Goal: Contribute content: Add original content to the website for others to see

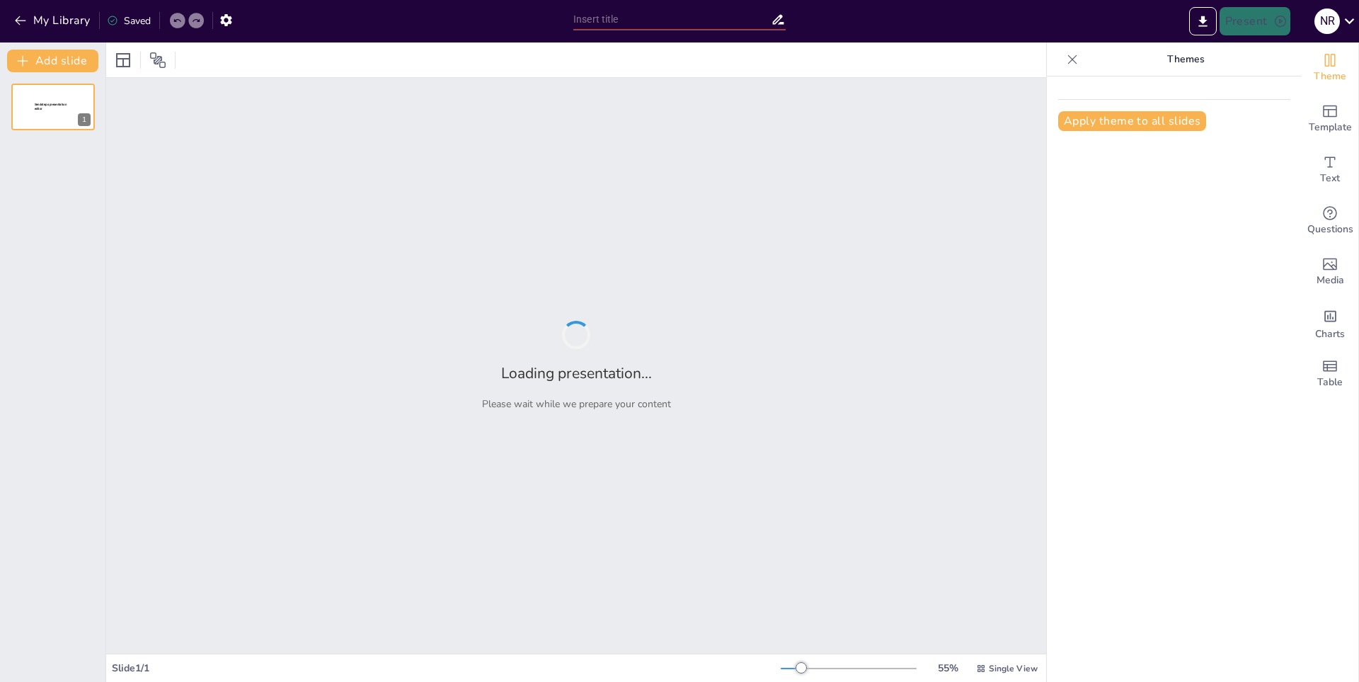
type input "Importancia del Reciclaje en la Sociedad Actual"
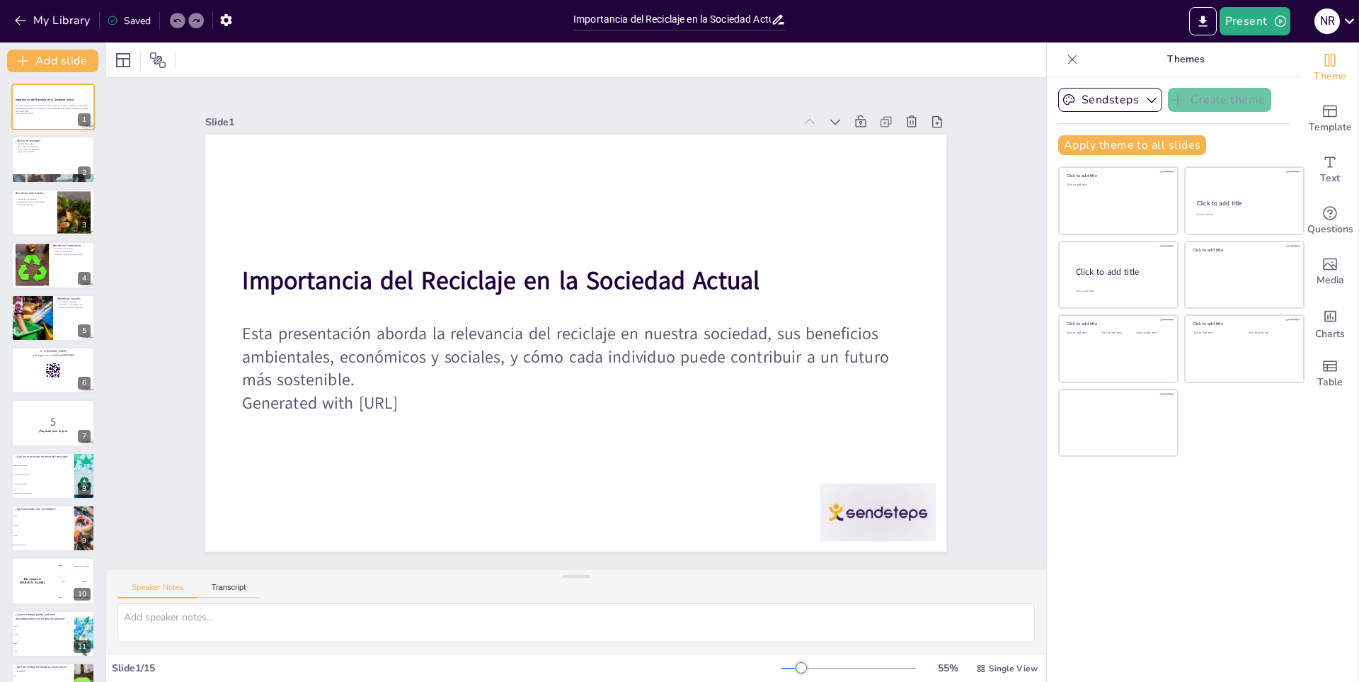
checkbox input "true"
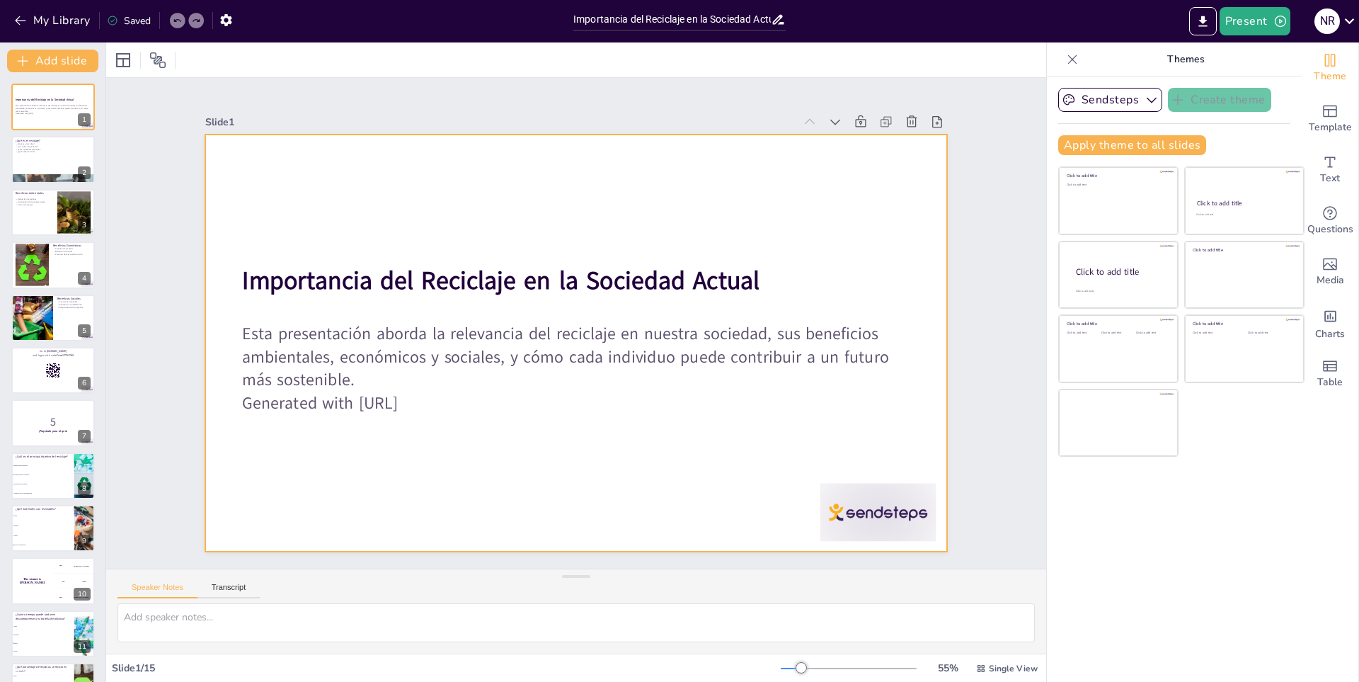
checkbox input "true"
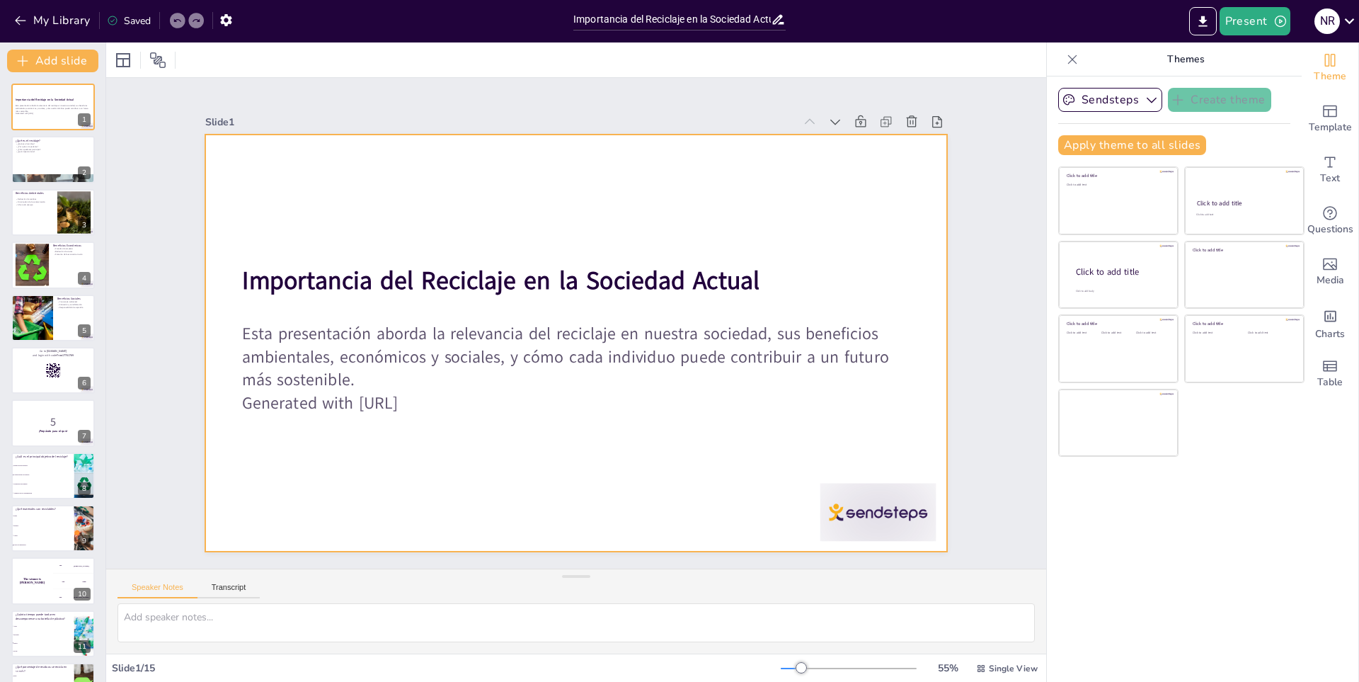
checkbox input "true"
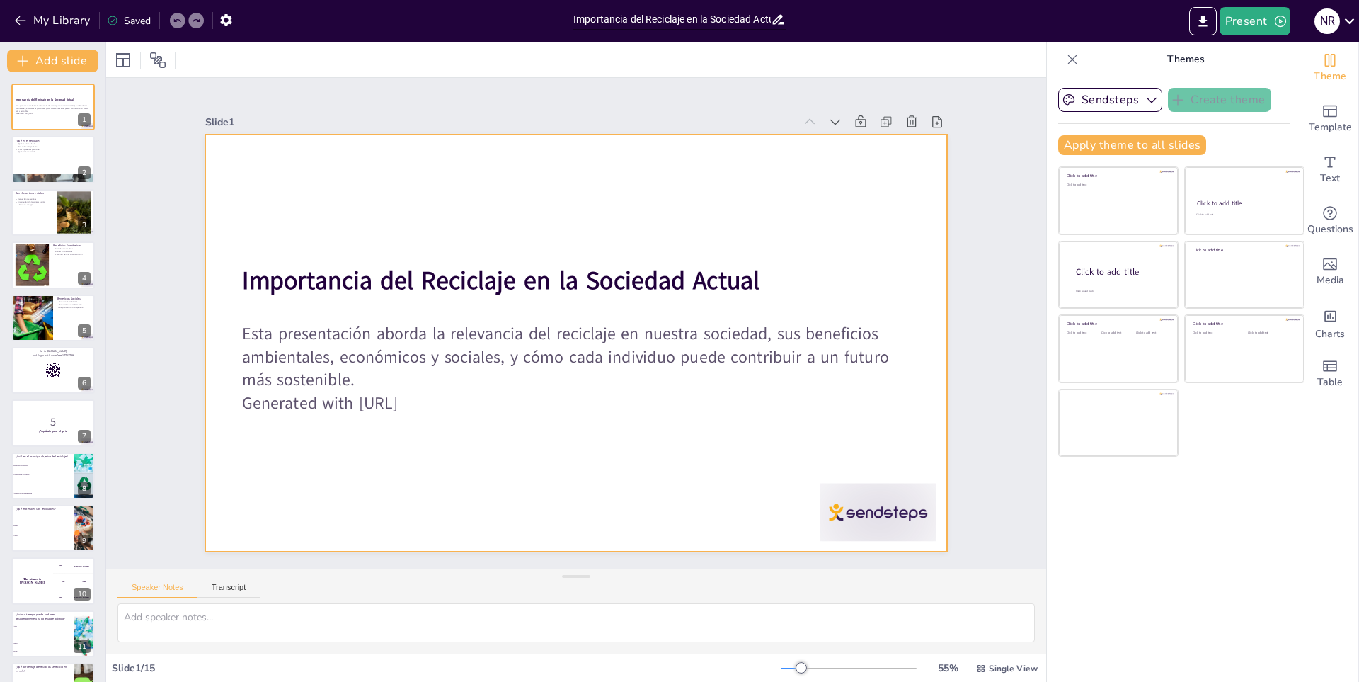
checkbox input "true"
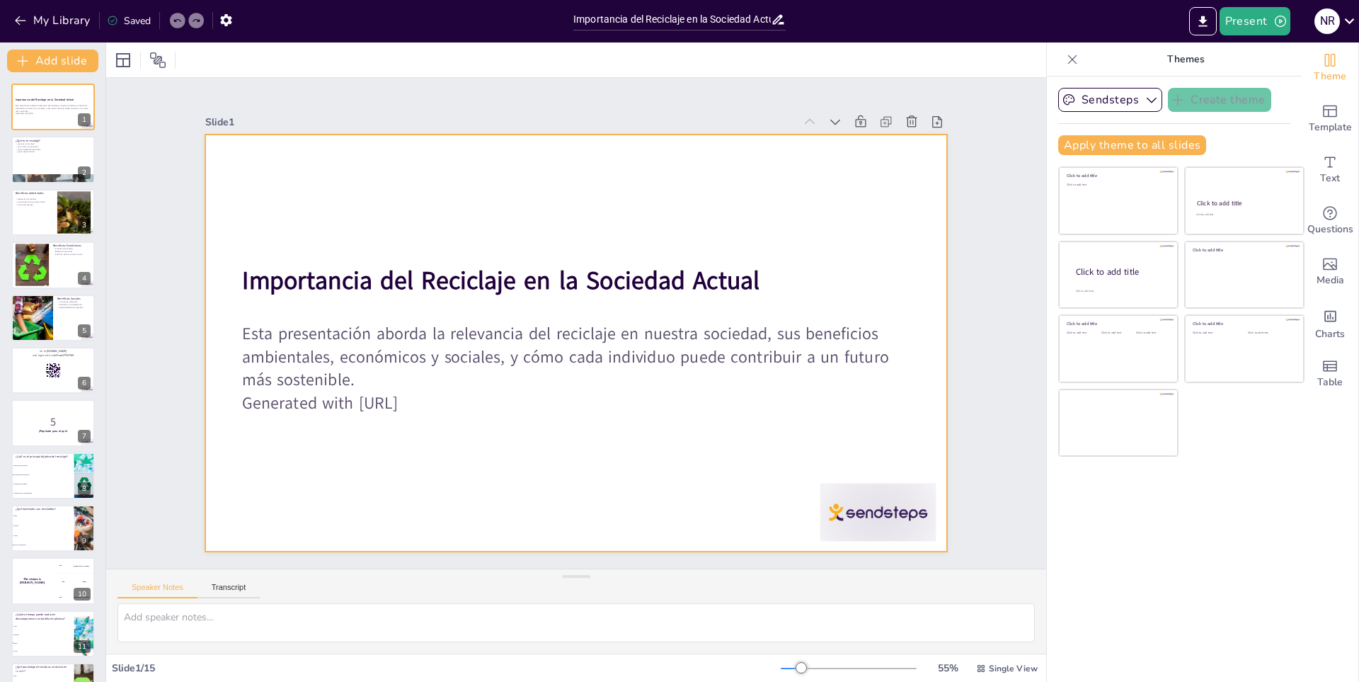
checkbox input "true"
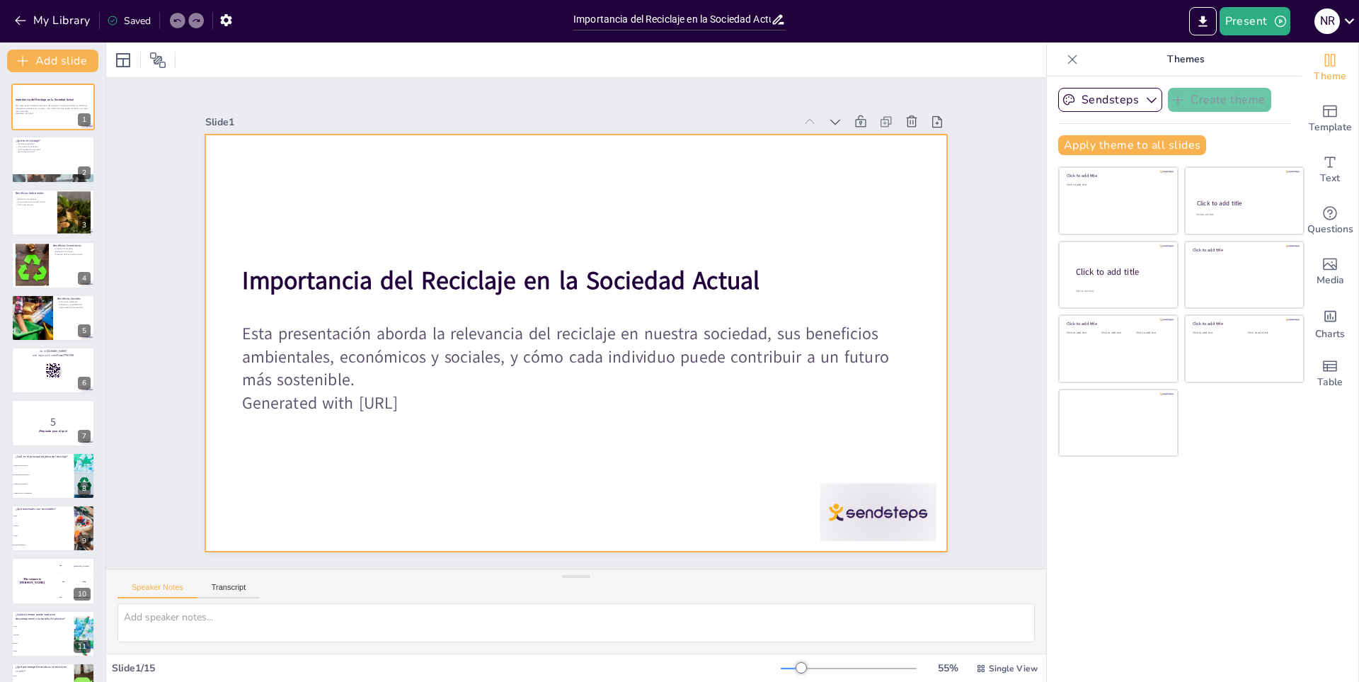
checkbox input "true"
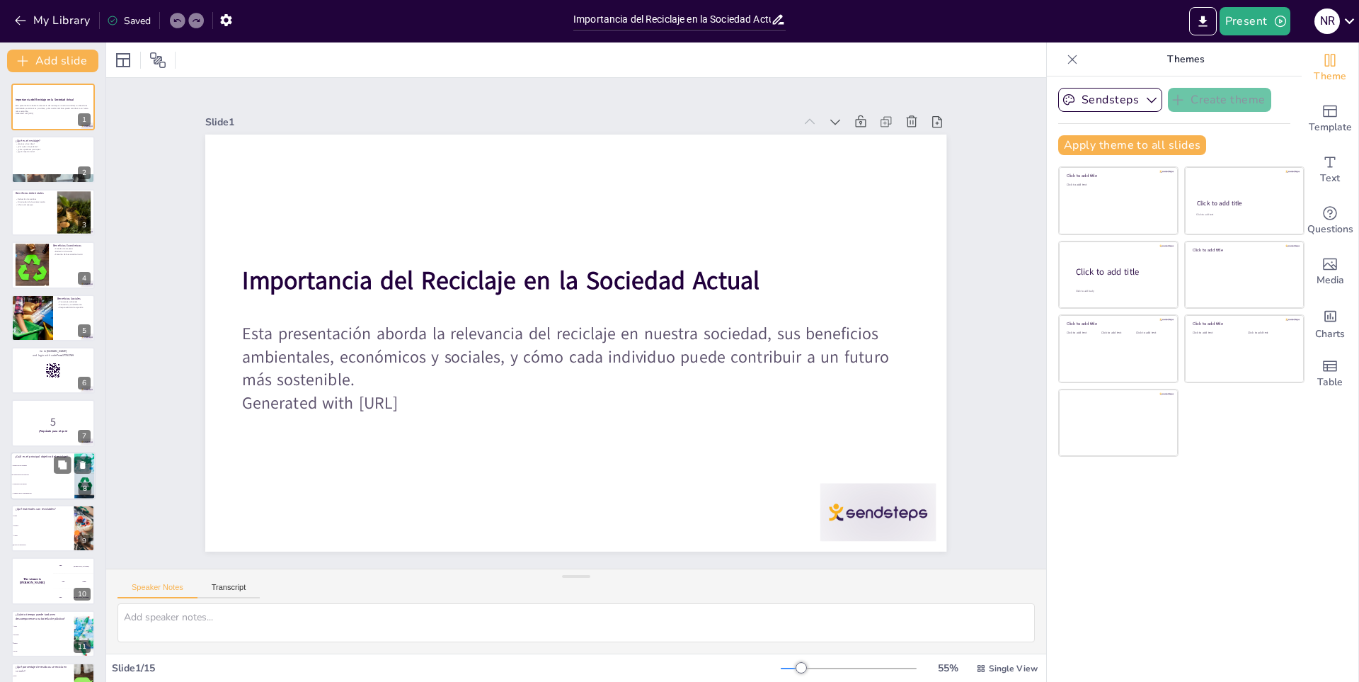
checkbox input "true"
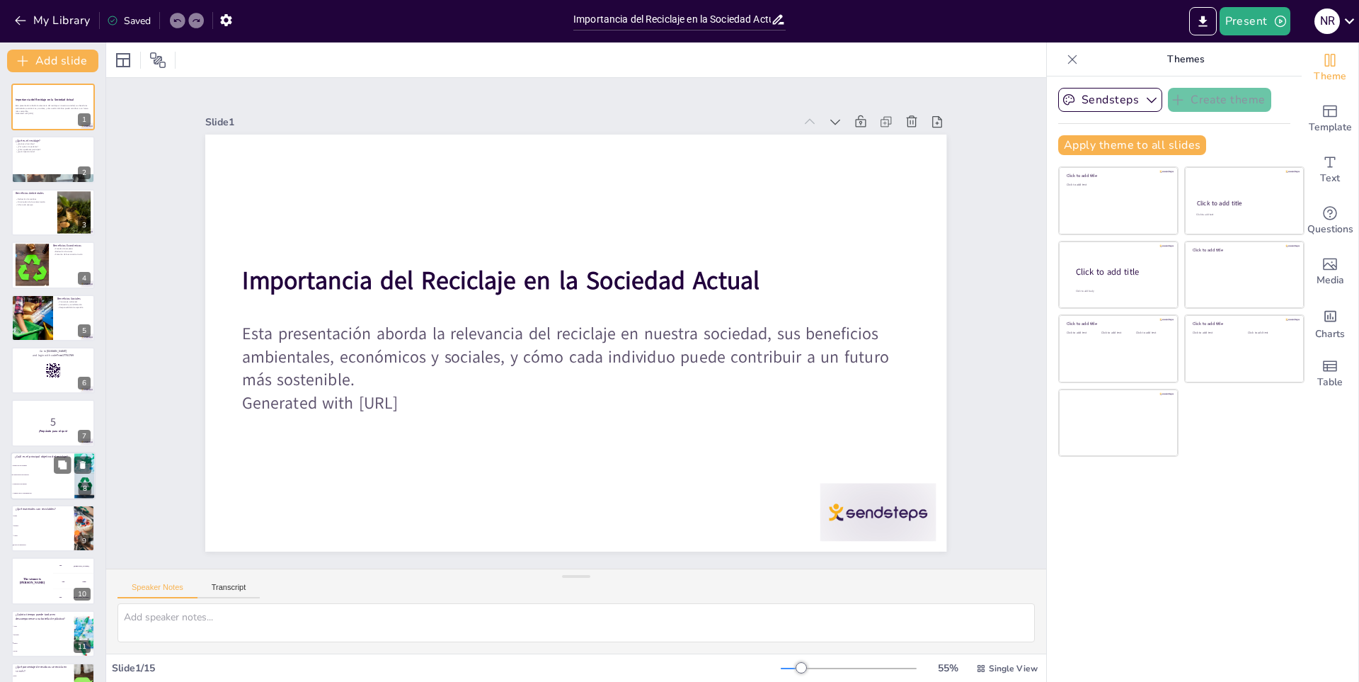
checkbox input "true"
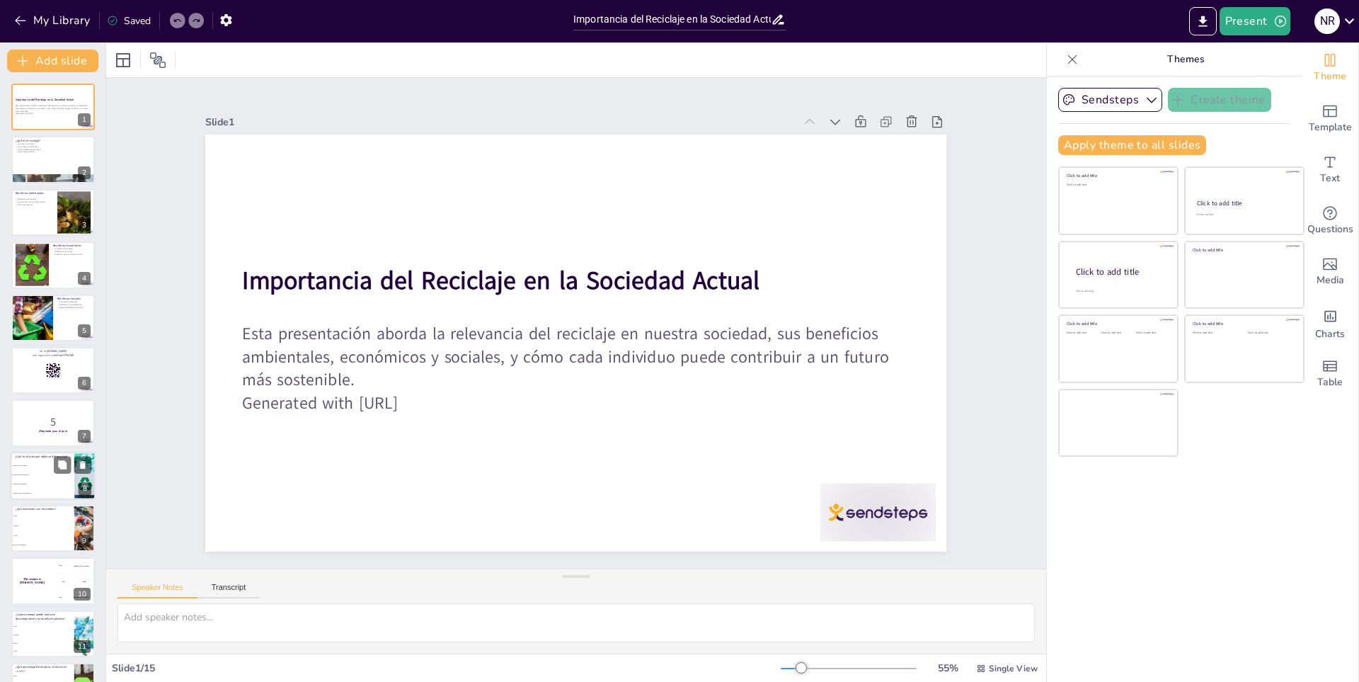
checkbox input "true"
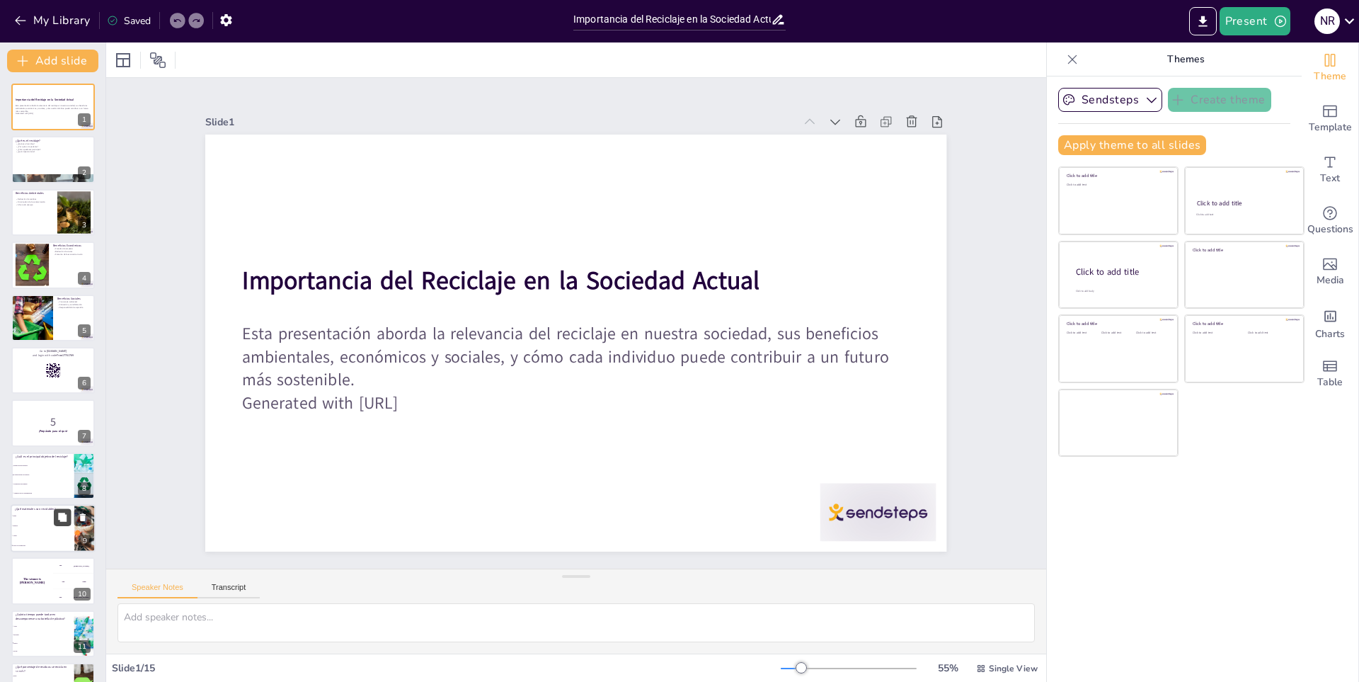
checkbox input "true"
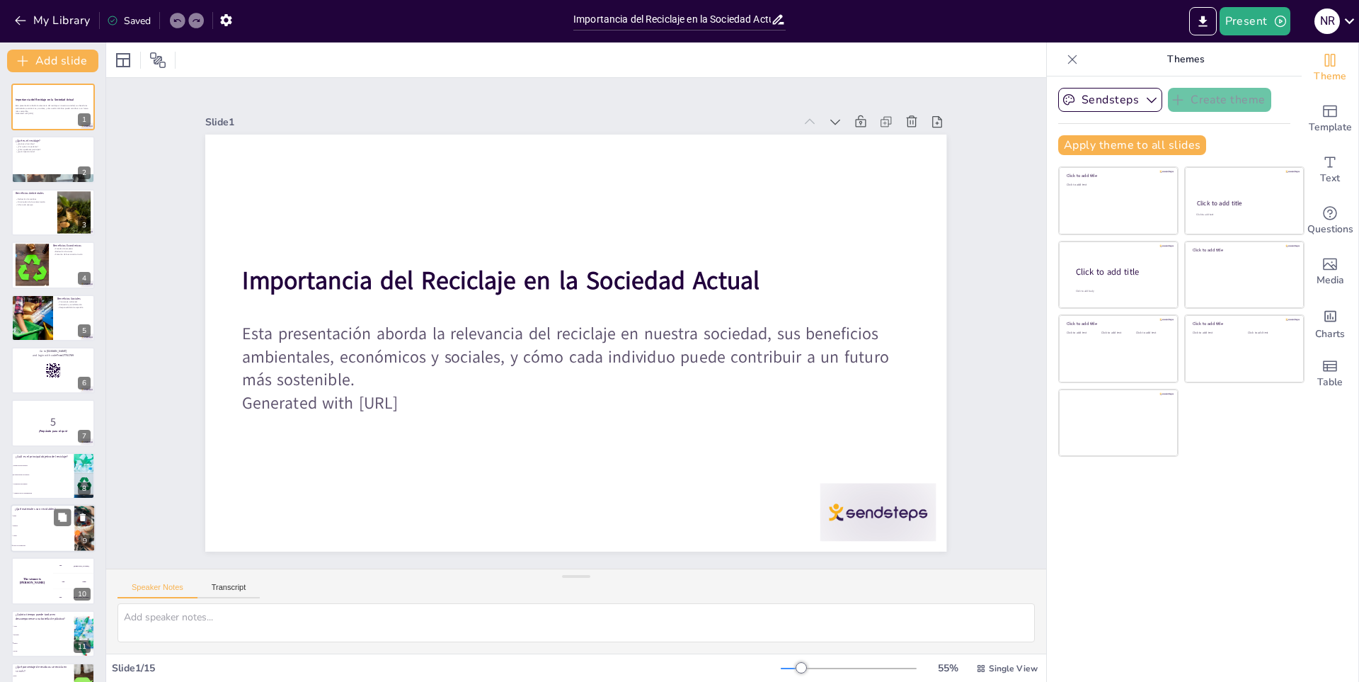
checkbox input "true"
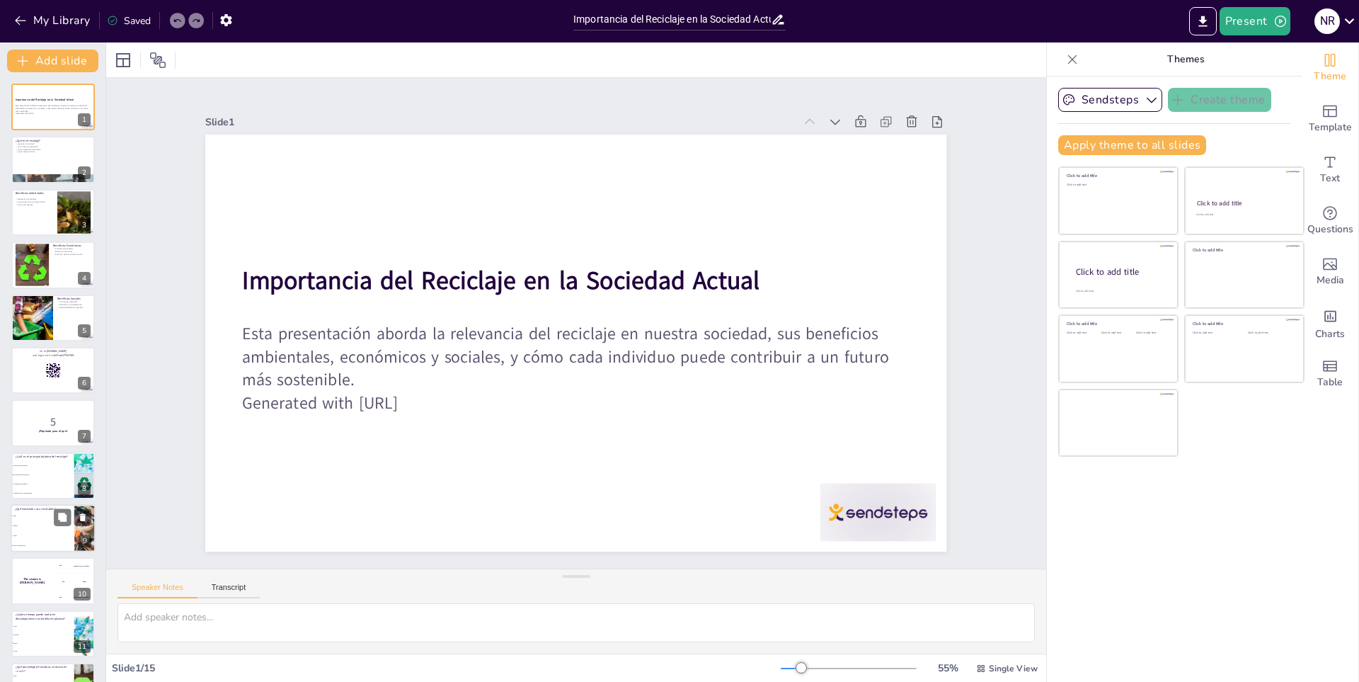
checkbox input "true"
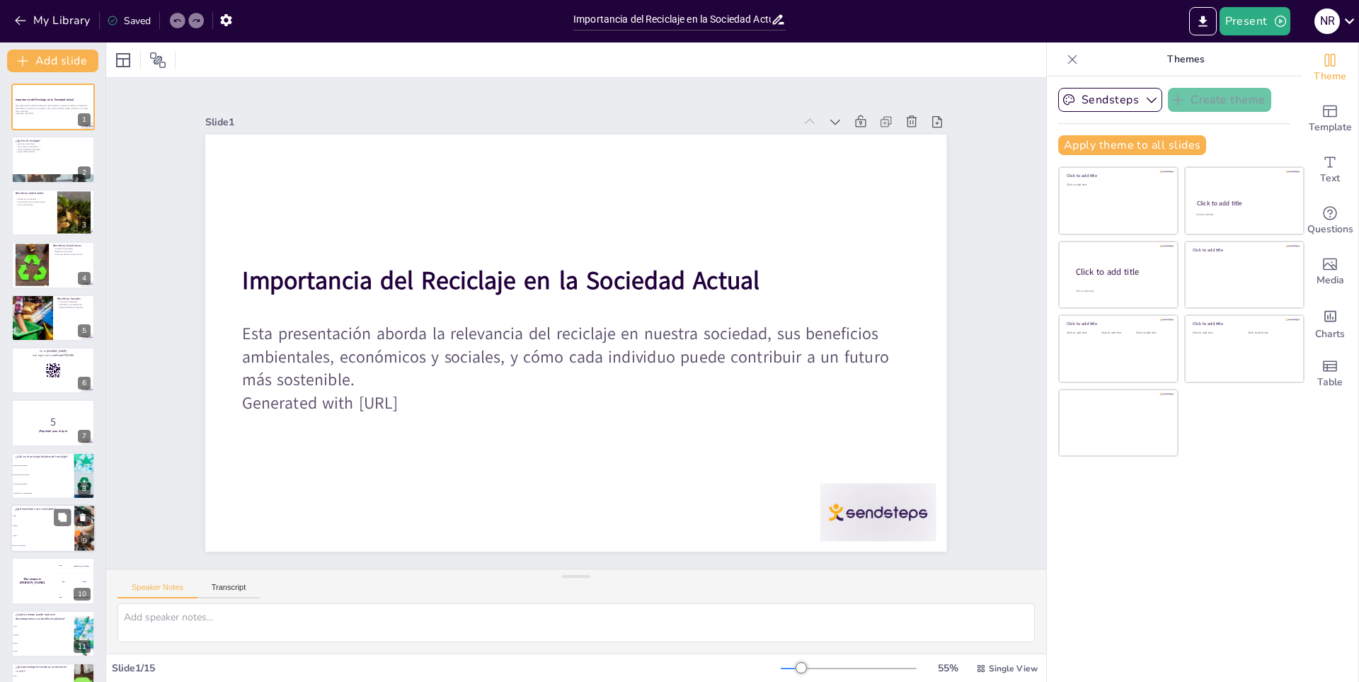
checkbox input "true"
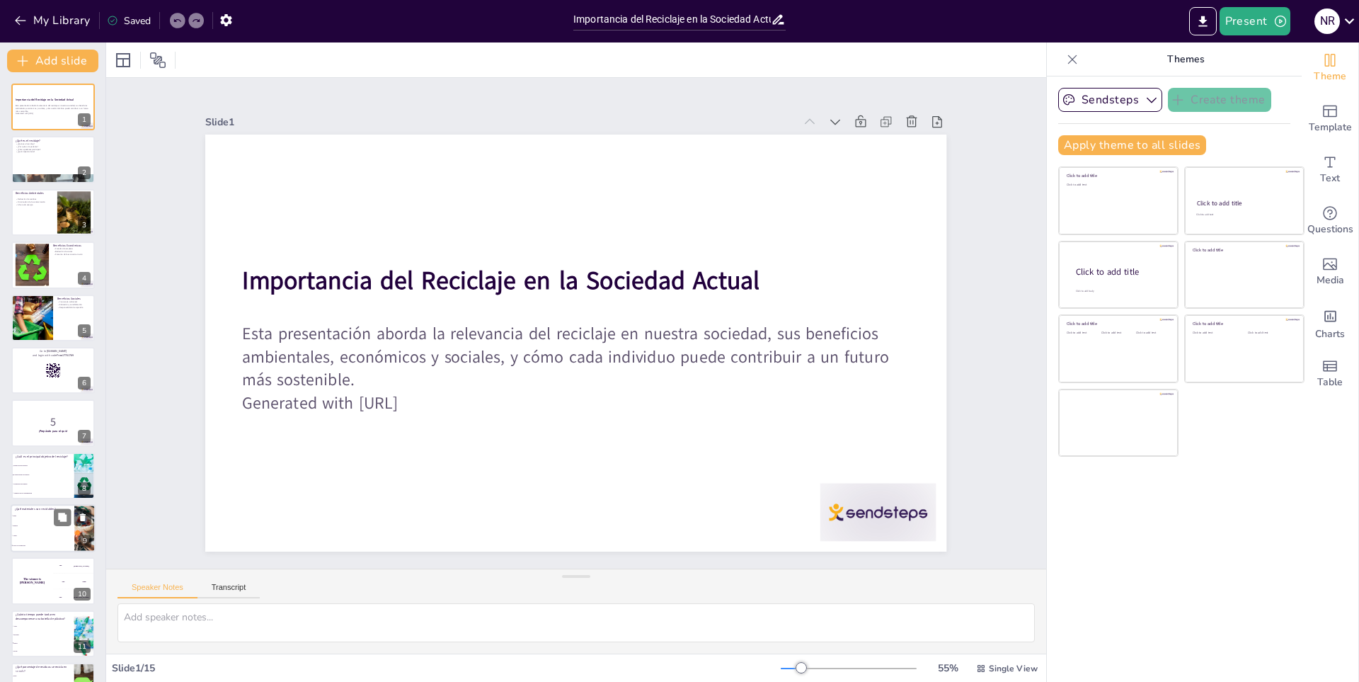
checkbox input "true"
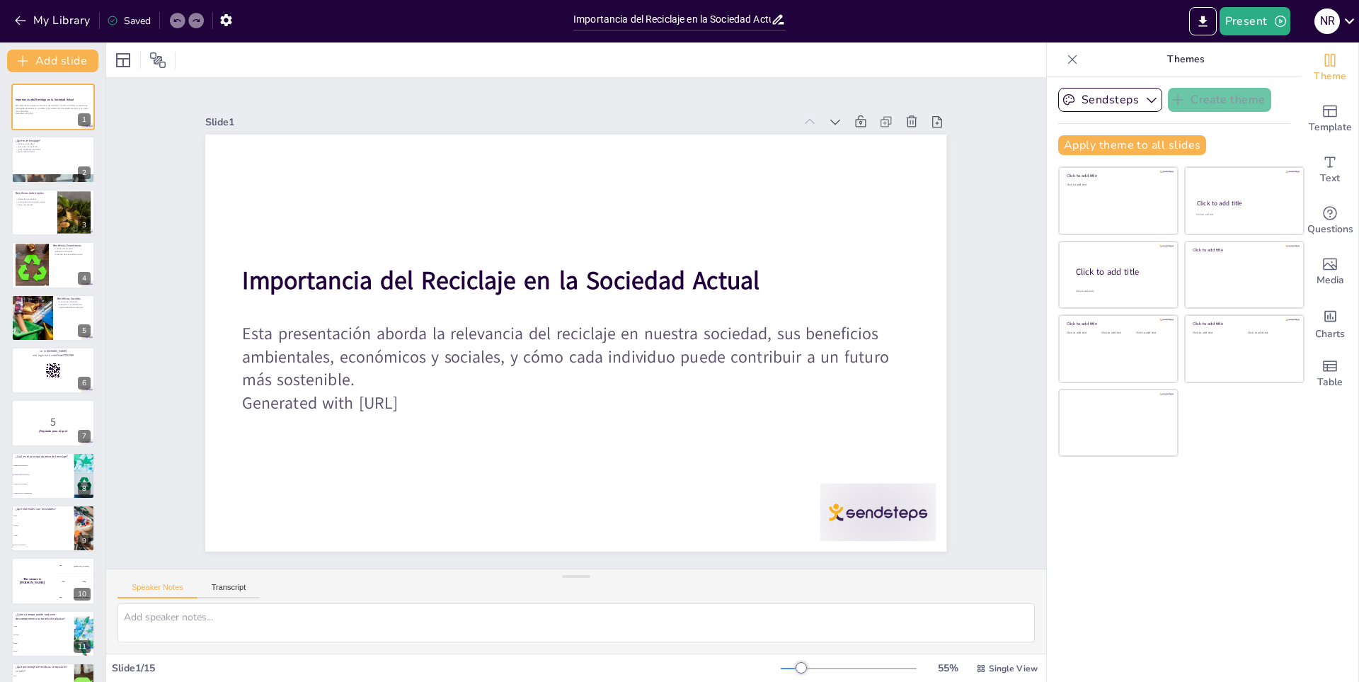
checkbox input "true"
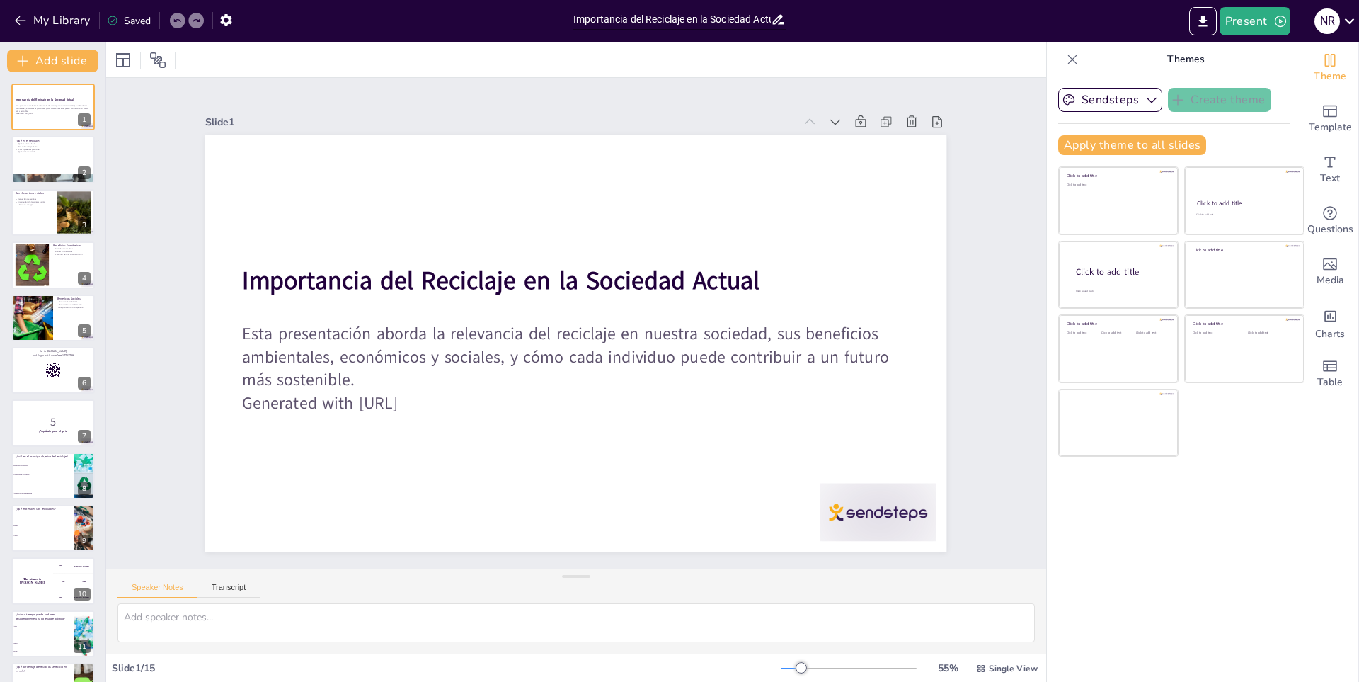
checkbox input "true"
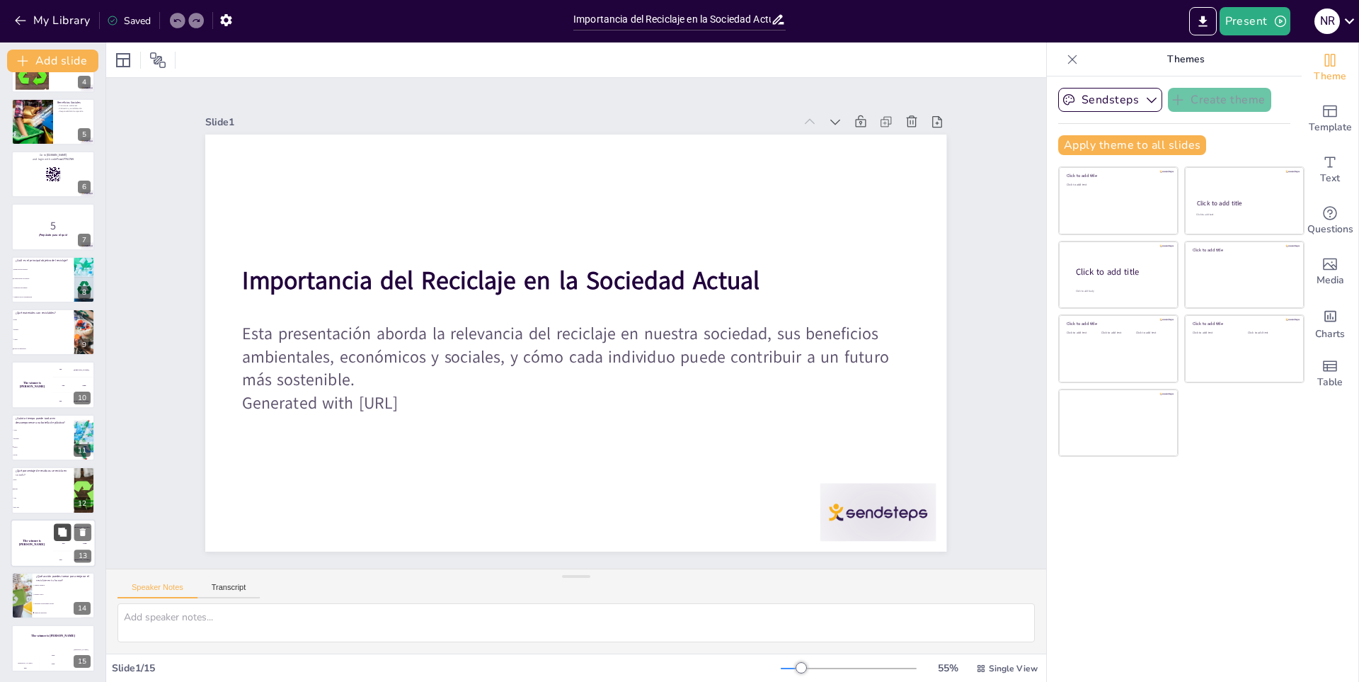
checkbox input "true"
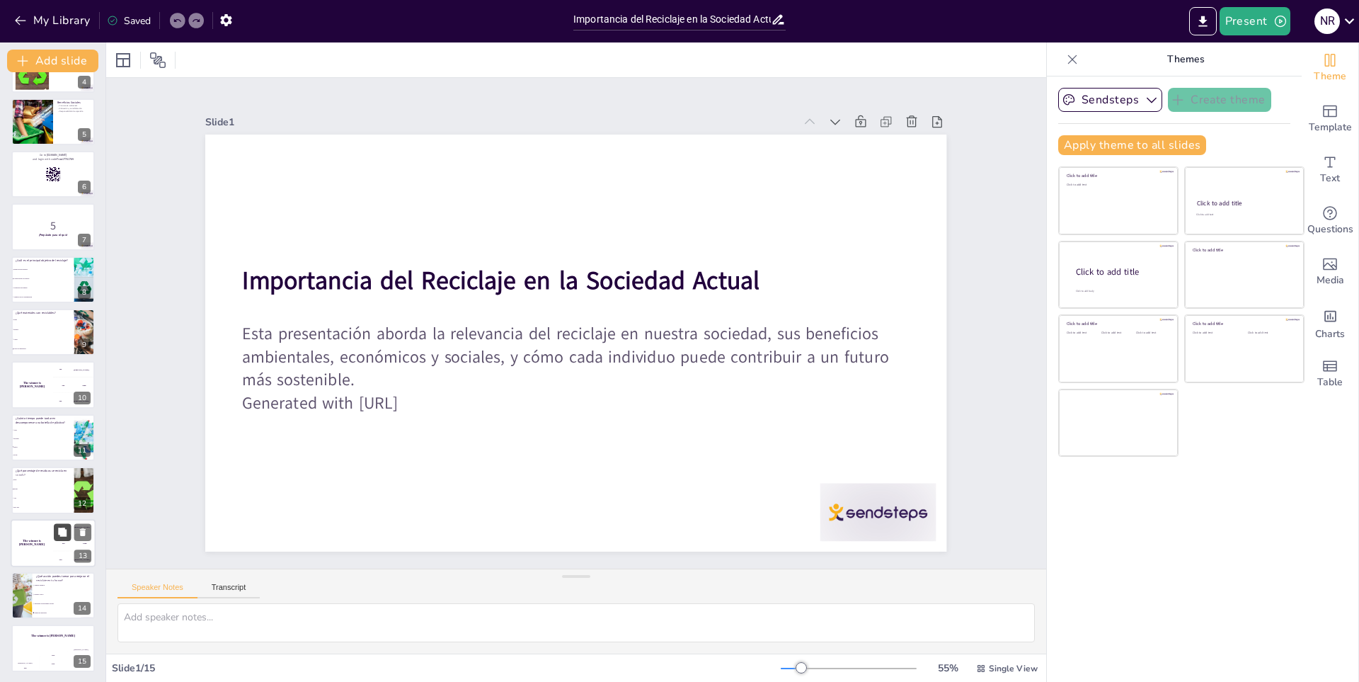
scroll to position [197, 0]
checkbox input "true"
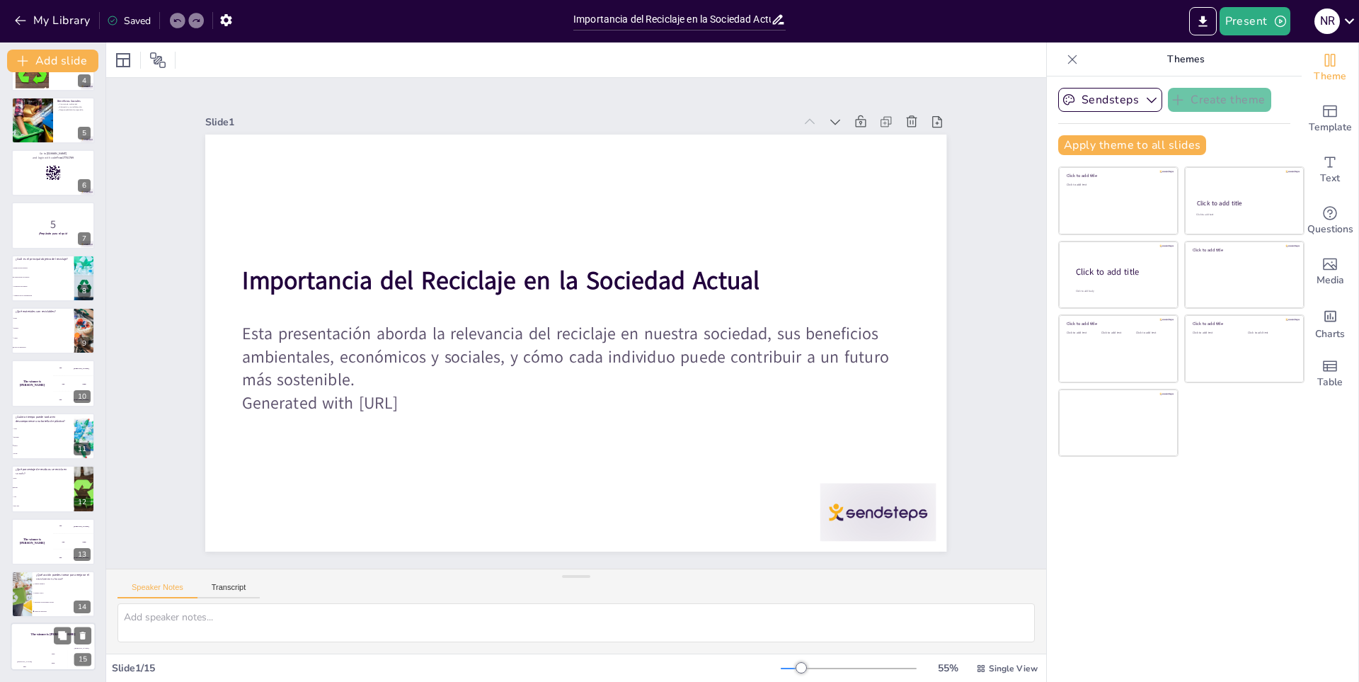
checkbox input "true"
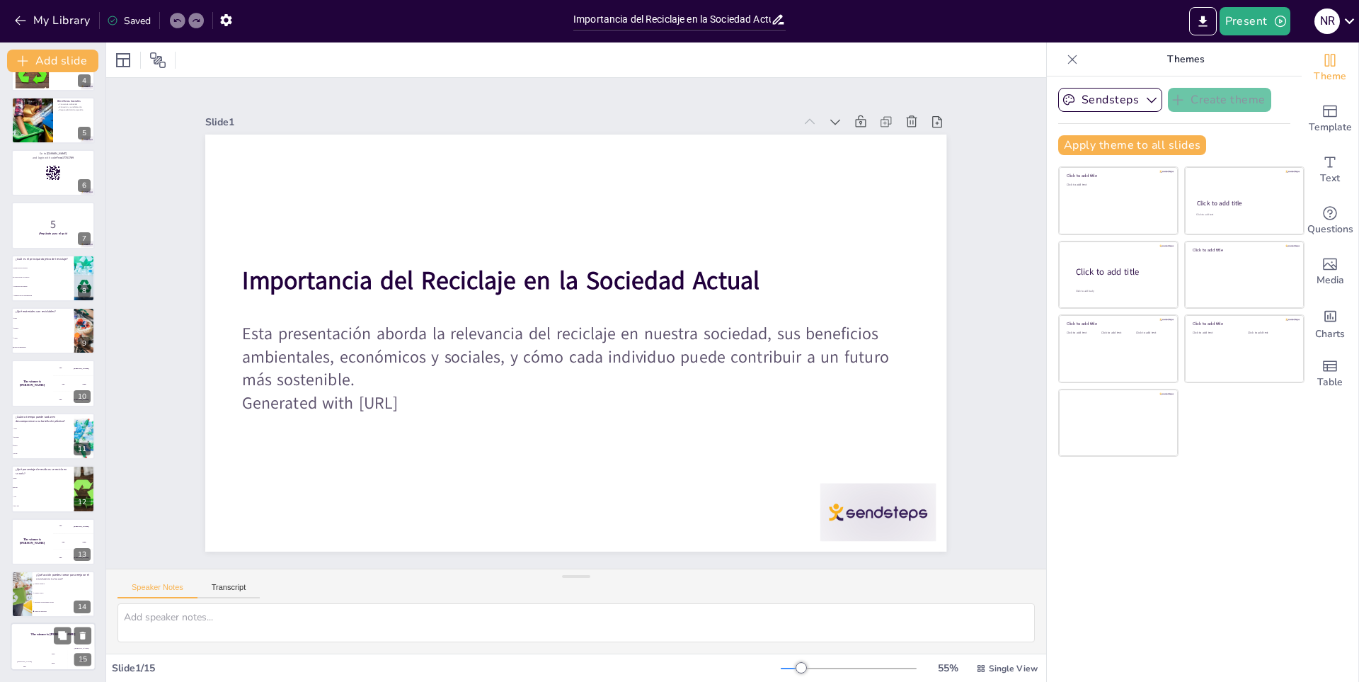
checkbox input "true"
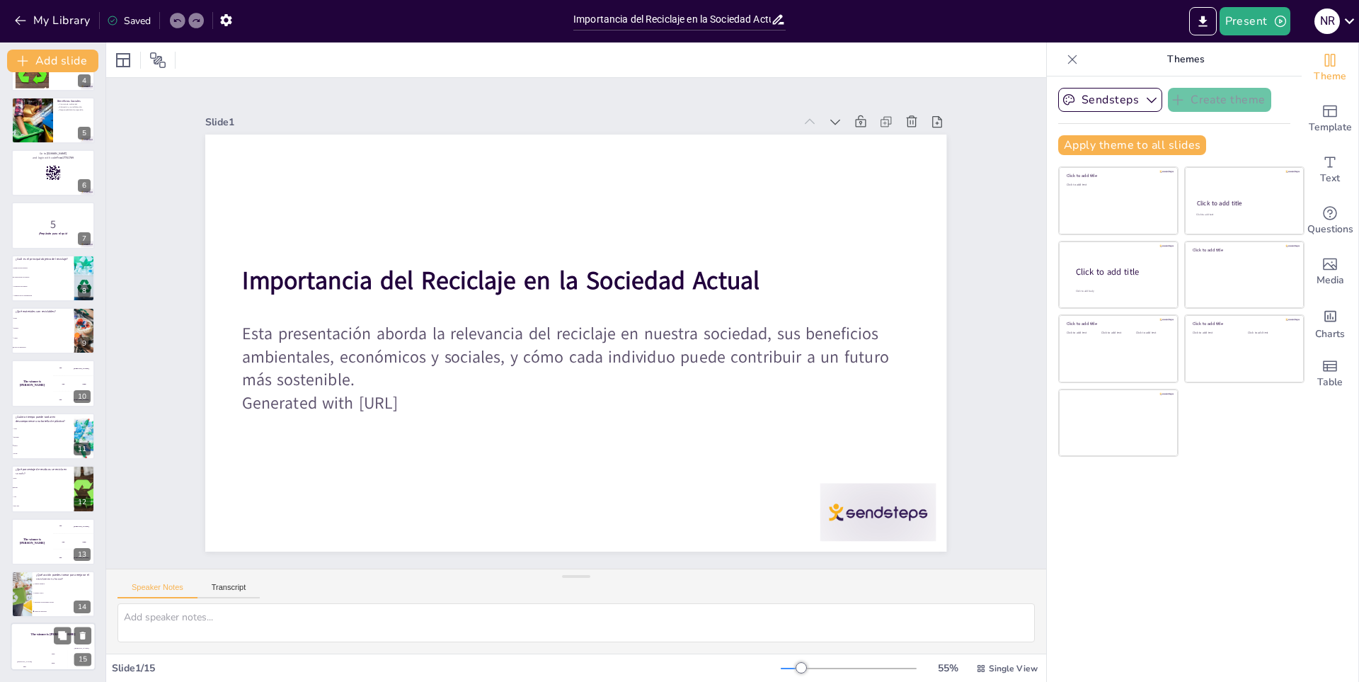
checkbox input "true"
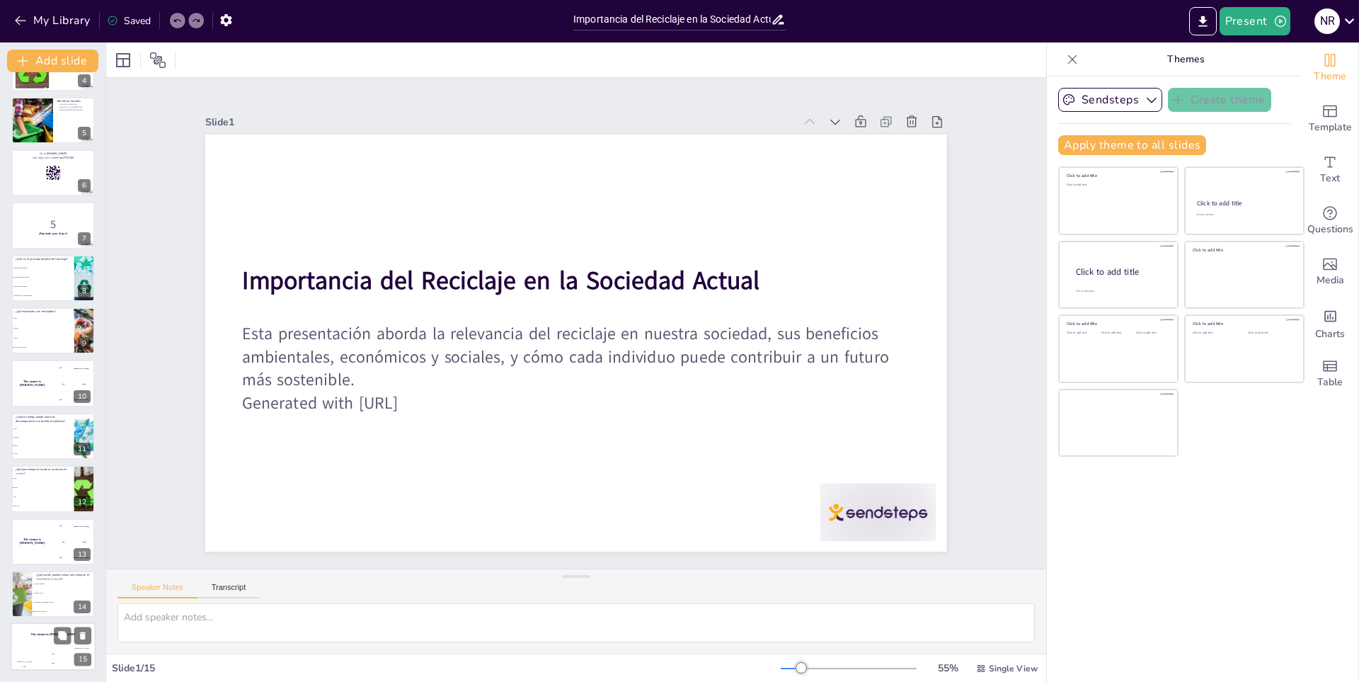
checkbox input "true"
click at [40, 664] on div "200" at bounding box center [53, 663] width 28 height 16
checkbox input "true"
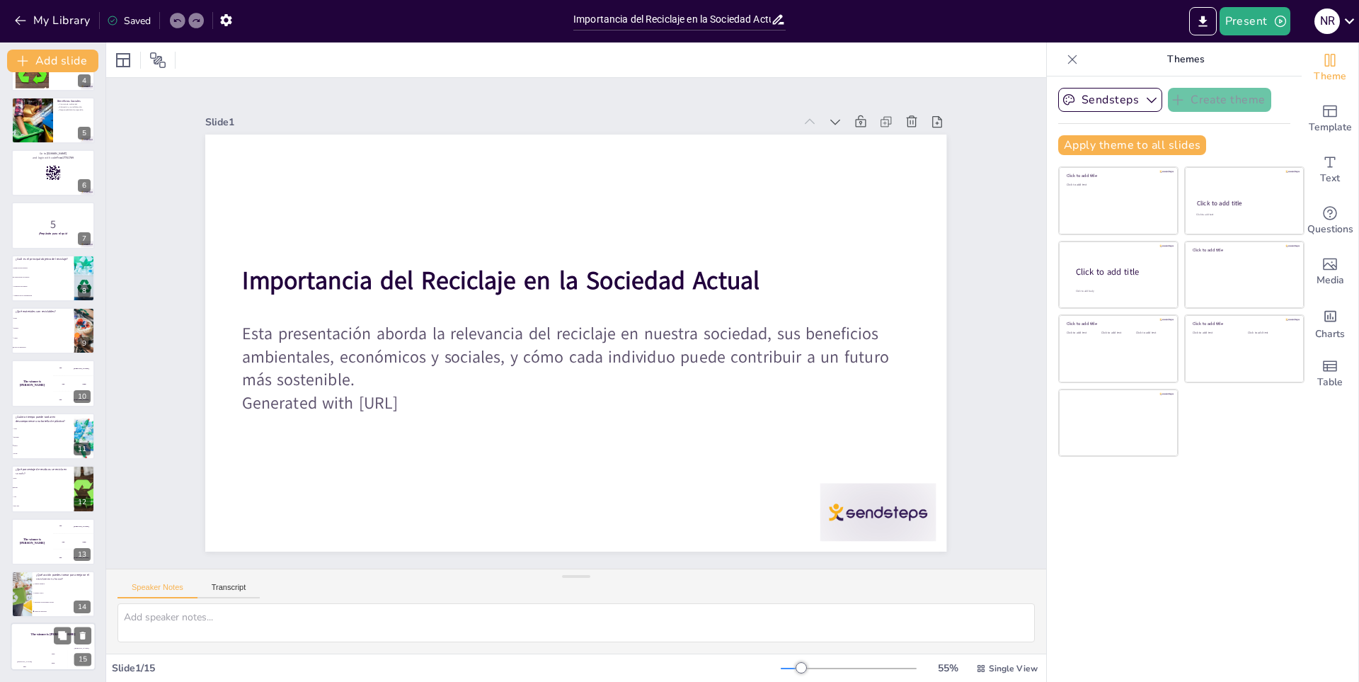
checkbox input "true"
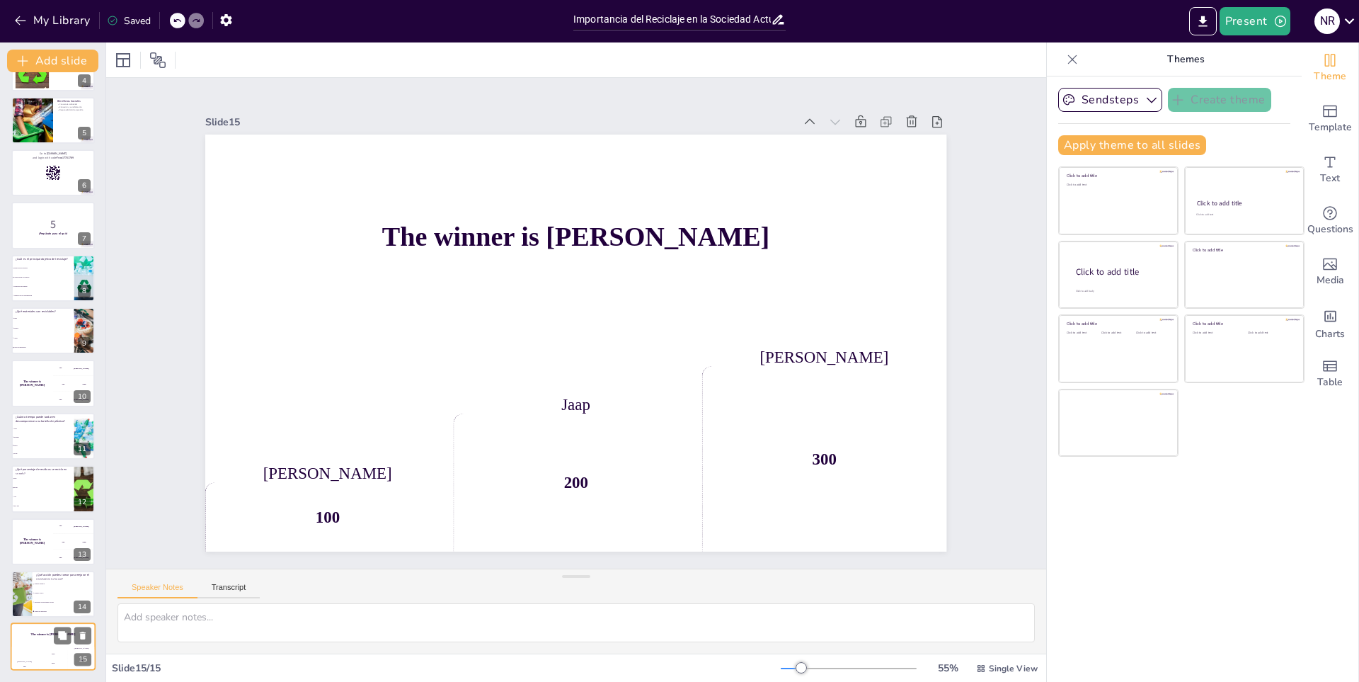
checkbox input "true"
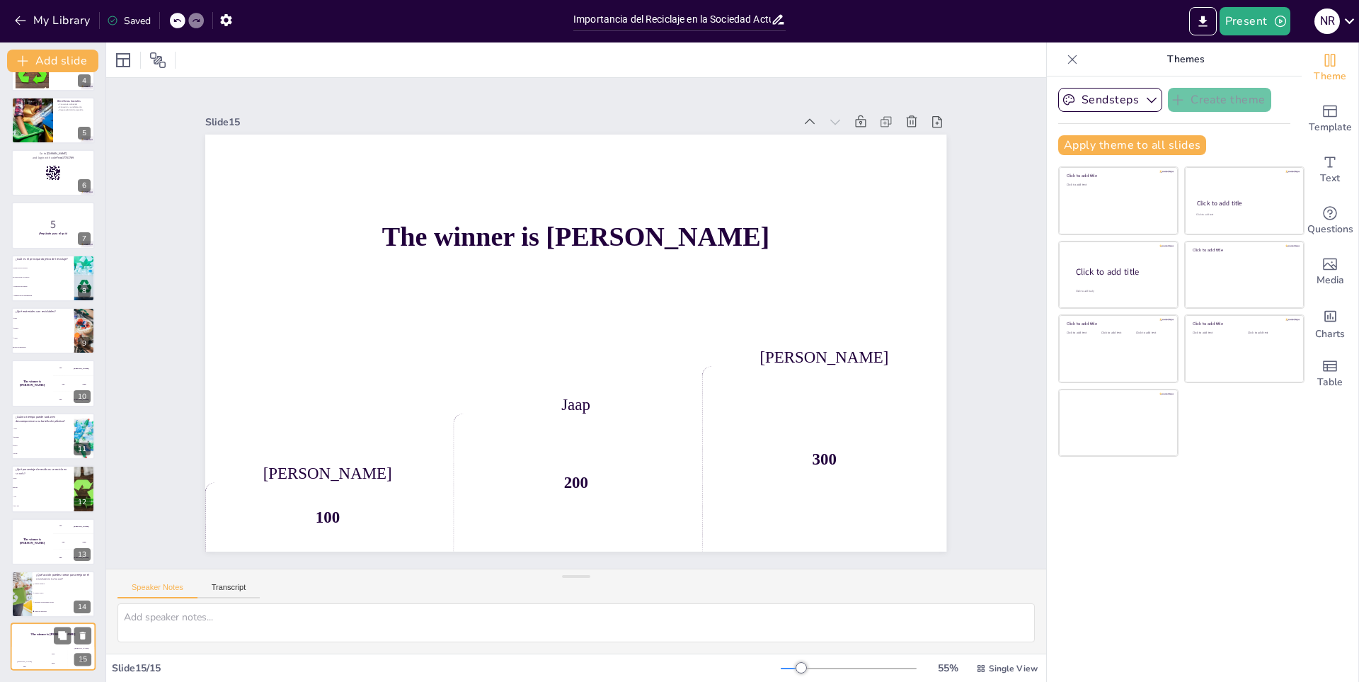
checkbox input "true"
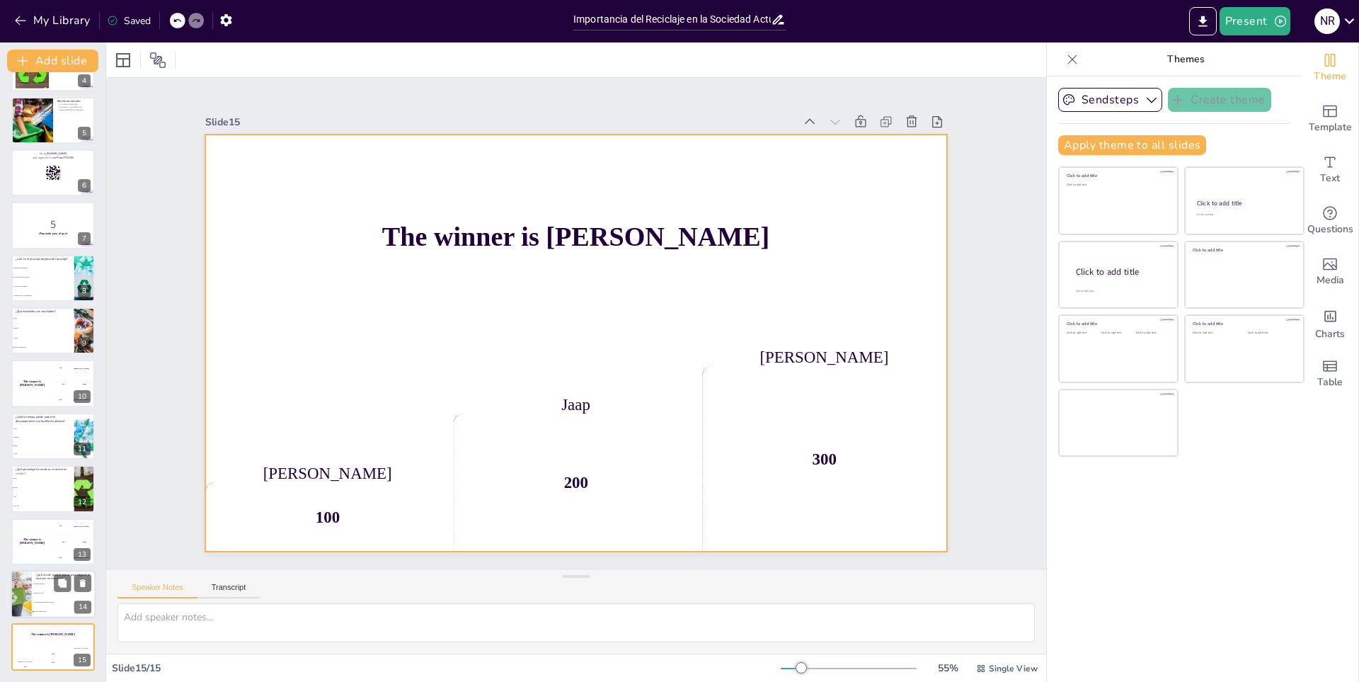
checkbox input "true"
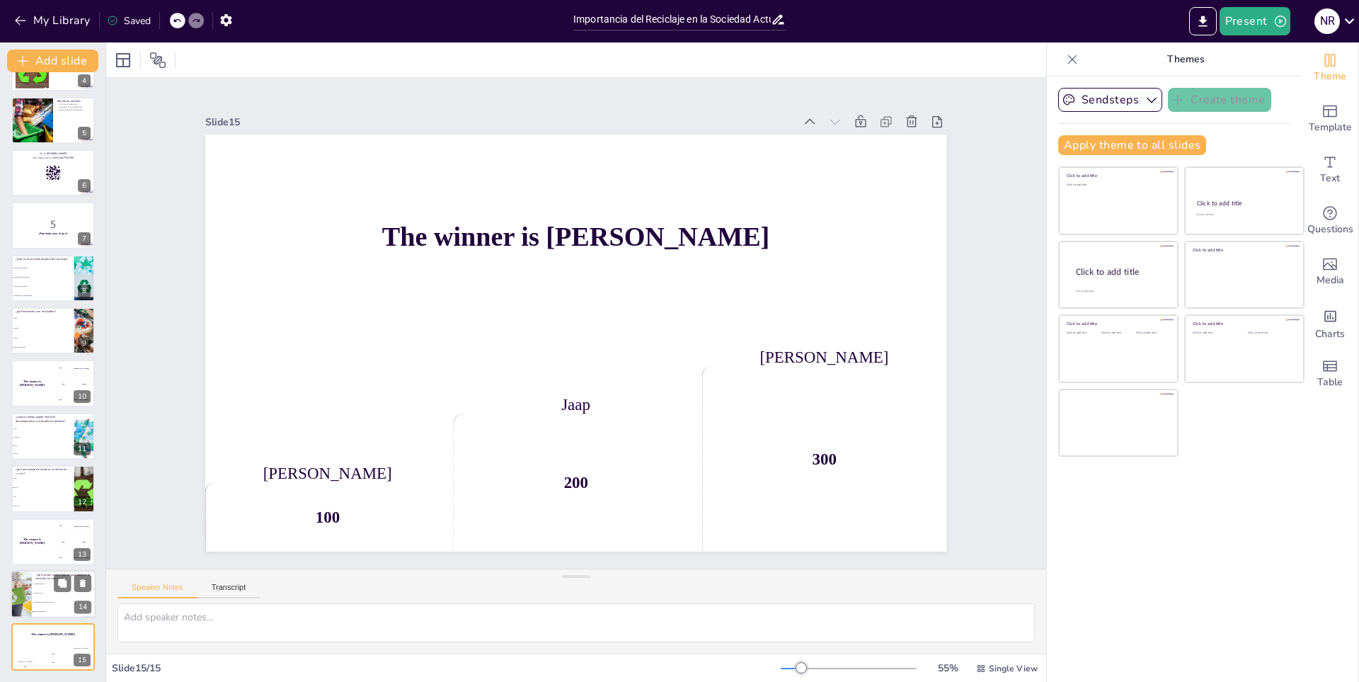
checkbox input "true"
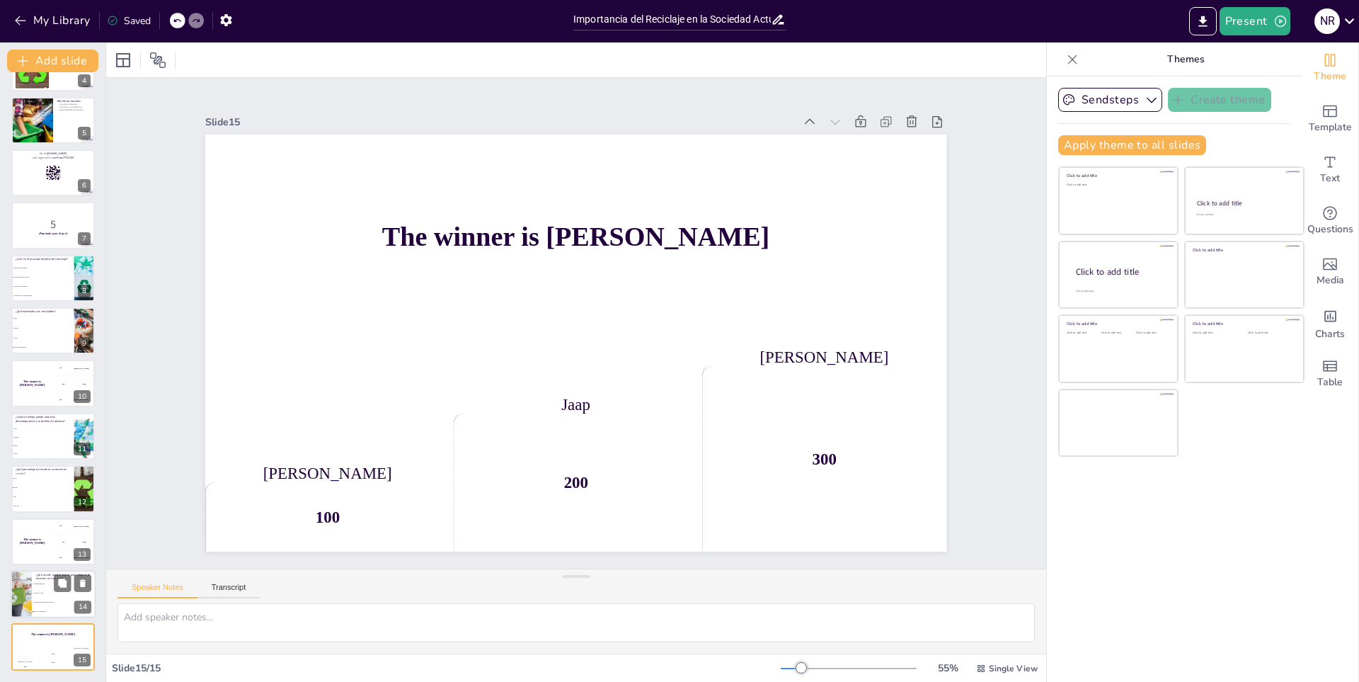
checkbox input "true"
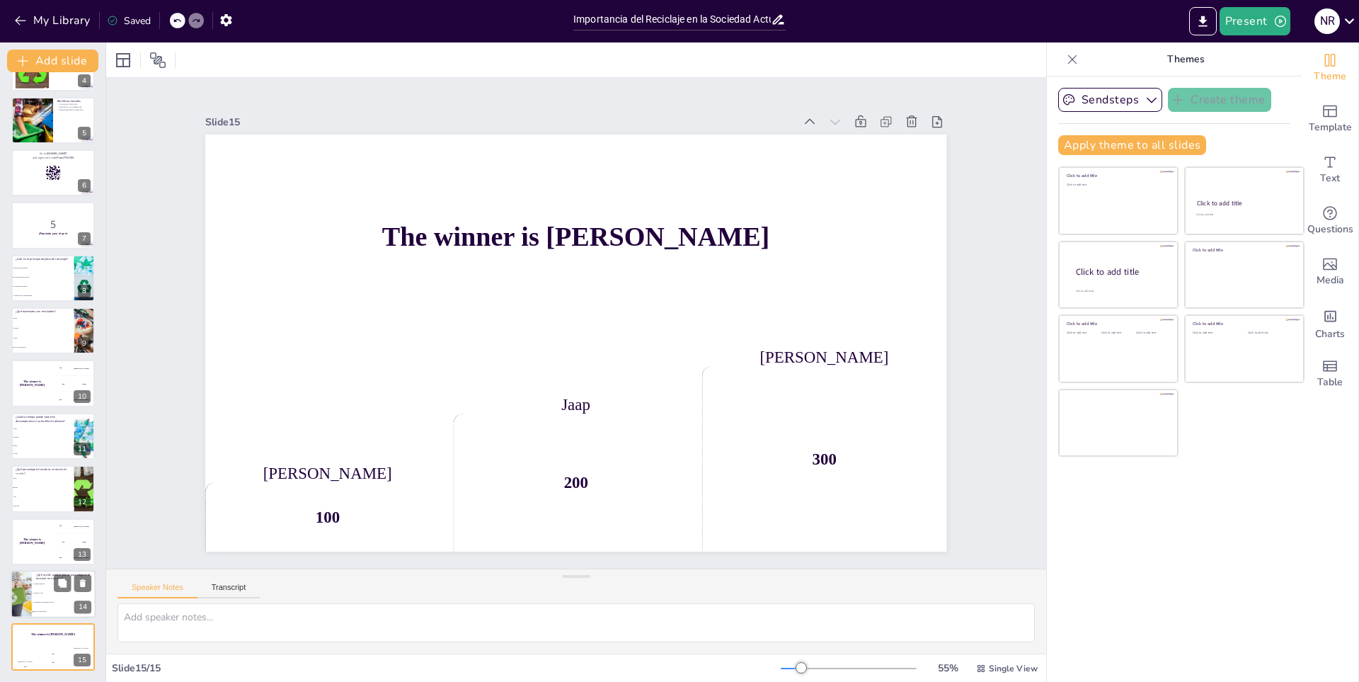
checkbox input "true"
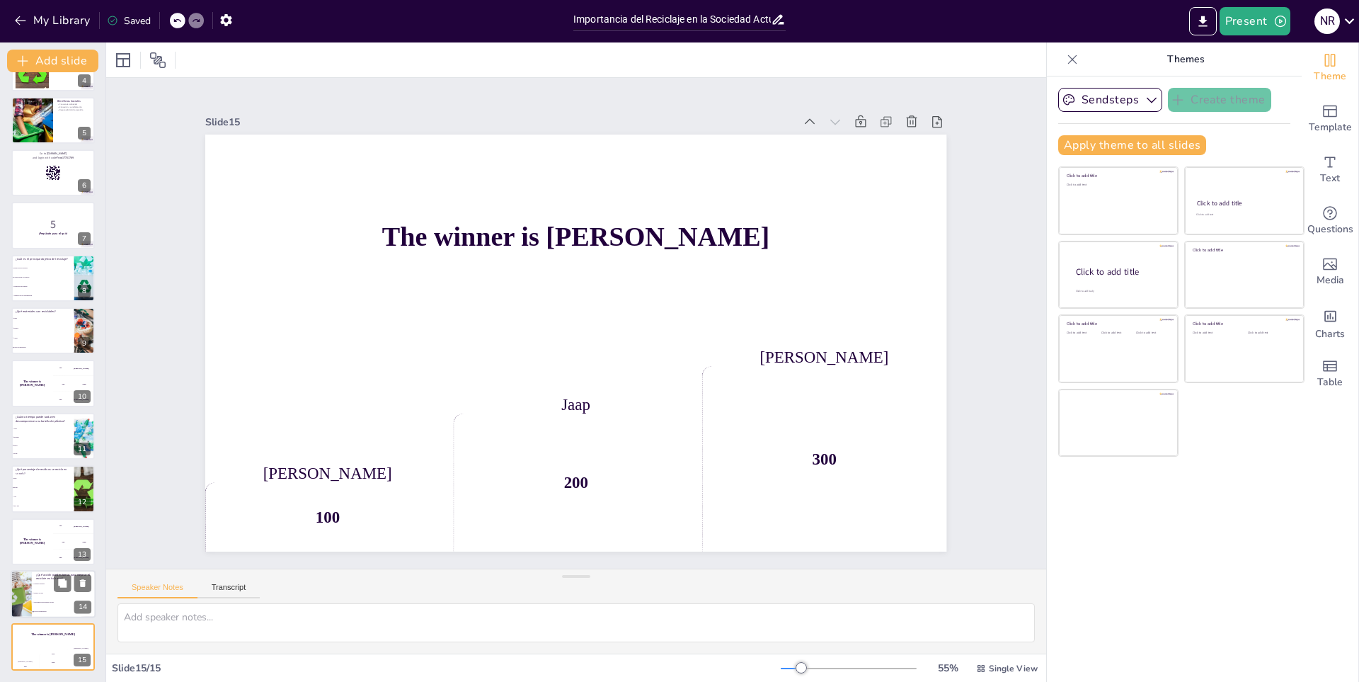
checkbox input "true"
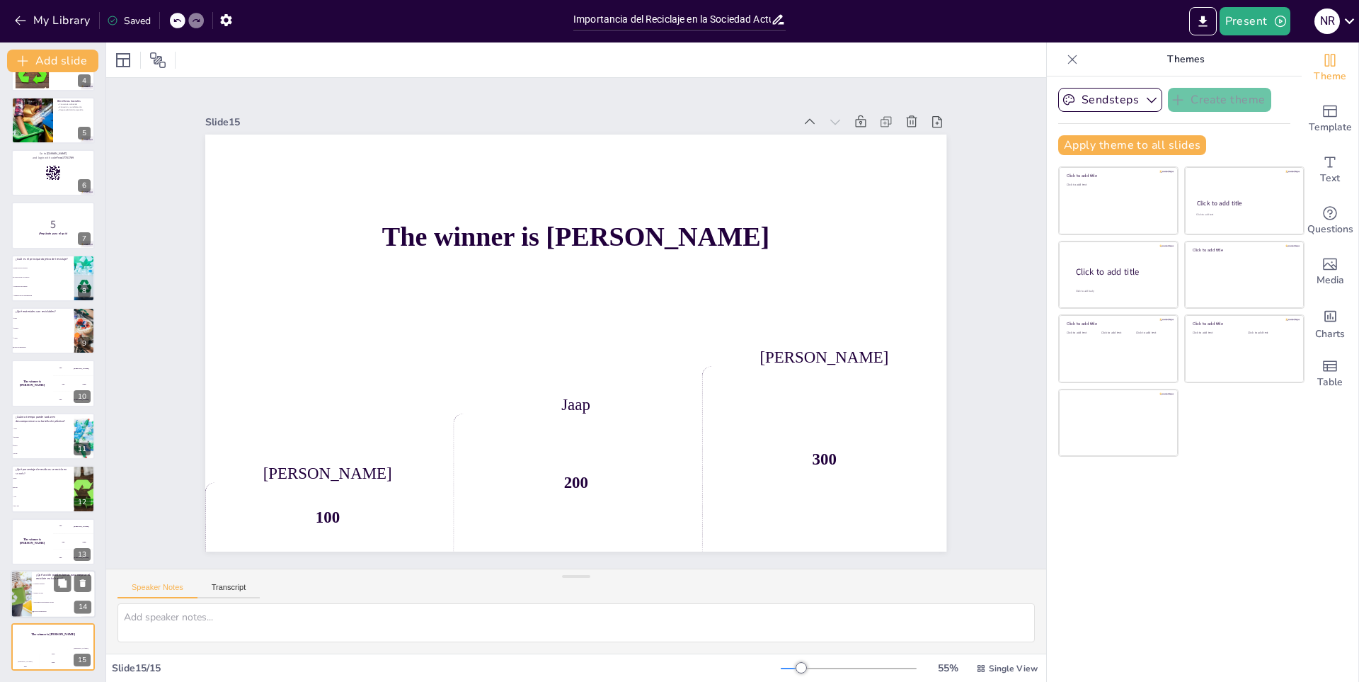
checkbox input "true"
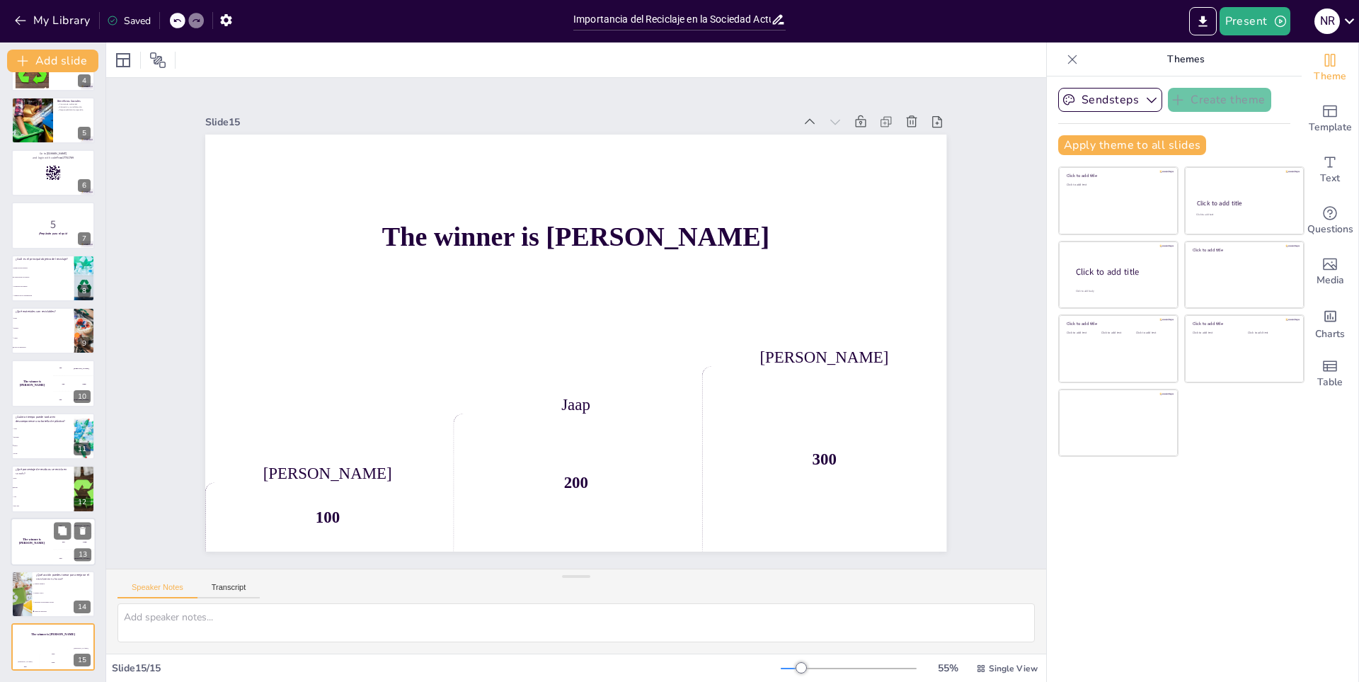
checkbox input "true"
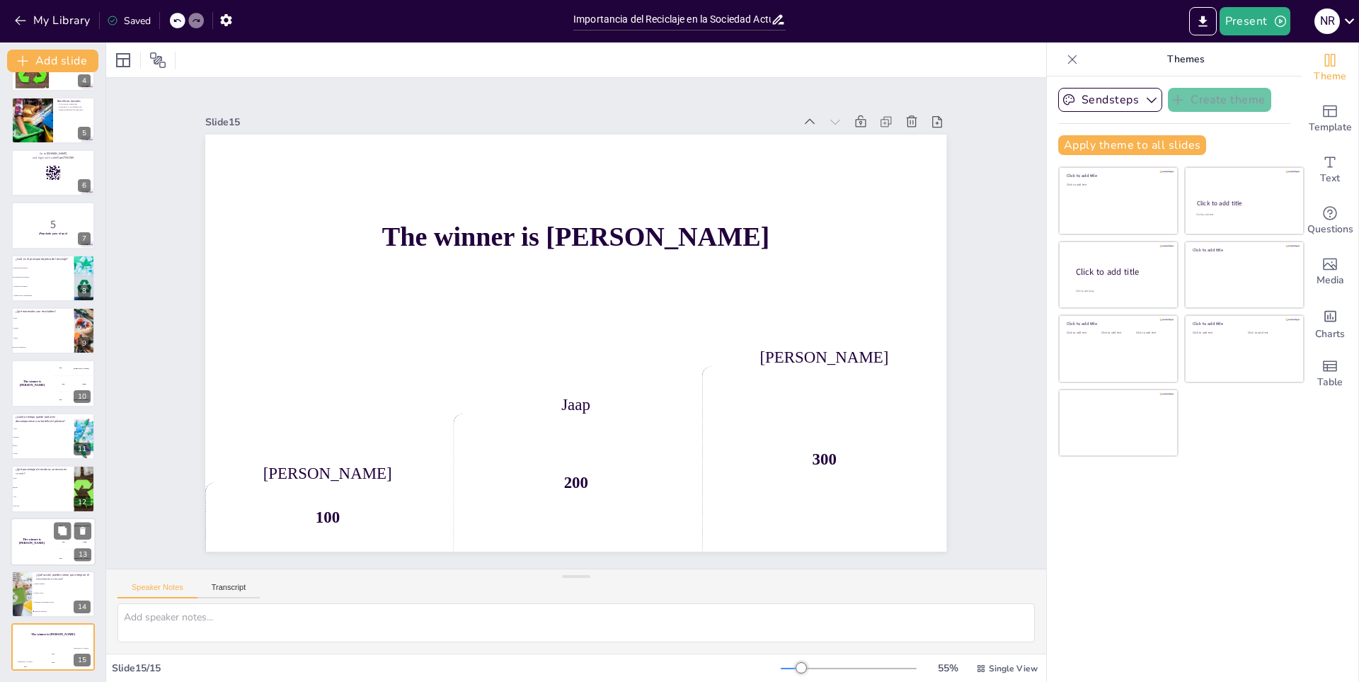
checkbox input "true"
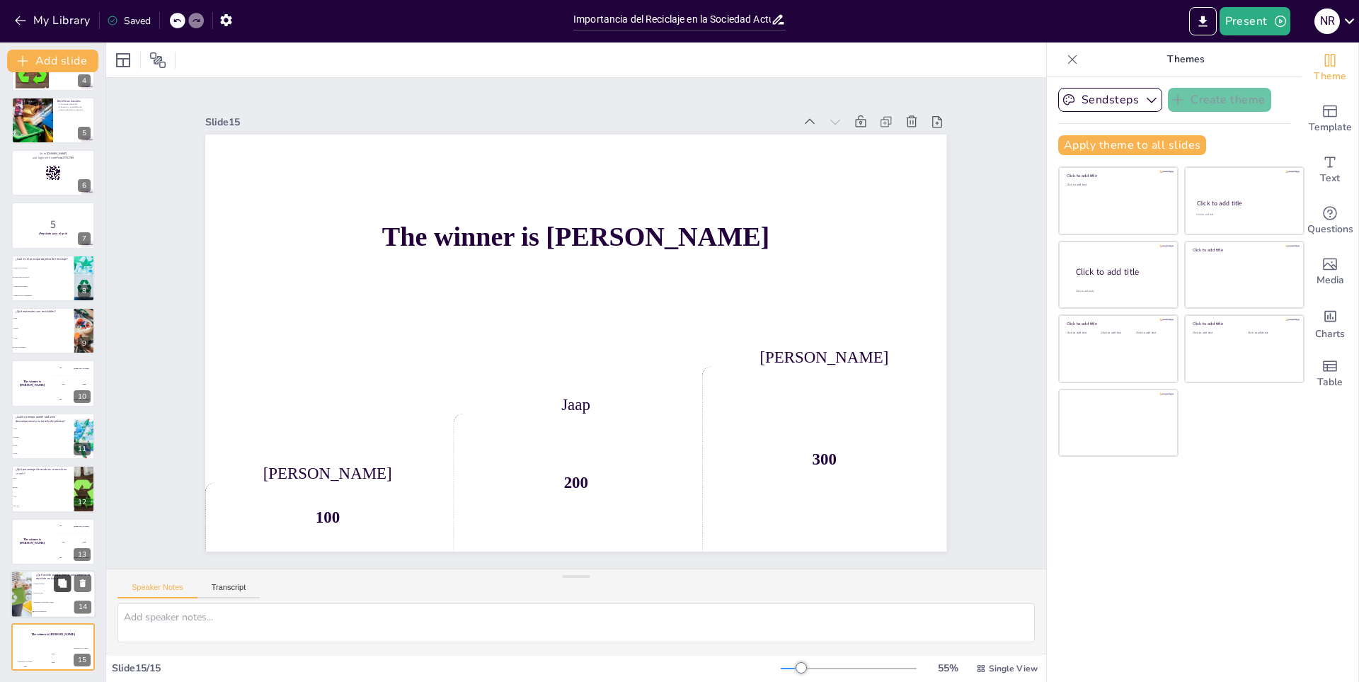
checkbox input "true"
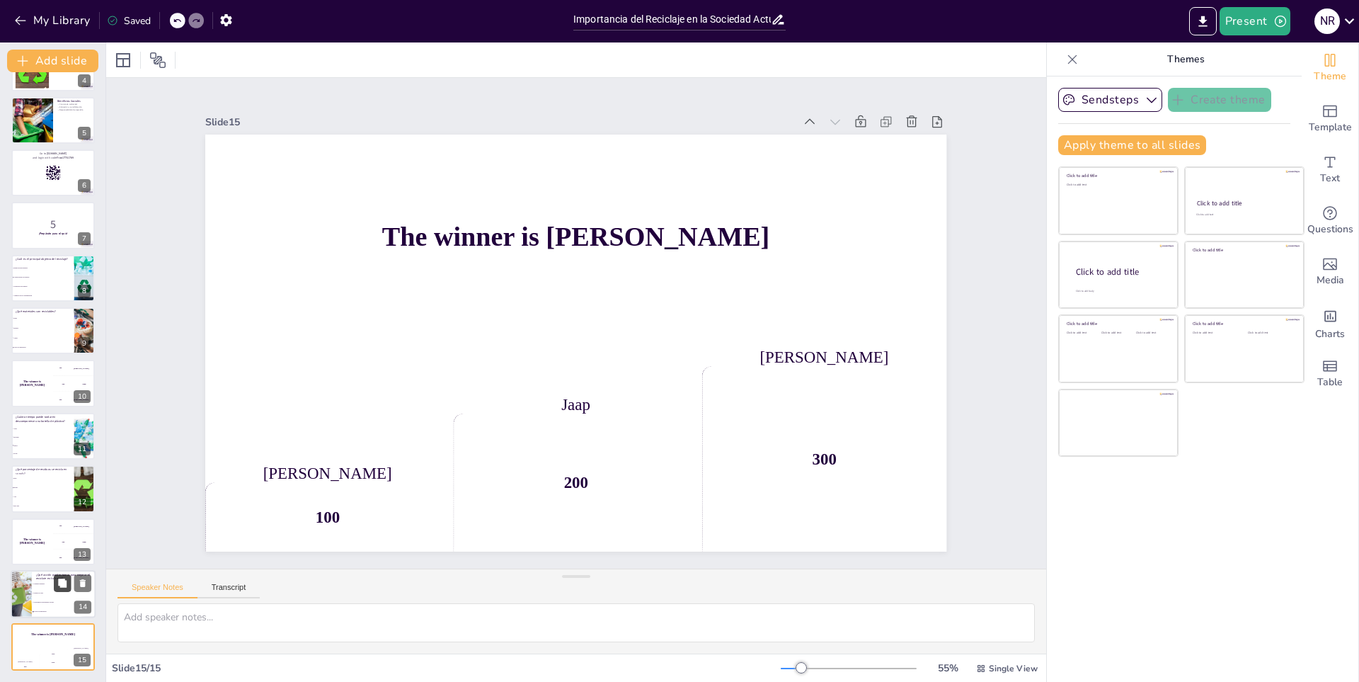
checkbox input "true"
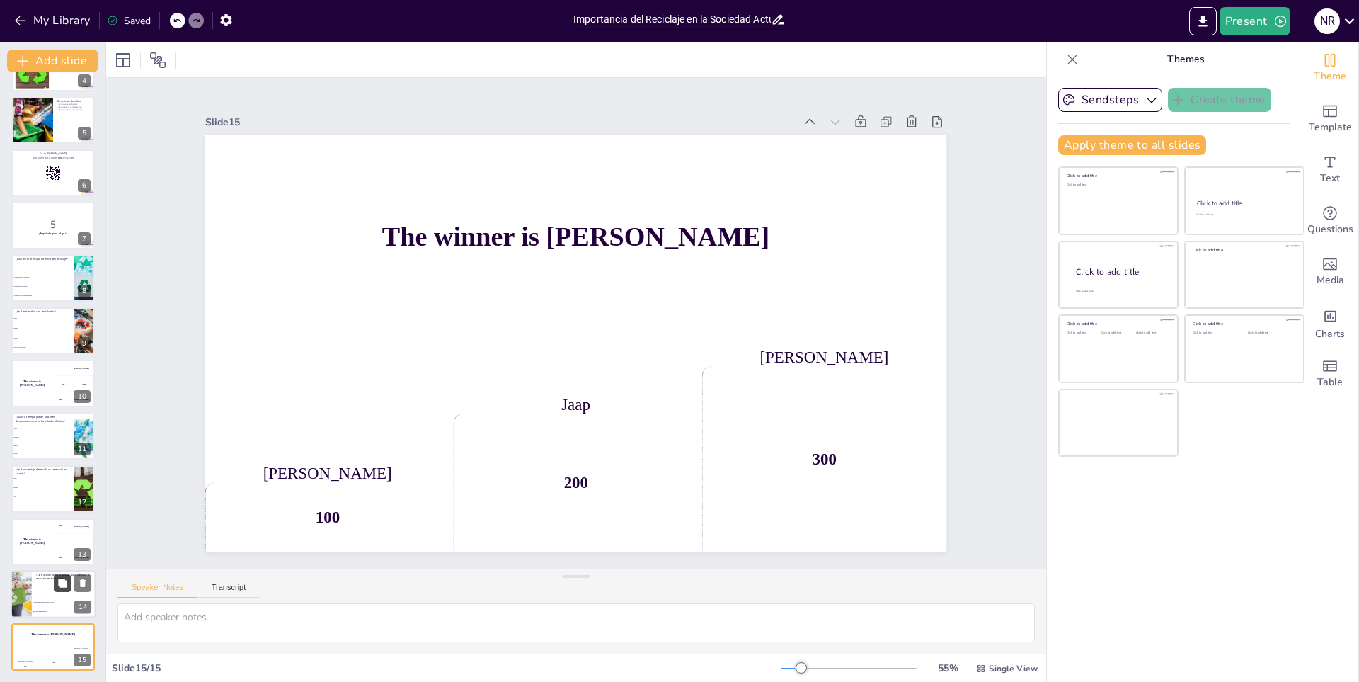
checkbox input "true"
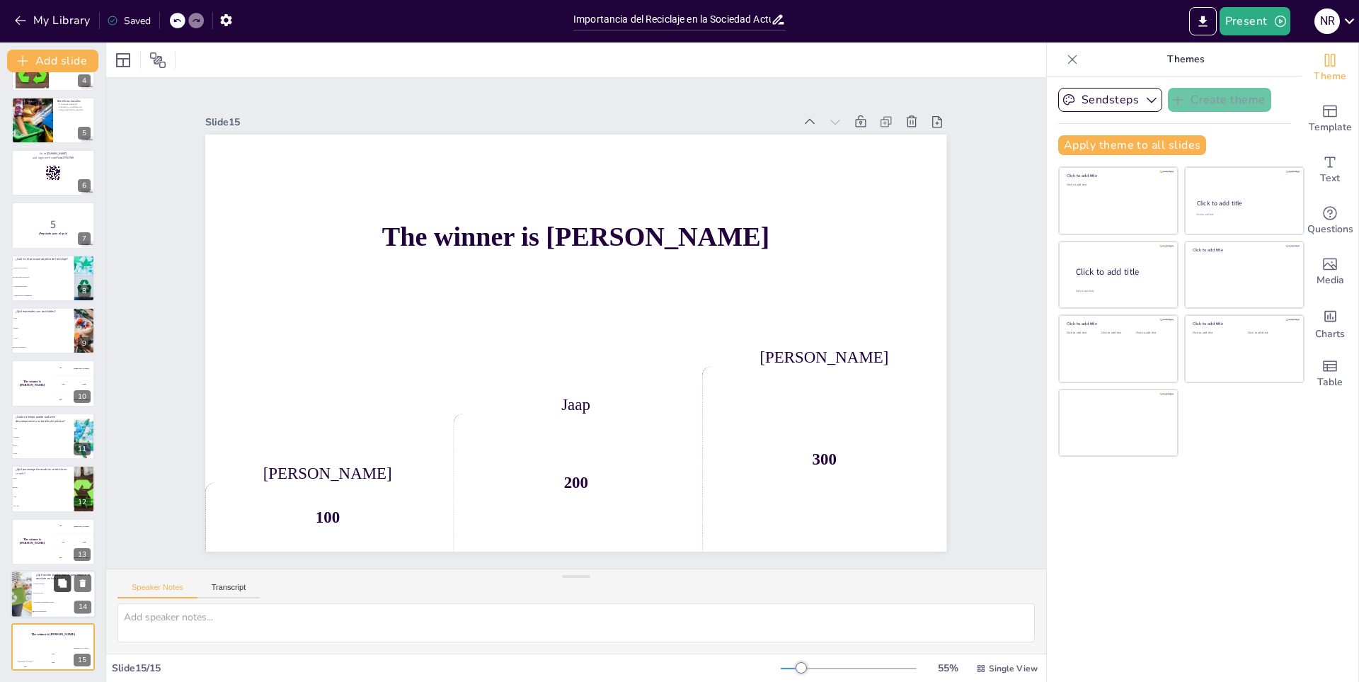
click at [62, 585] on icon at bounding box center [62, 582] width 8 height 8
checkbox input "true"
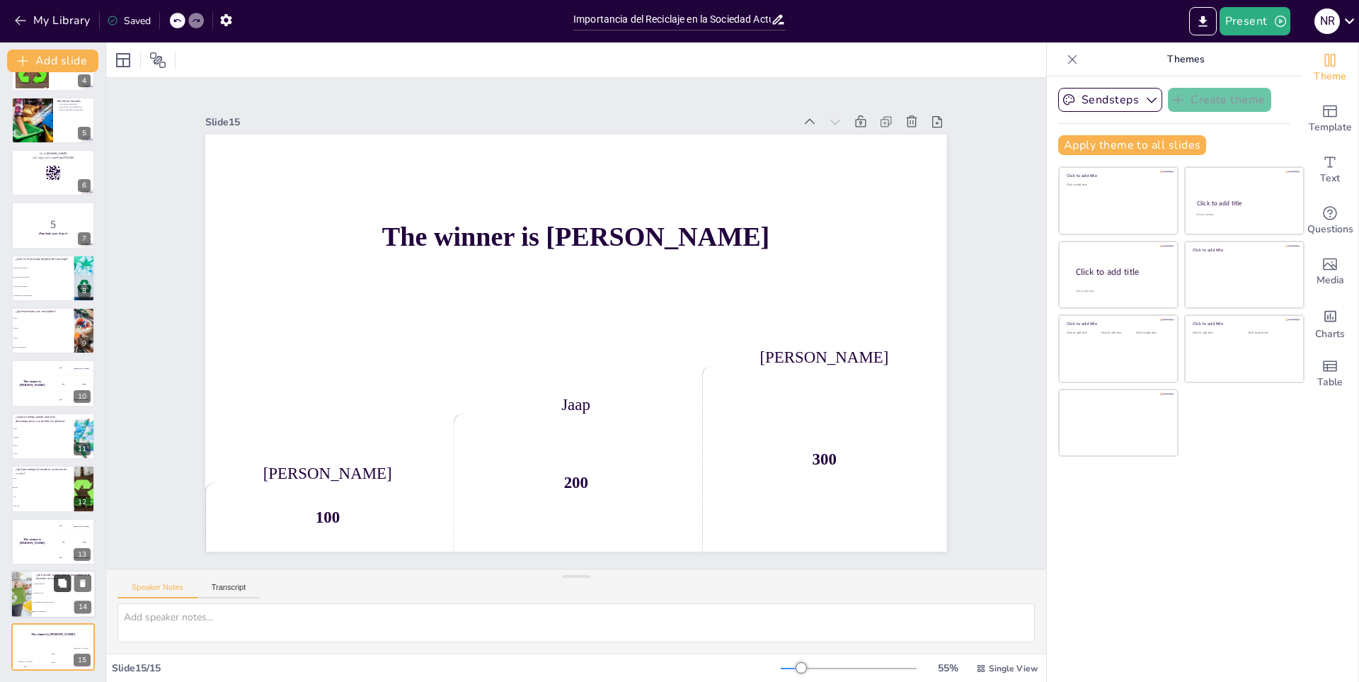
type textarea "Todas las acciones mencionadas son formas efectivas de mejorar el reciclaje en …"
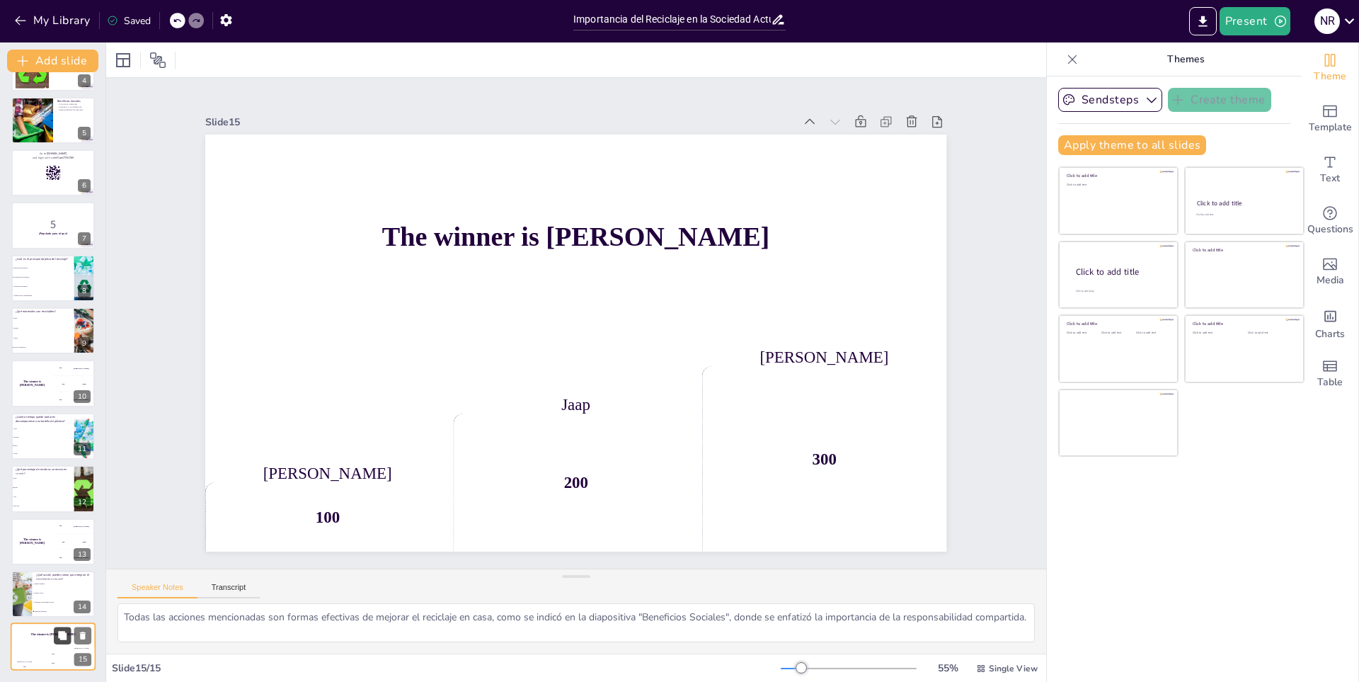
checkbox input "true"
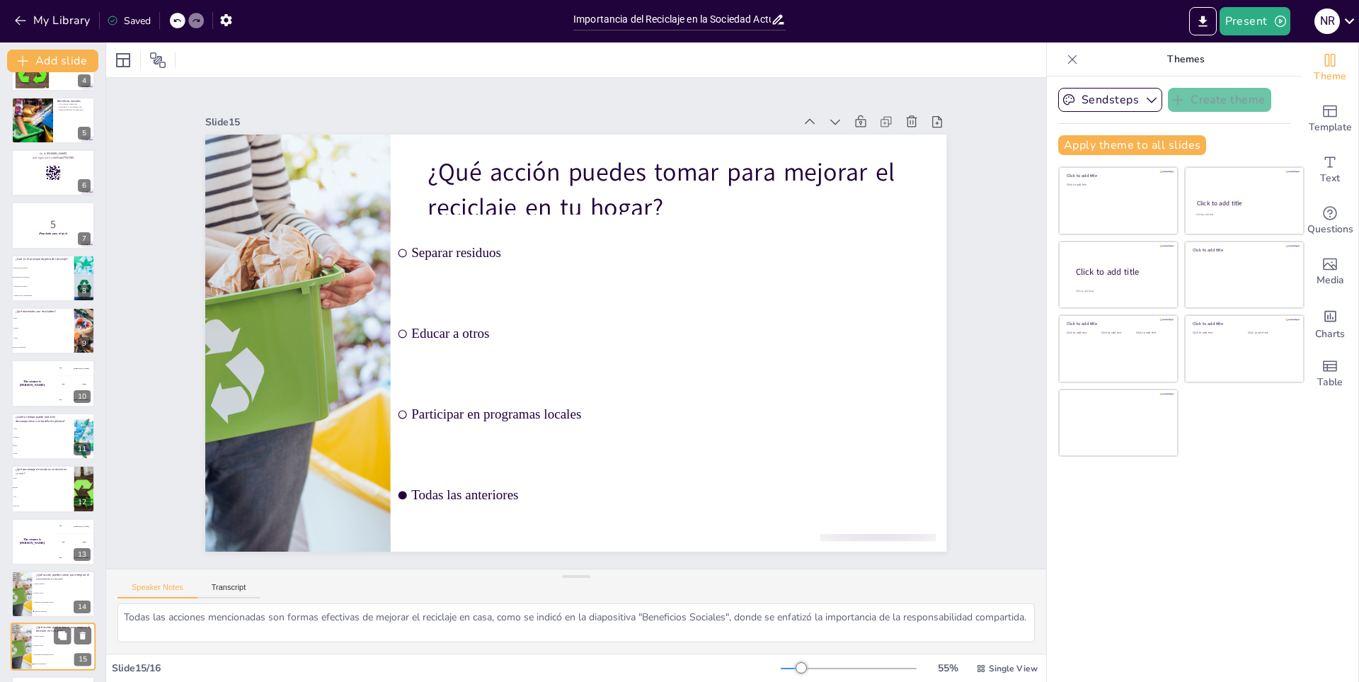
scroll to position [250, 0]
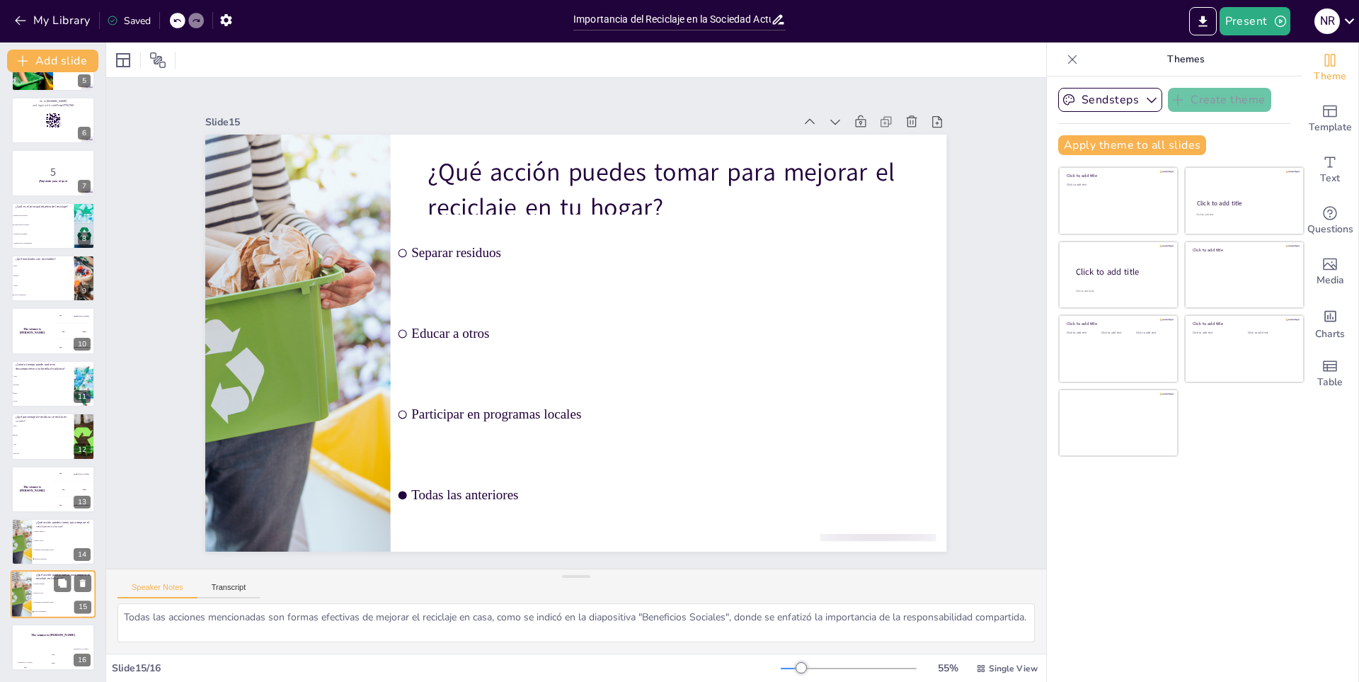
checkbox input "true"
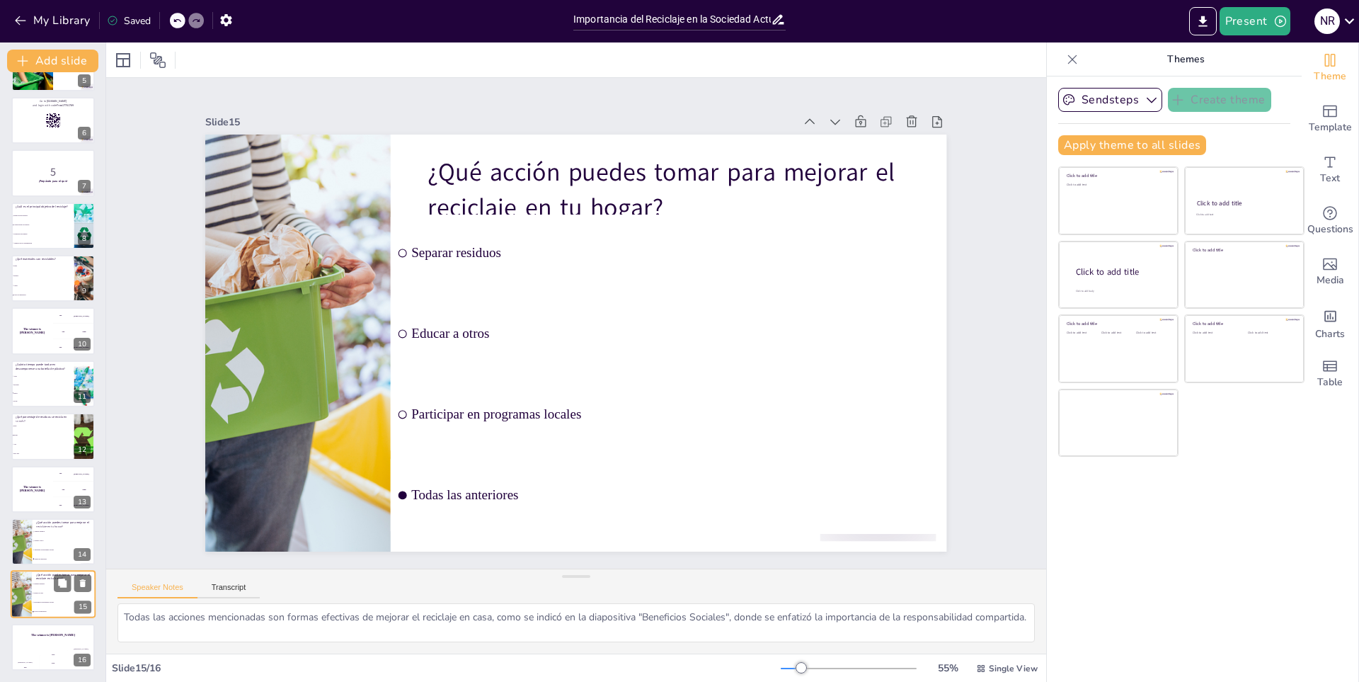
checkbox input "true"
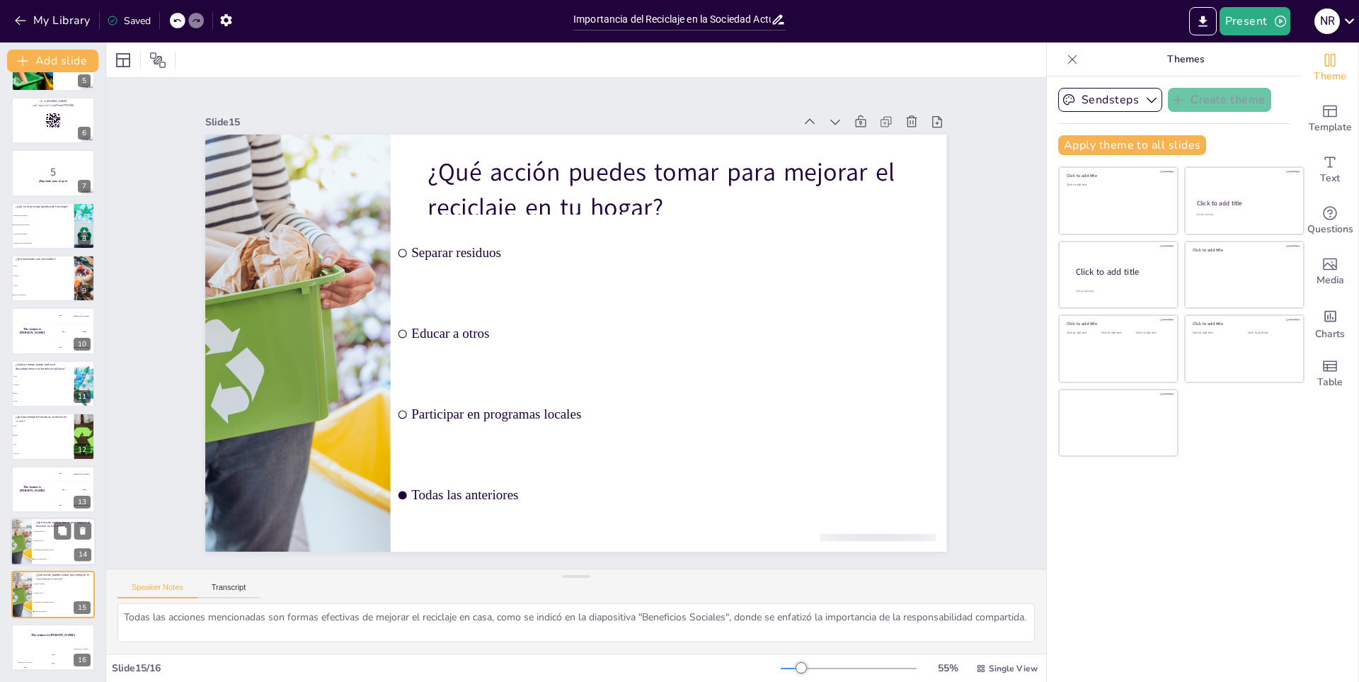
checkbox input "true"
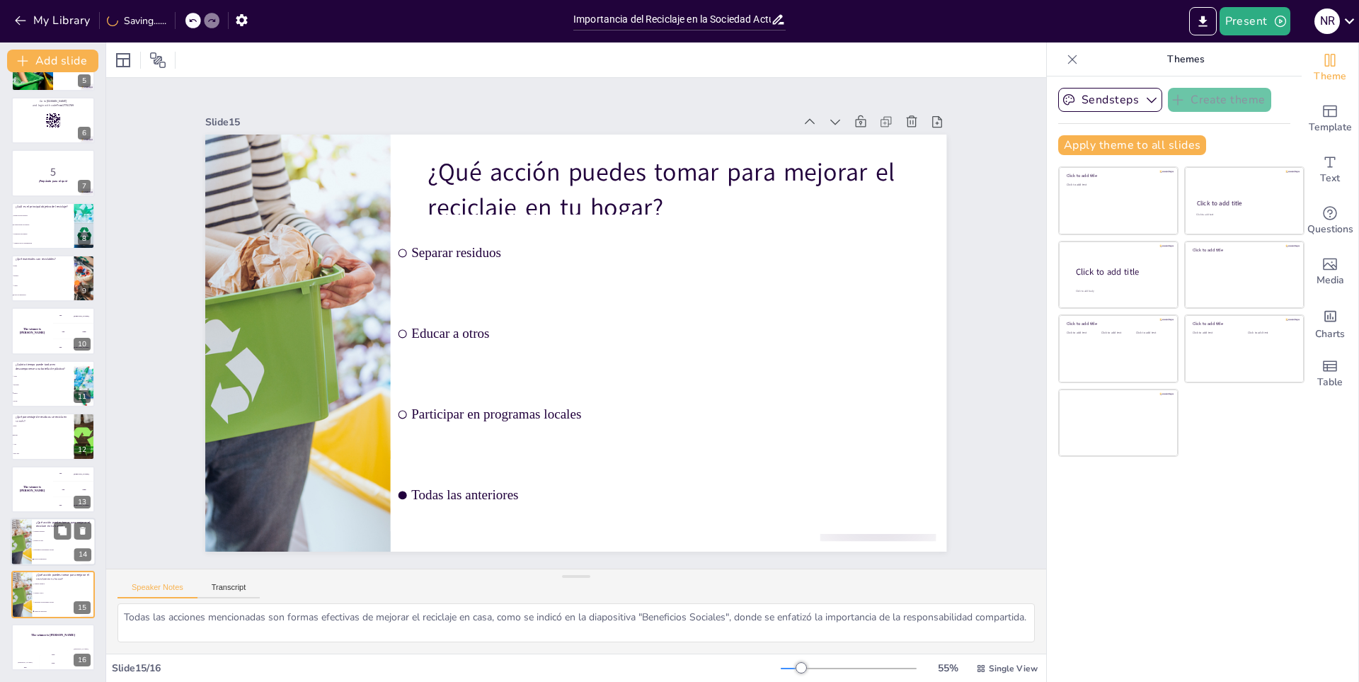
click at [32, 548] on li "Participar en programas locales" at bounding box center [64, 549] width 64 height 9
click at [25, 466] on div "The winner is Niels 🏆" at bounding box center [32, 489] width 42 height 48
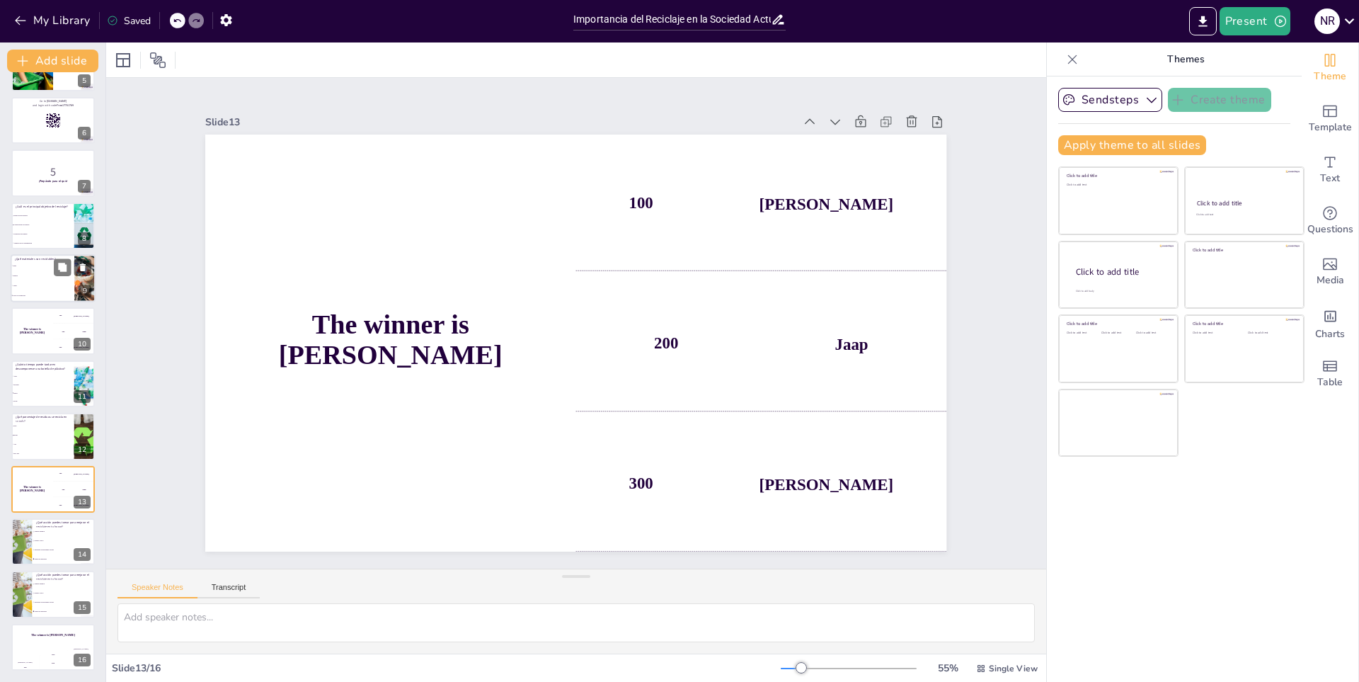
click at [69, 287] on li "Vidrio" at bounding box center [43, 285] width 64 height 10
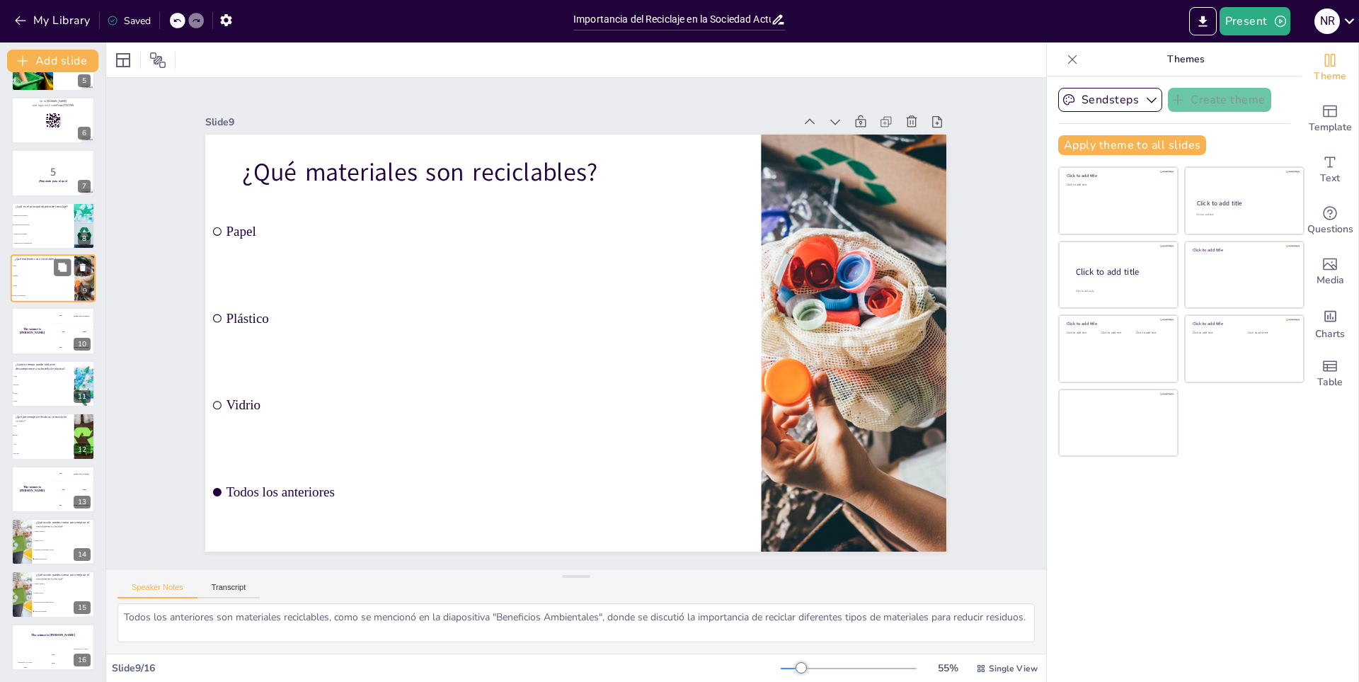
scroll to position [151, 0]
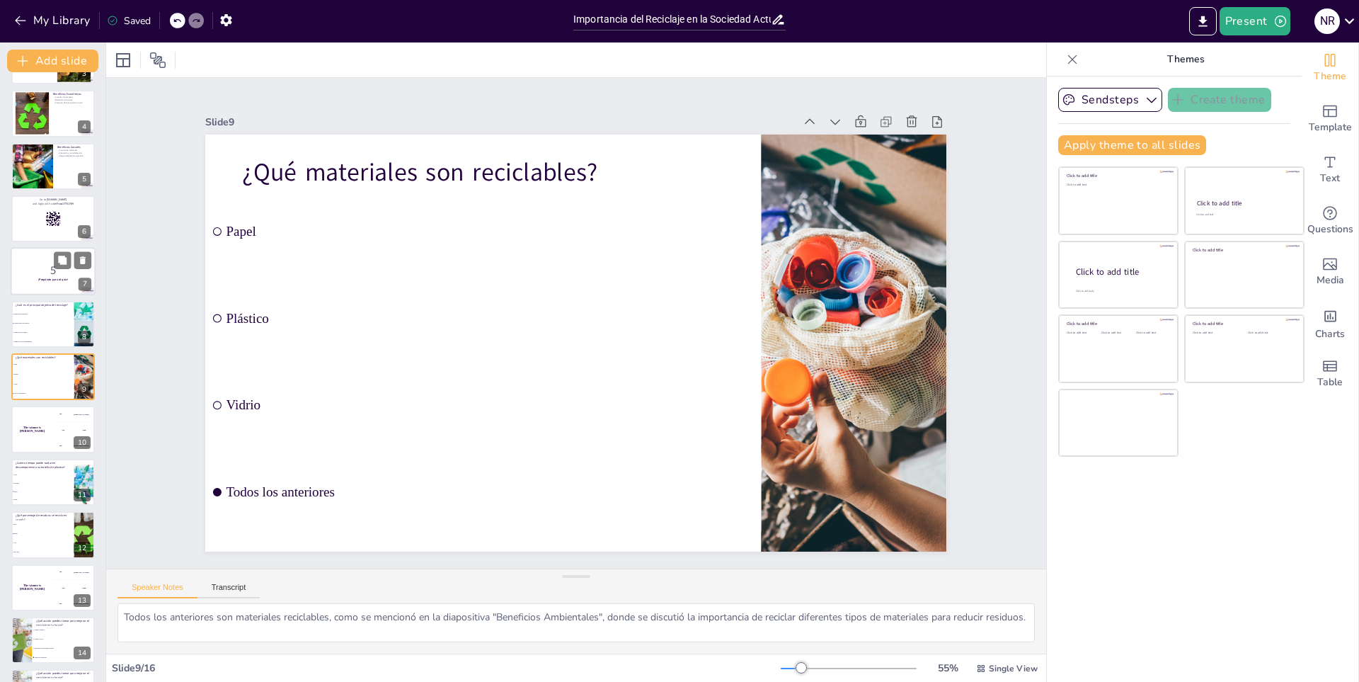
click at [38, 318] on ul "Reducción de residuos Conservación de recursos Generación de empleo Aumento de …" at bounding box center [42, 327] width 63 height 36
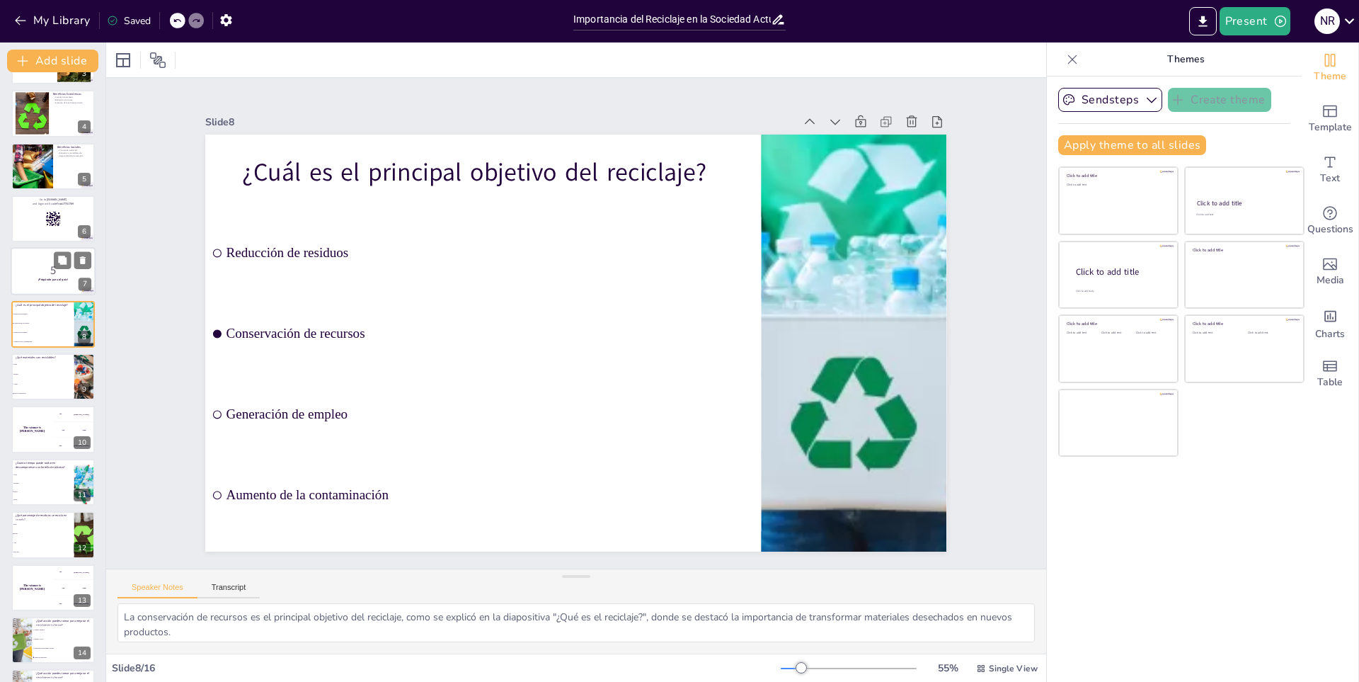
scroll to position [98, 0]
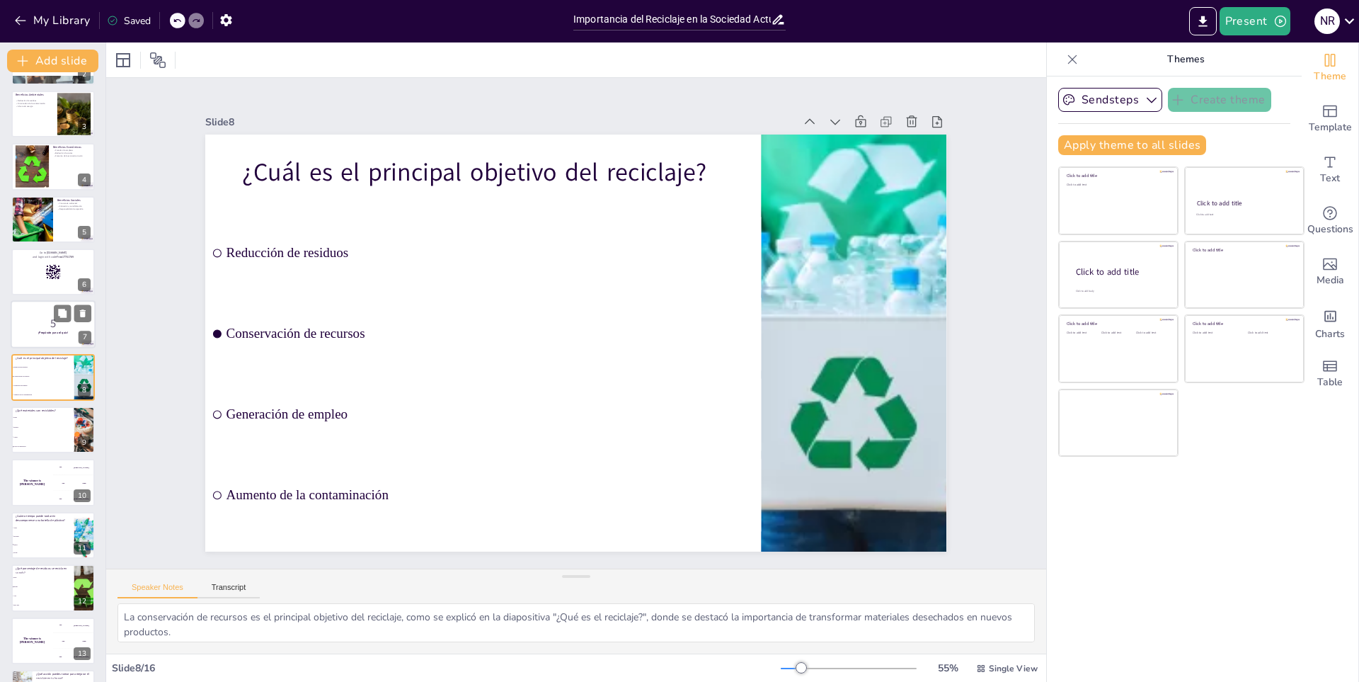
click at [39, 309] on div at bounding box center [53, 325] width 85 height 48
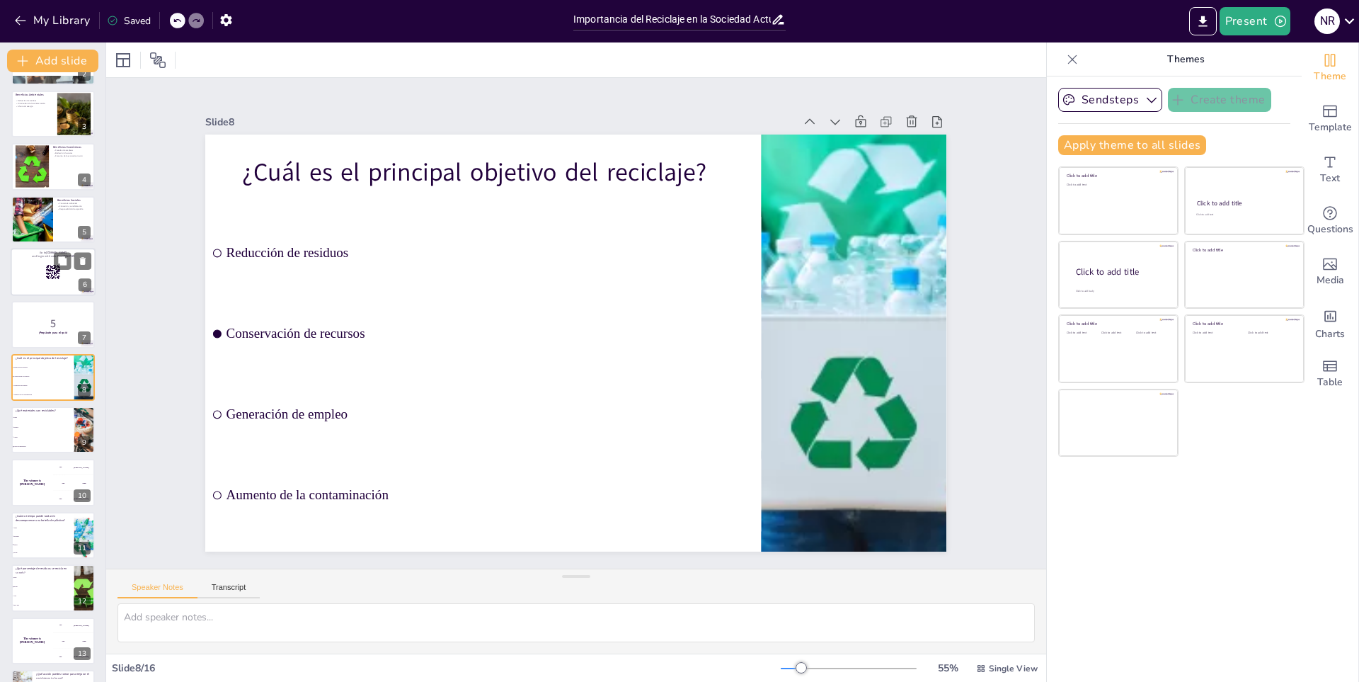
scroll to position [46, 0]
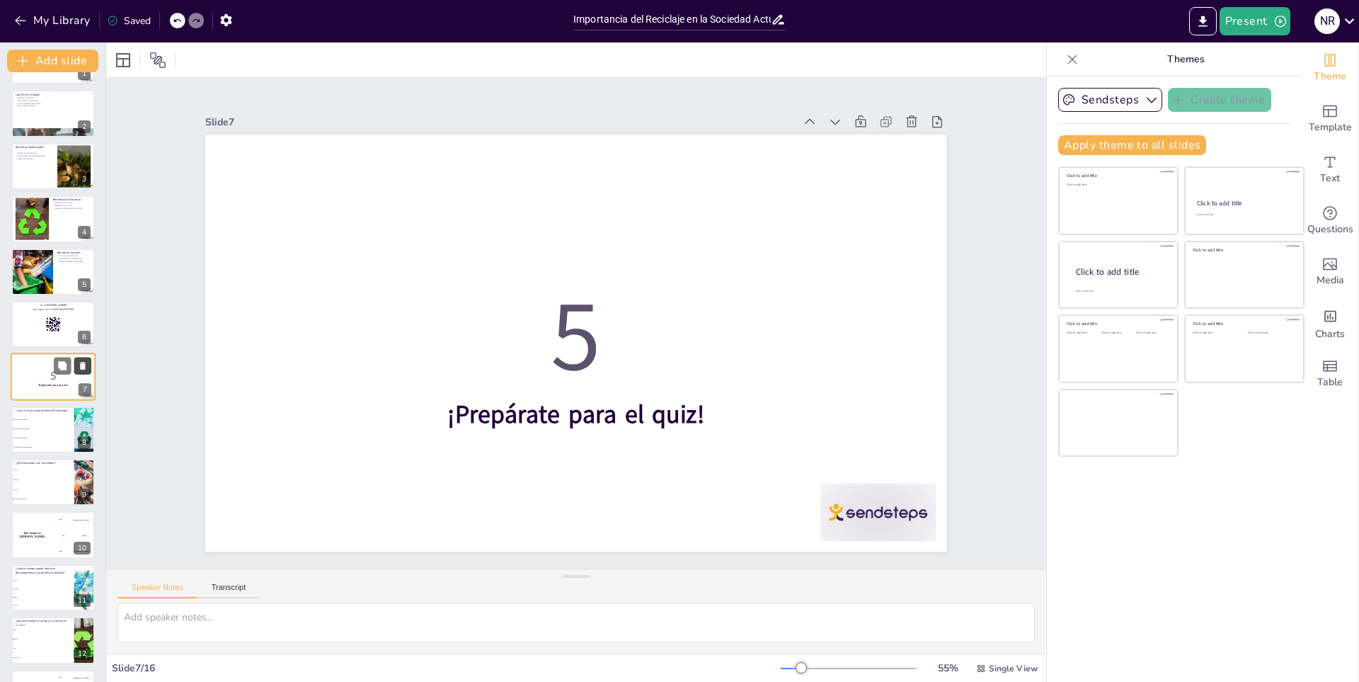
click at [85, 364] on icon at bounding box center [83, 366] width 6 height 8
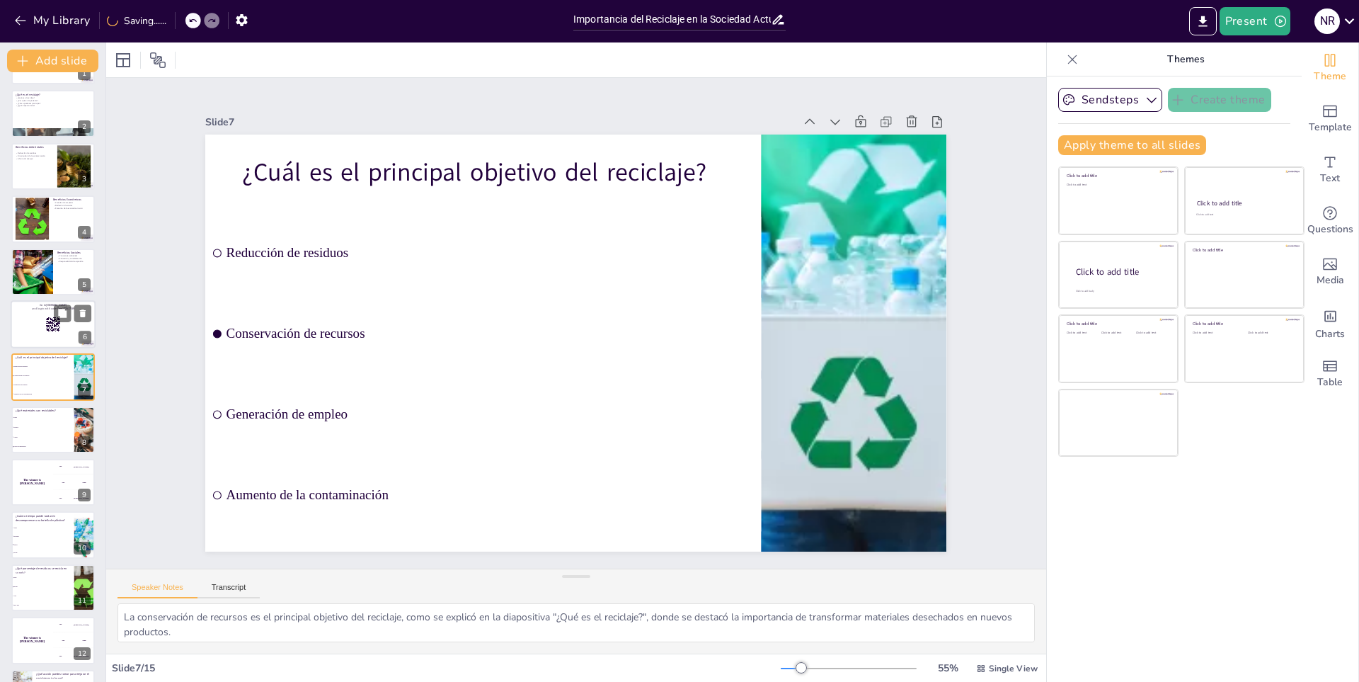
click at [71, 328] on div at bounding box center [53, 324] width 85 height 48
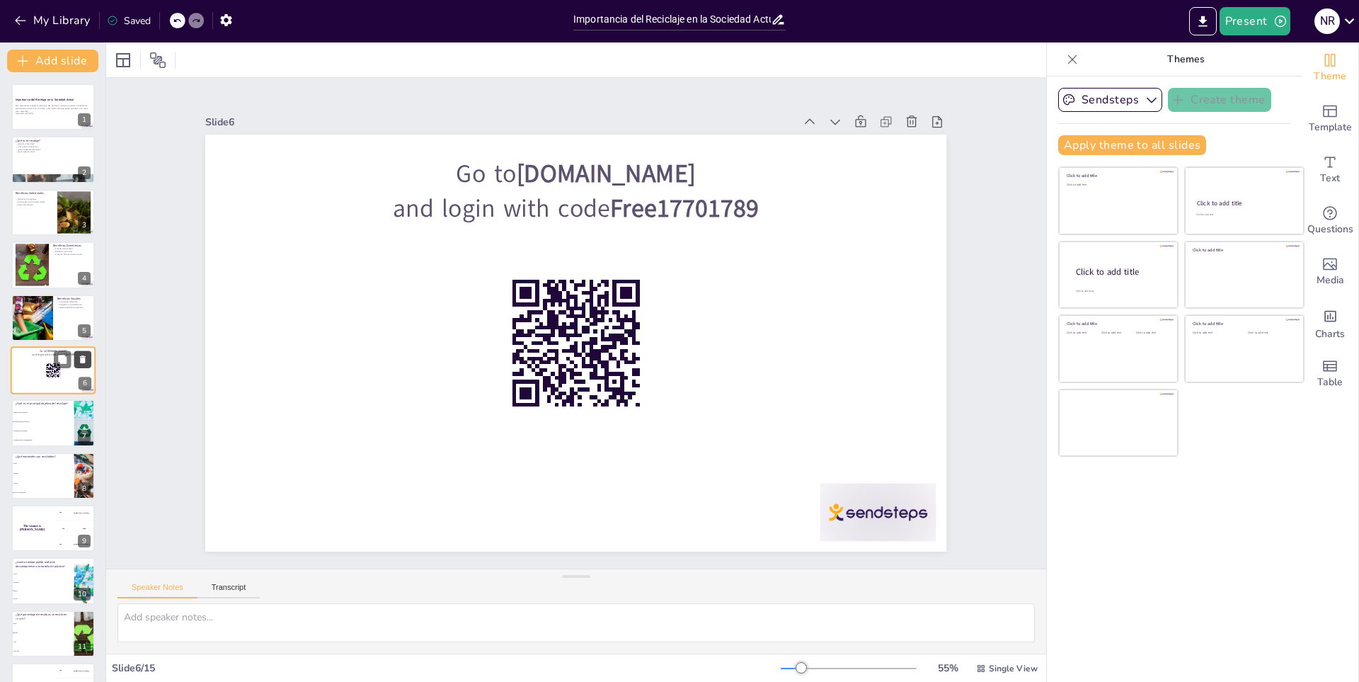
click at [81, 360] on icon at bounding box center [83, 359] width 6 height 8
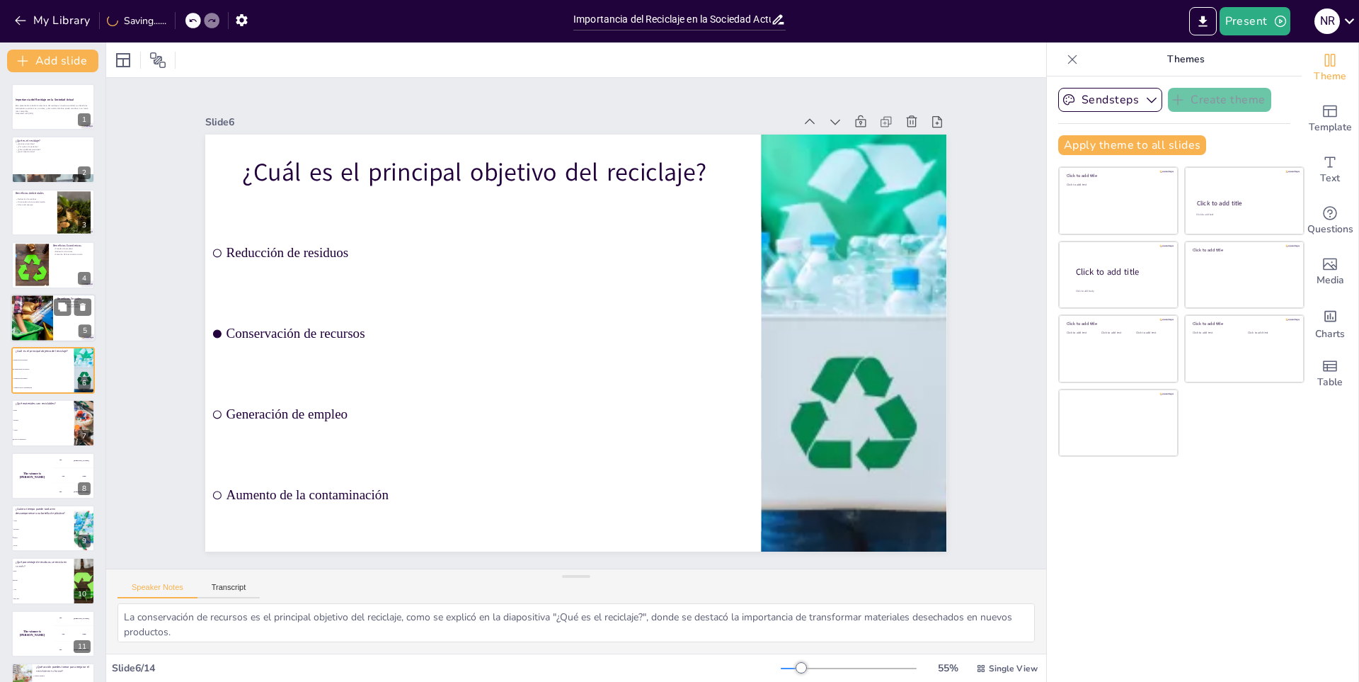
click at [57, 328] on div at bounding box center [53, 318] width 85 height 48
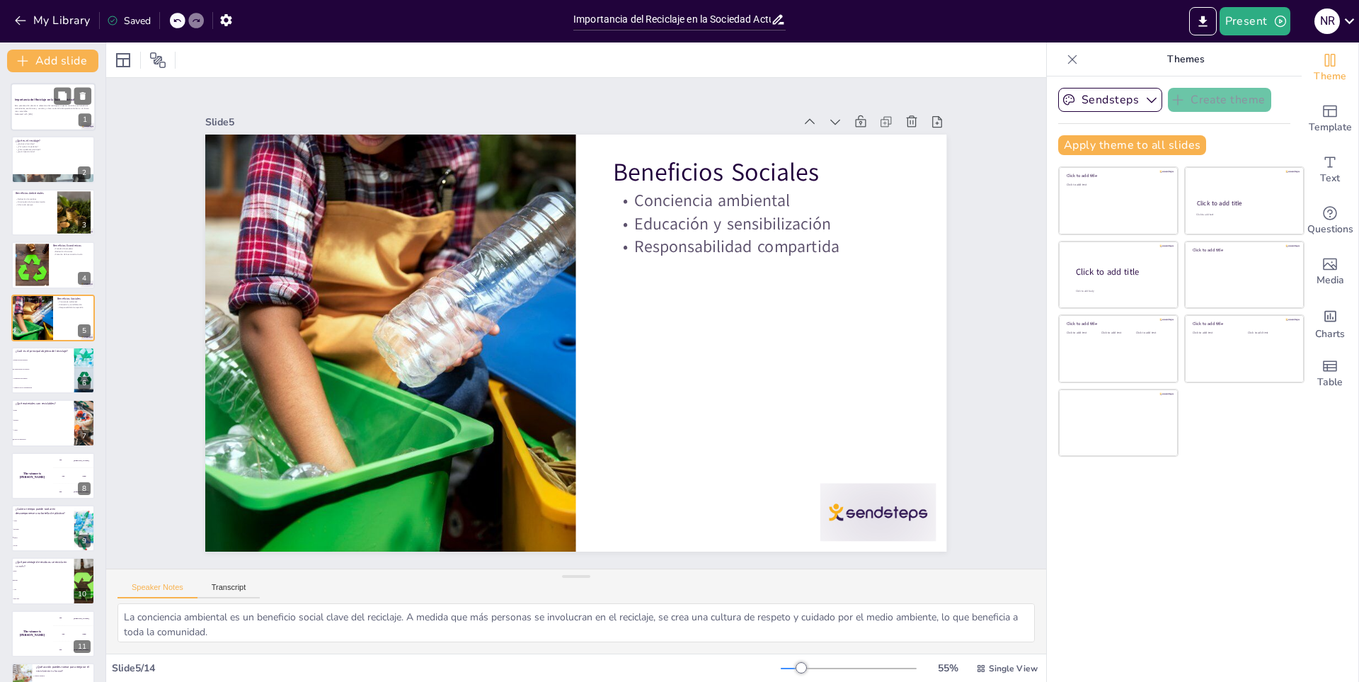
click at [50, 113] on p "Generated with [URL]" at bounding box center [53, 114] width 76 height 3
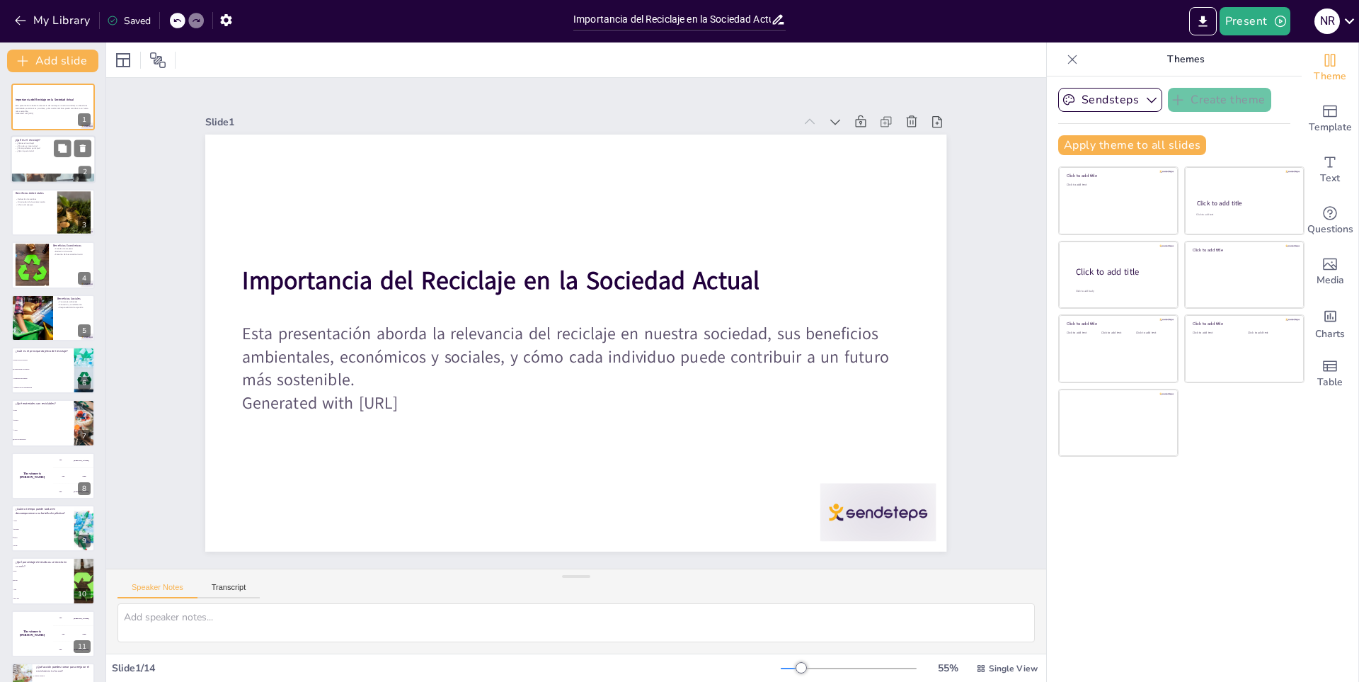
click at [40, 149] on p "¿Cómo podemos participar?" at bounding box center [53, 148] width 76 height 3
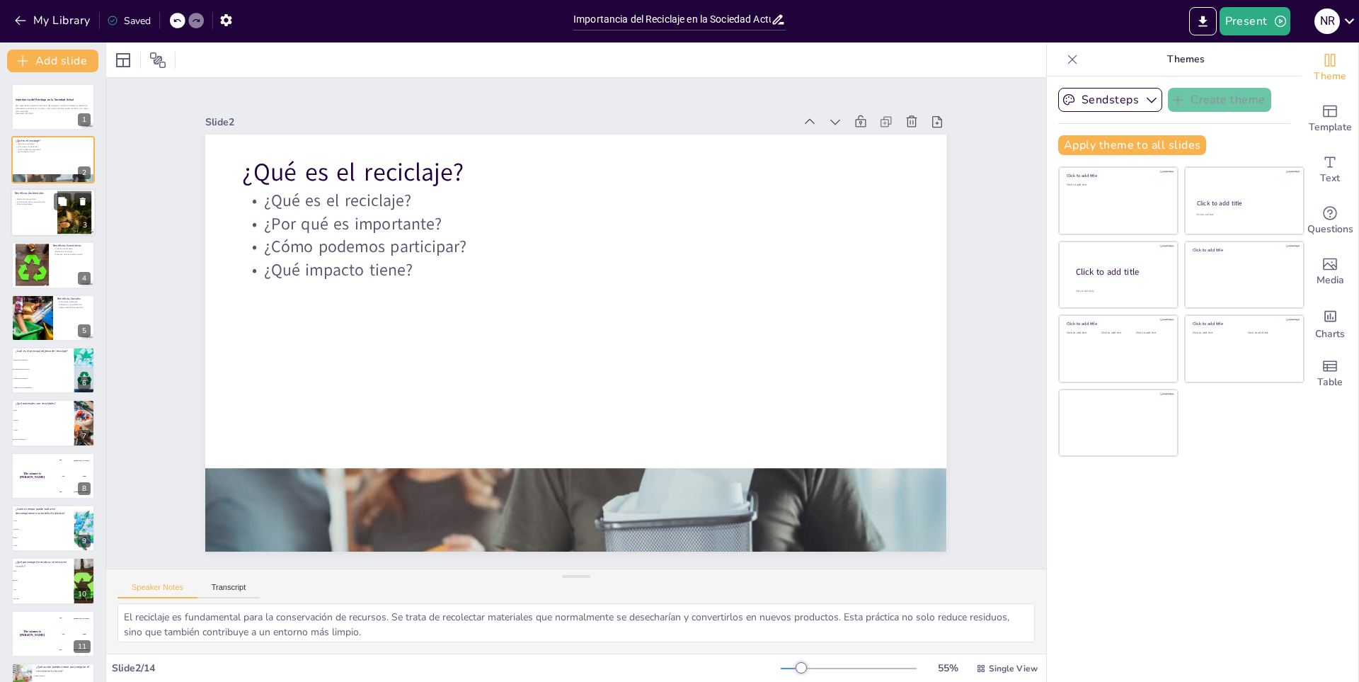
click at [51, 183] on div "¿Qué es el reciclaje? ¿Qué es el reciclaje? ¿Por qué es importante? ¿Cómo podem…" at bounding box center [53, 159] width 84 height 47
drag, startPoint x: 57, startPoint y: 220, endPoint x: 56, endPoint y: 234, distance: 14.2
click at [56, 234] on div at bounding box center [53, 212] width 85 height 48
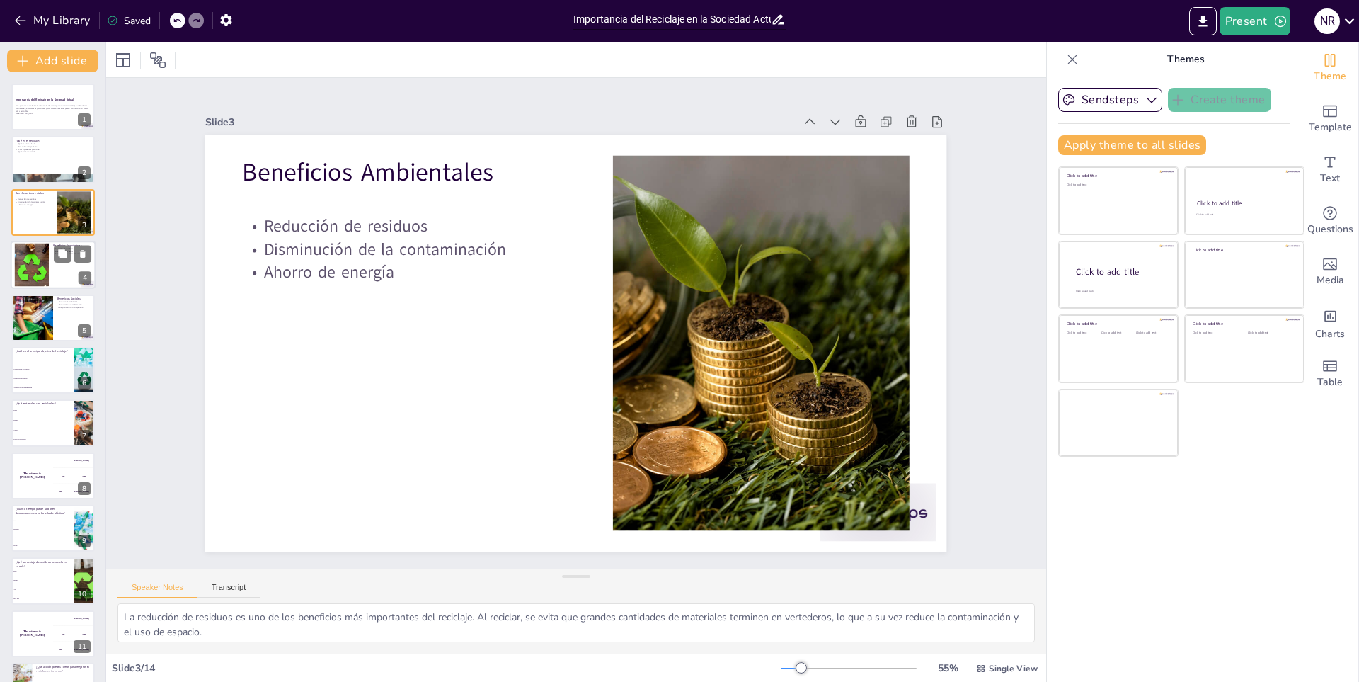
click at [51, 285] on div at bounding box center [53, 265] width 85 height 48
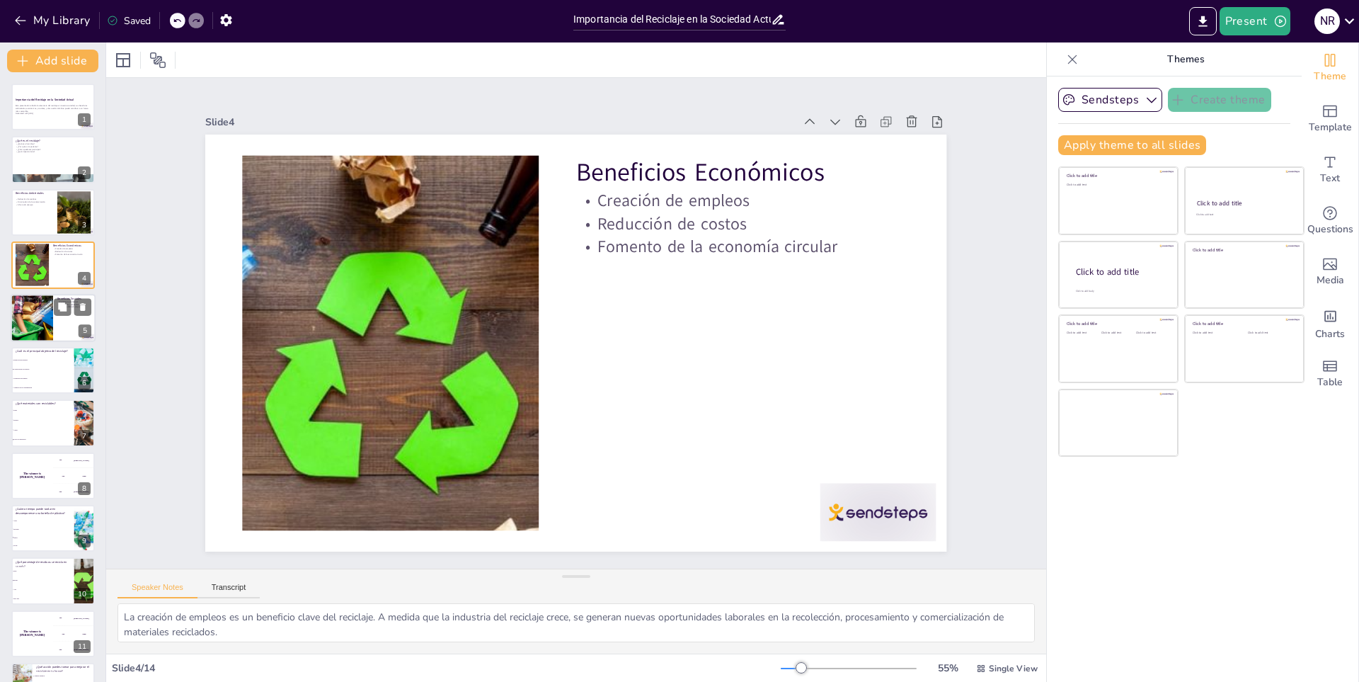
drag, startPoint x: 40, startPoint y: 325, endPoint x: 40, endPoint y: 340, distance: 14.9
click at [40, 338] on div at bounding box center [32, 318] width 64 height 48
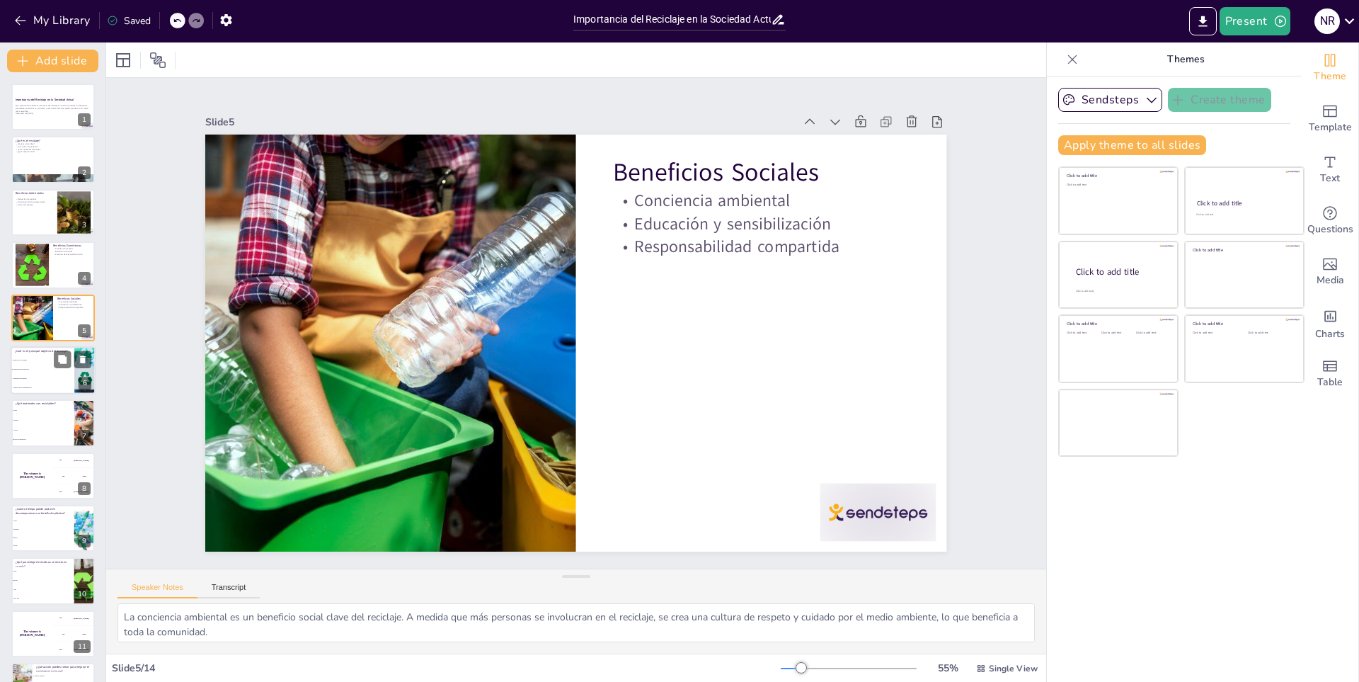
click at [40, 367] on li "Conservación de recursos" at bounding box center [43, 368] width 64 height 9
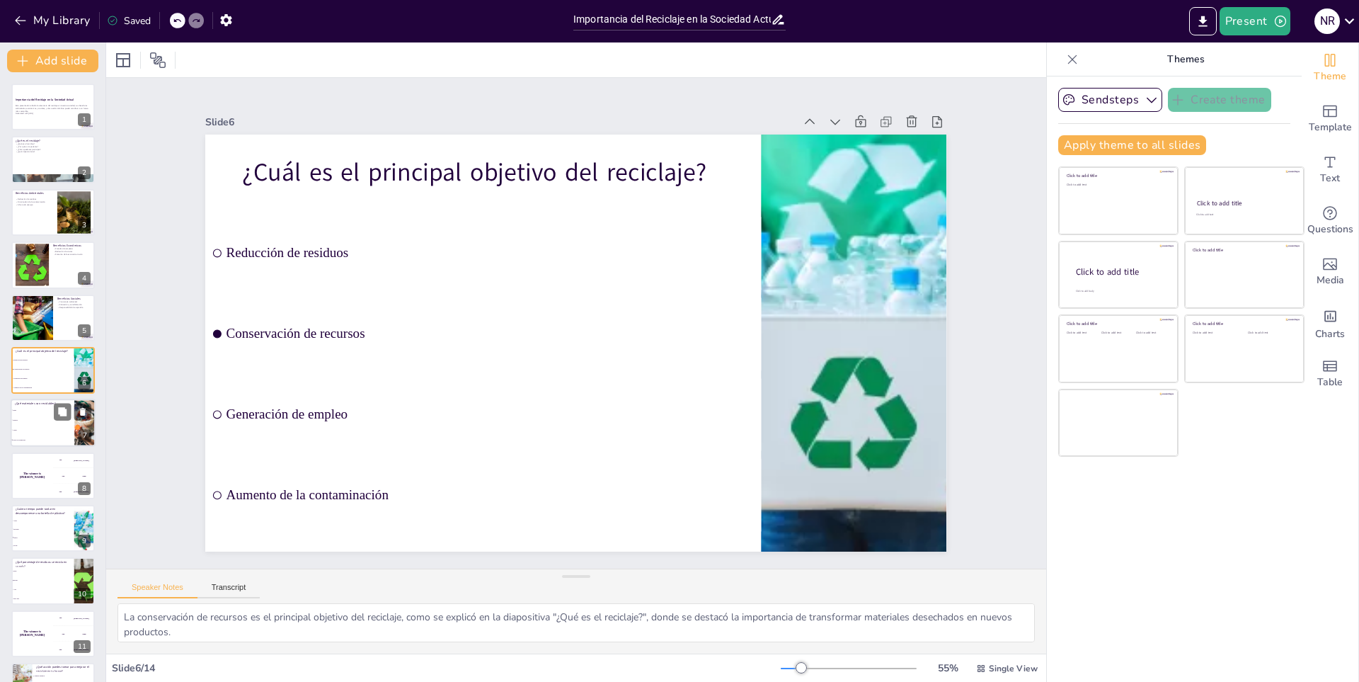
click at [41, 419] on span "Plástico" at bounding box center [43, 420] width 61 height 2
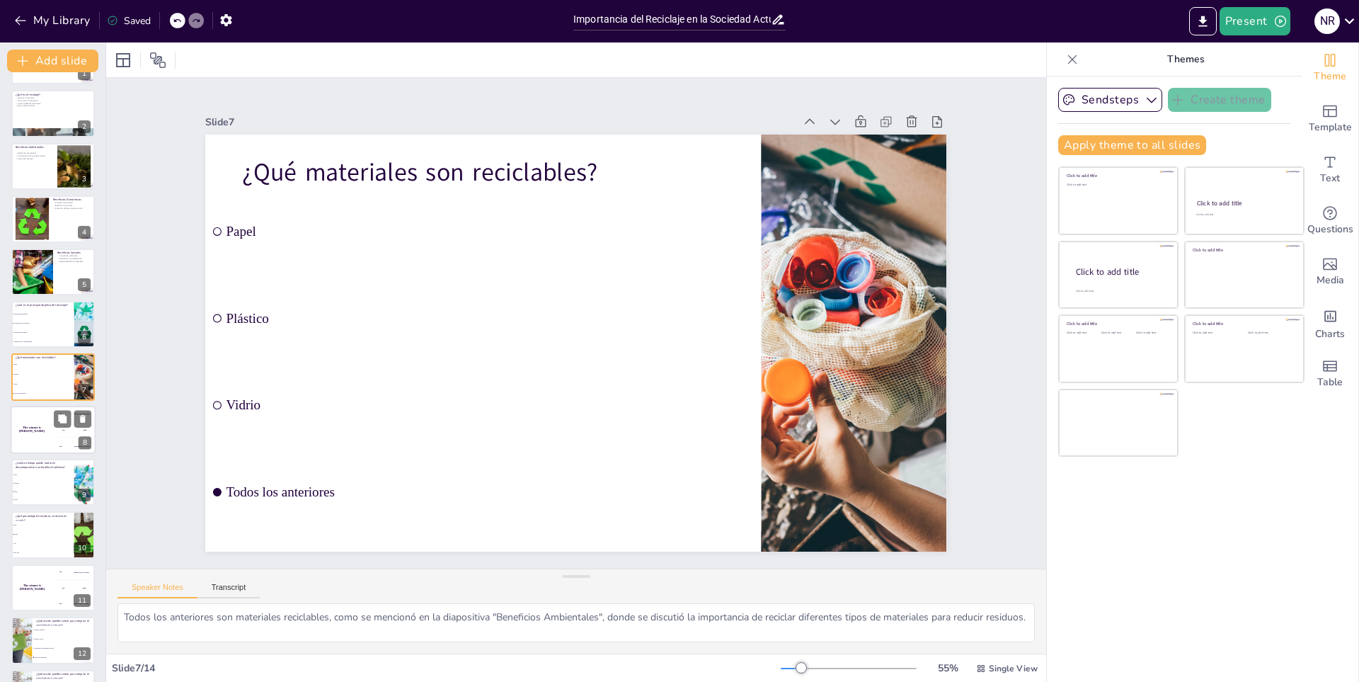
click at [48, 447] on div "The winner is Niels 🏆" at bounding box center [32, 430] width 42 height 48
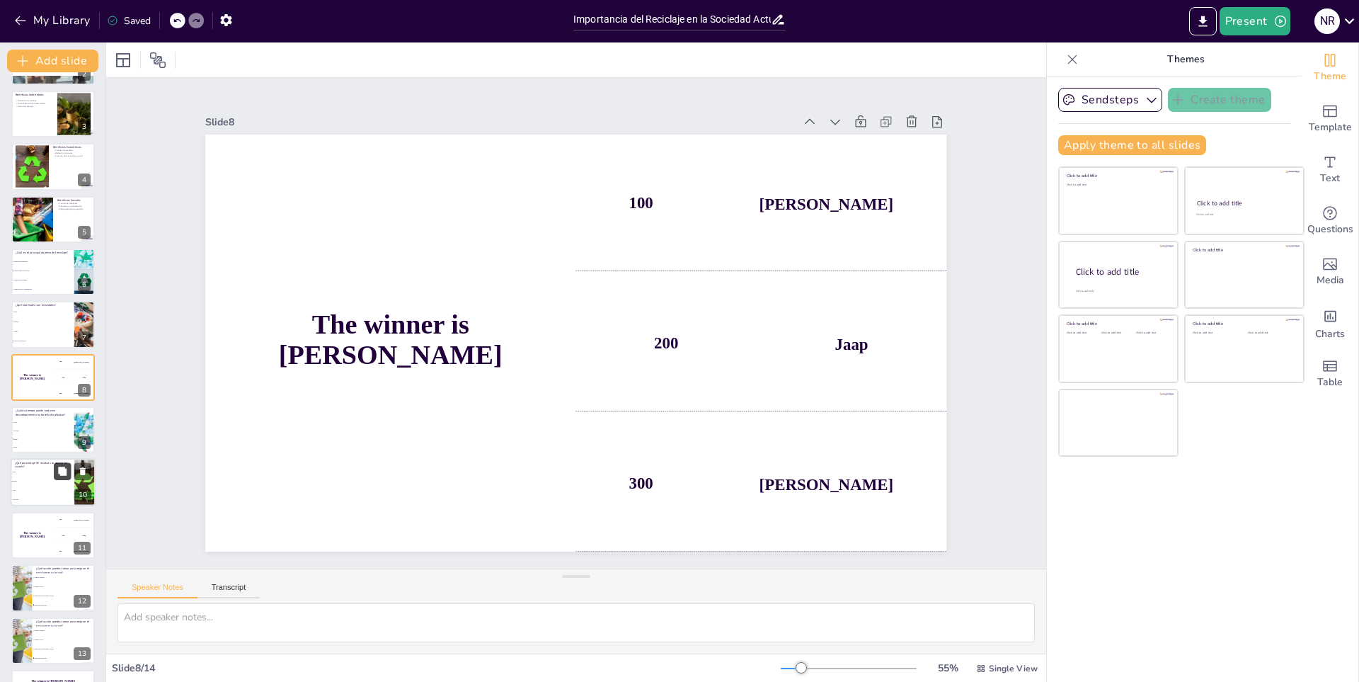
click at [58, 474] on icon at bounding box center [62, 471] width 10 height 10
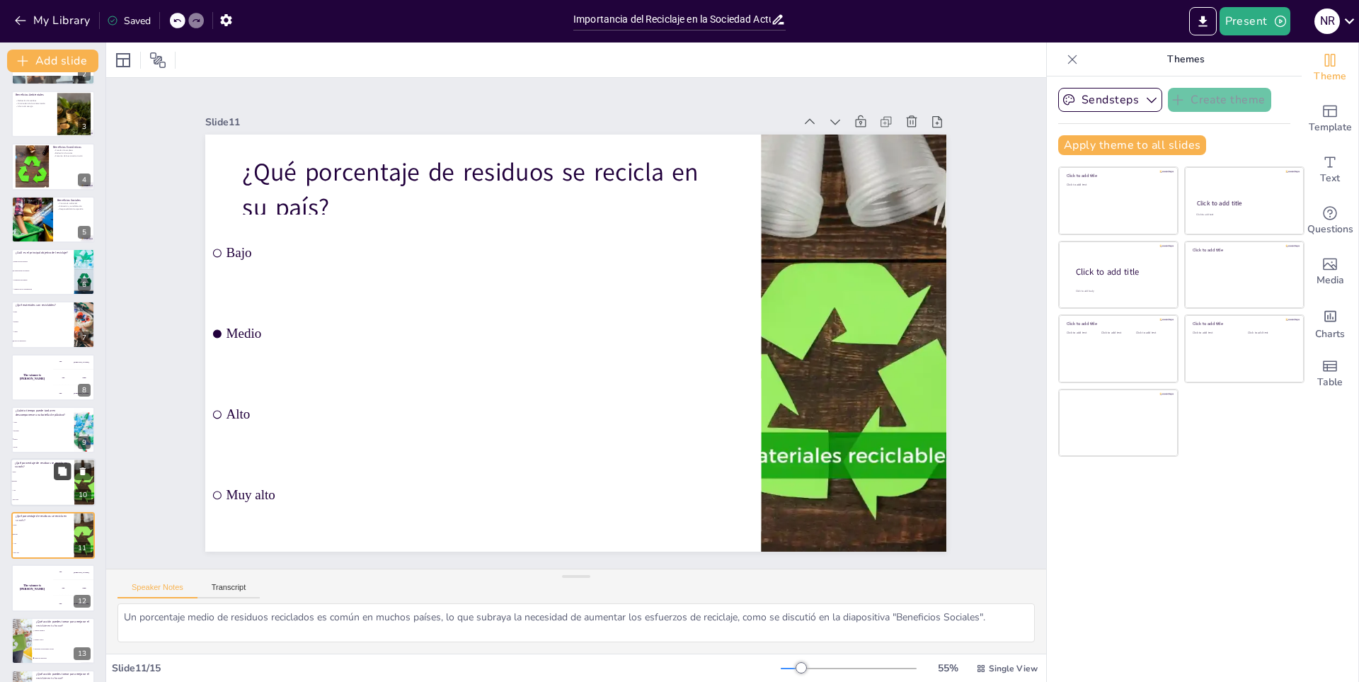
scroll to position [197, 0]
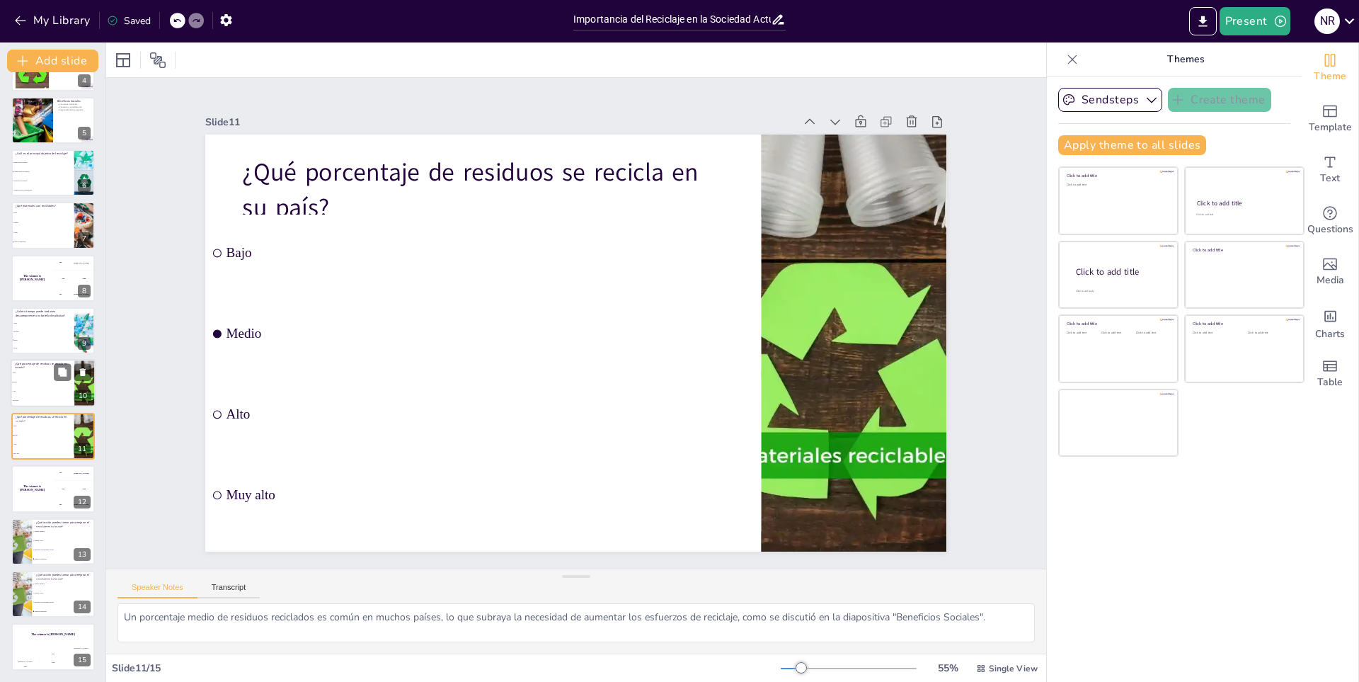
click at [18, 403] on li "Muy alto" at bounding box center [43, 400] width 64 height 9
click at [23, 438] on li "Medio" at bounding box center [43, 434] width 64 height 9
click at [46, 277] on h4 "The winner is Niels 🏆" at bounding box center [32, 277] width 42 height 7
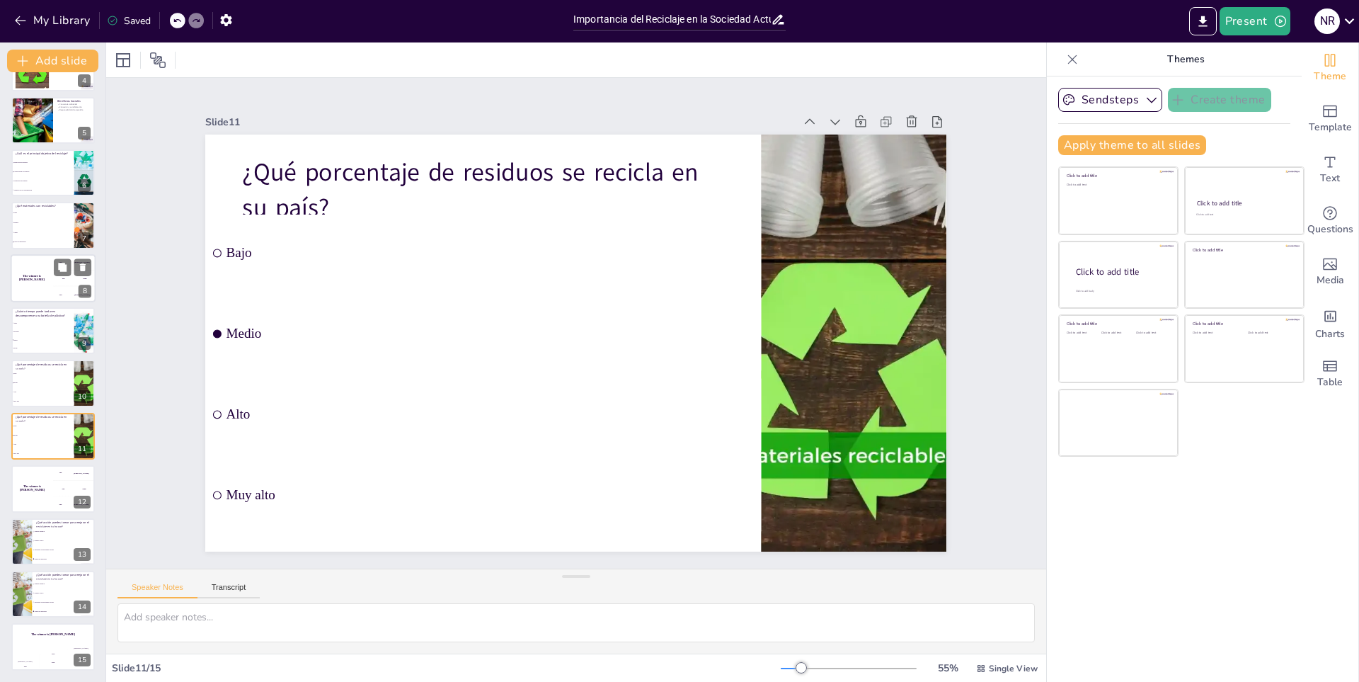
scroll to position [98, 0]
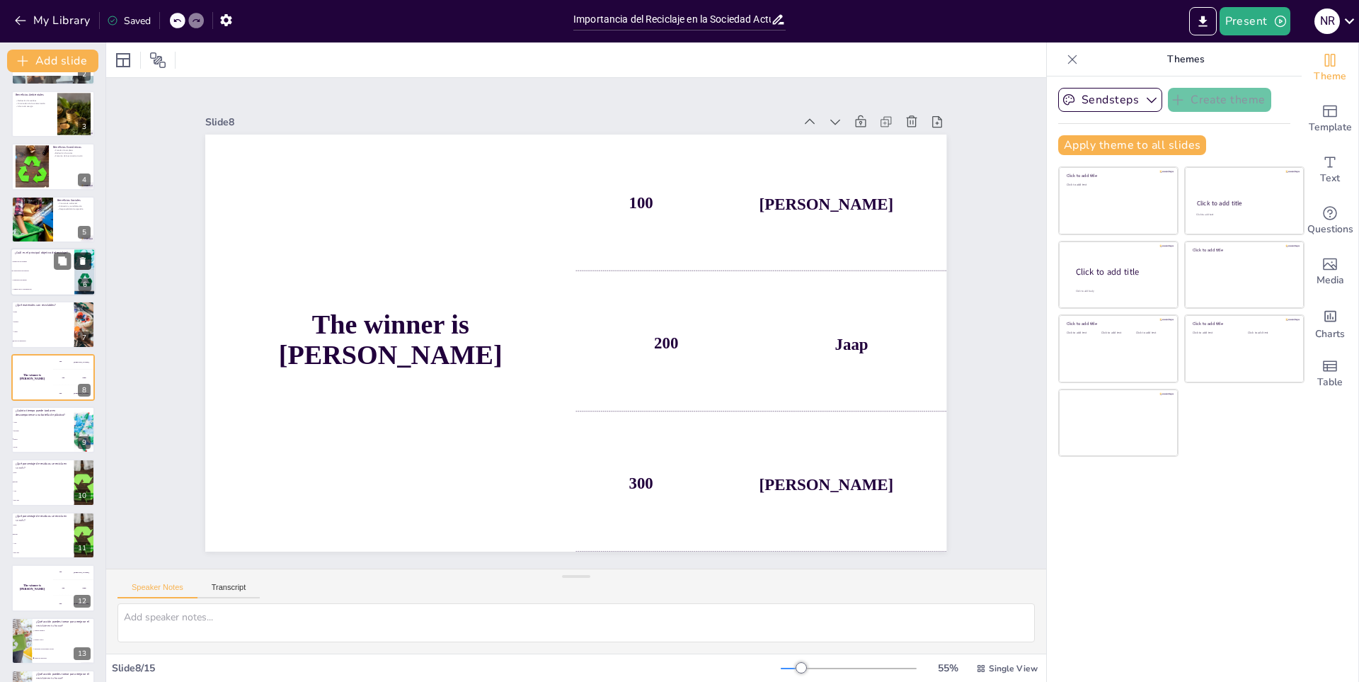
click at [84, 258] on icon at bounding box center [83, 261] width 6 height 8
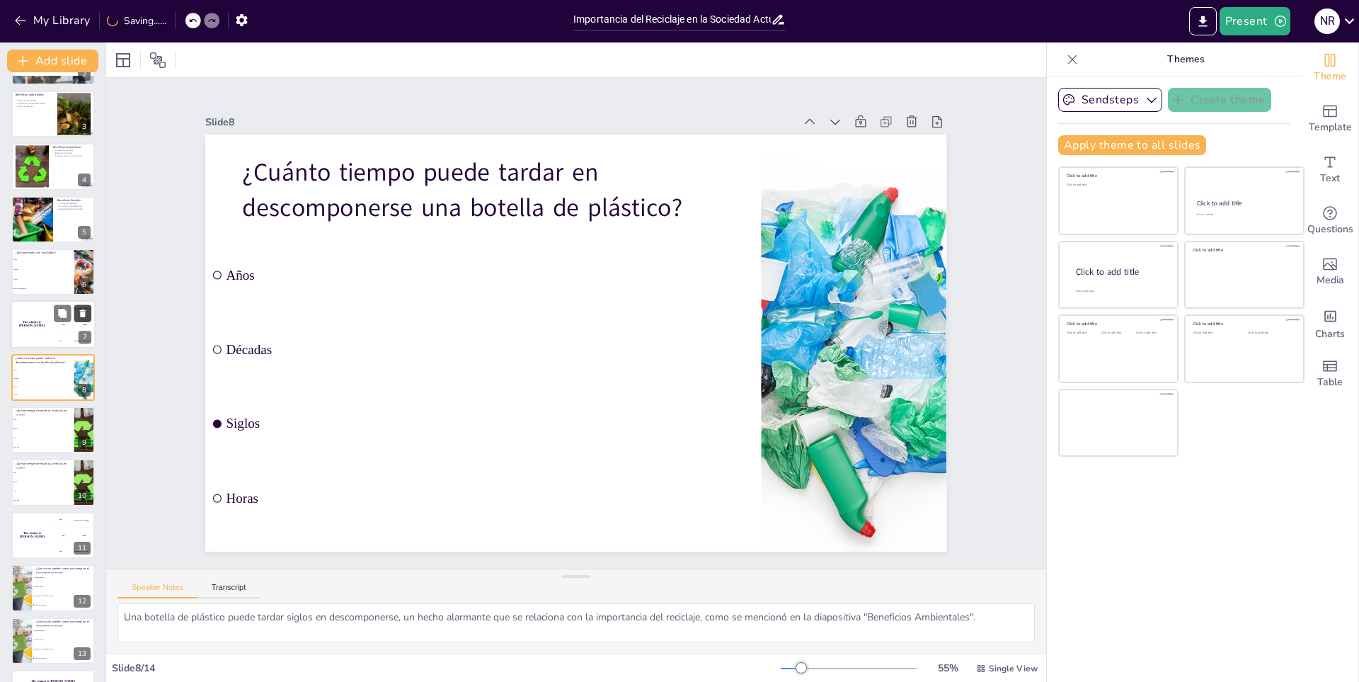
click at [82, 311] on icon at bounding box center [83, 314] width 6 height 8
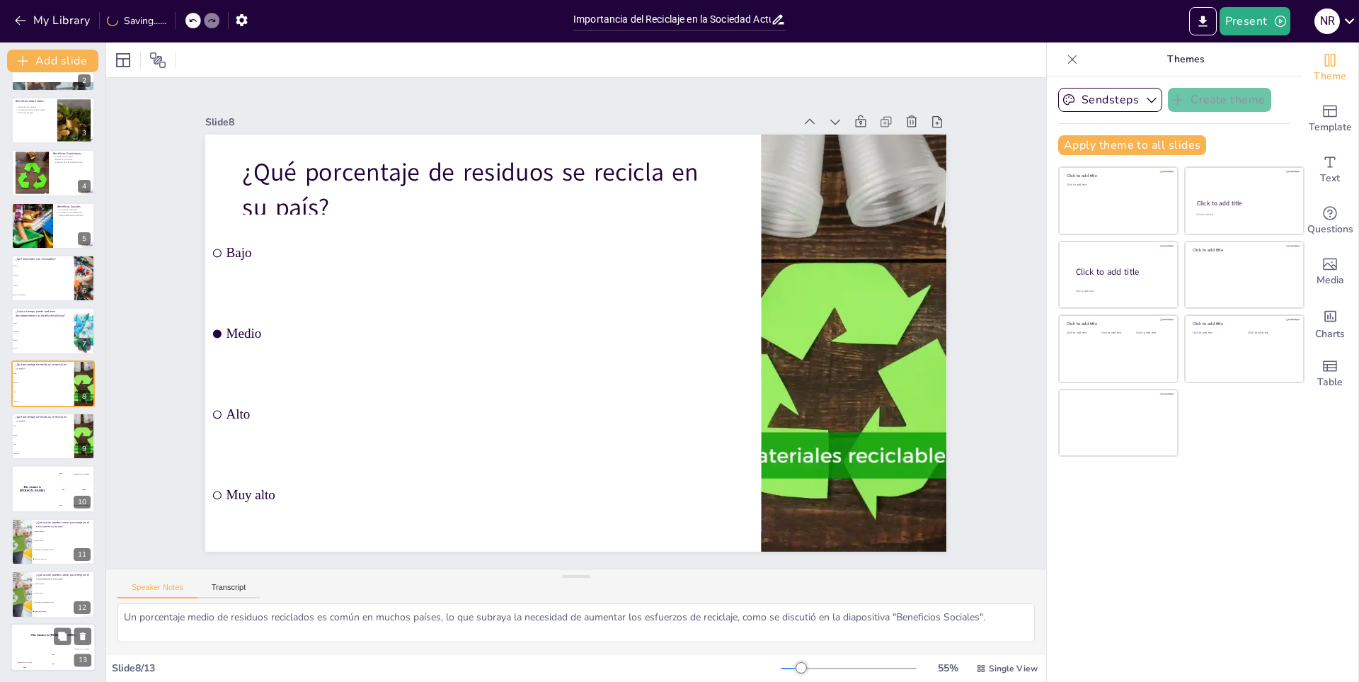
click at [86, 645] on div "The winner is Niels 🏆" at bounding box center [53, 635] width 85 height 24
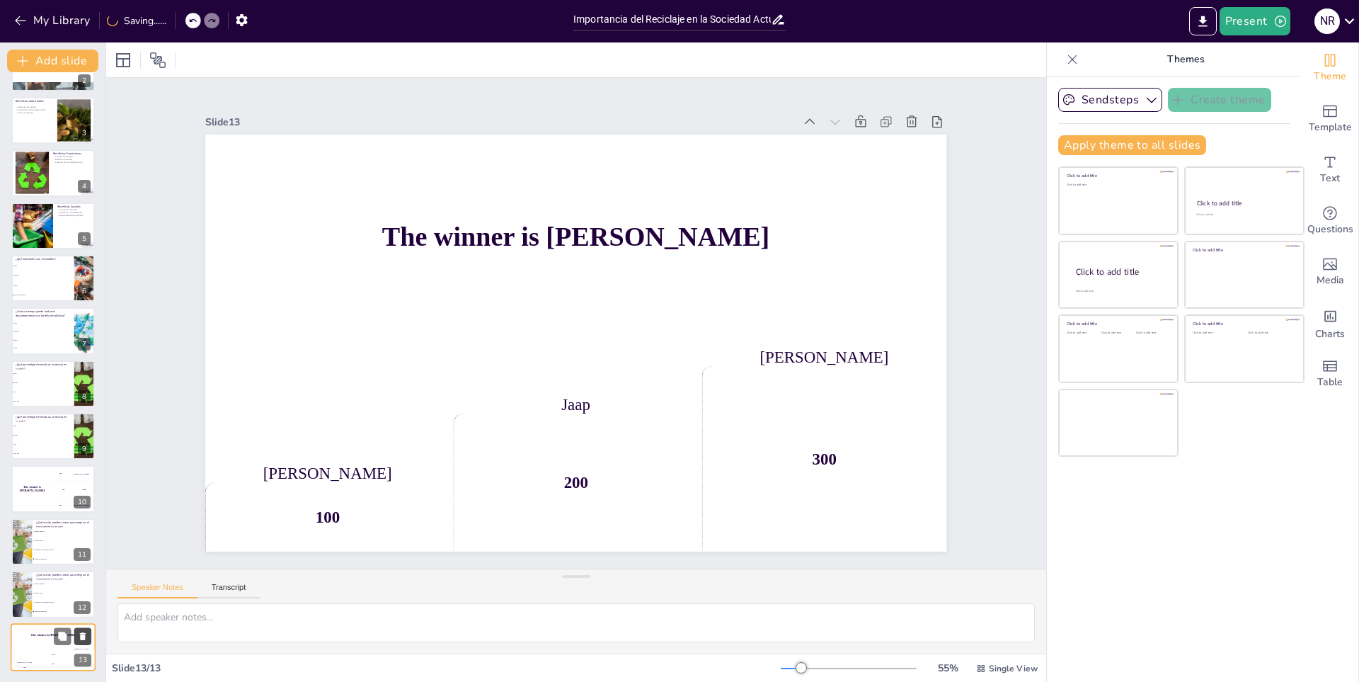
click at [80, 630] on button at bounding box center [82, 635] width 17 height 17
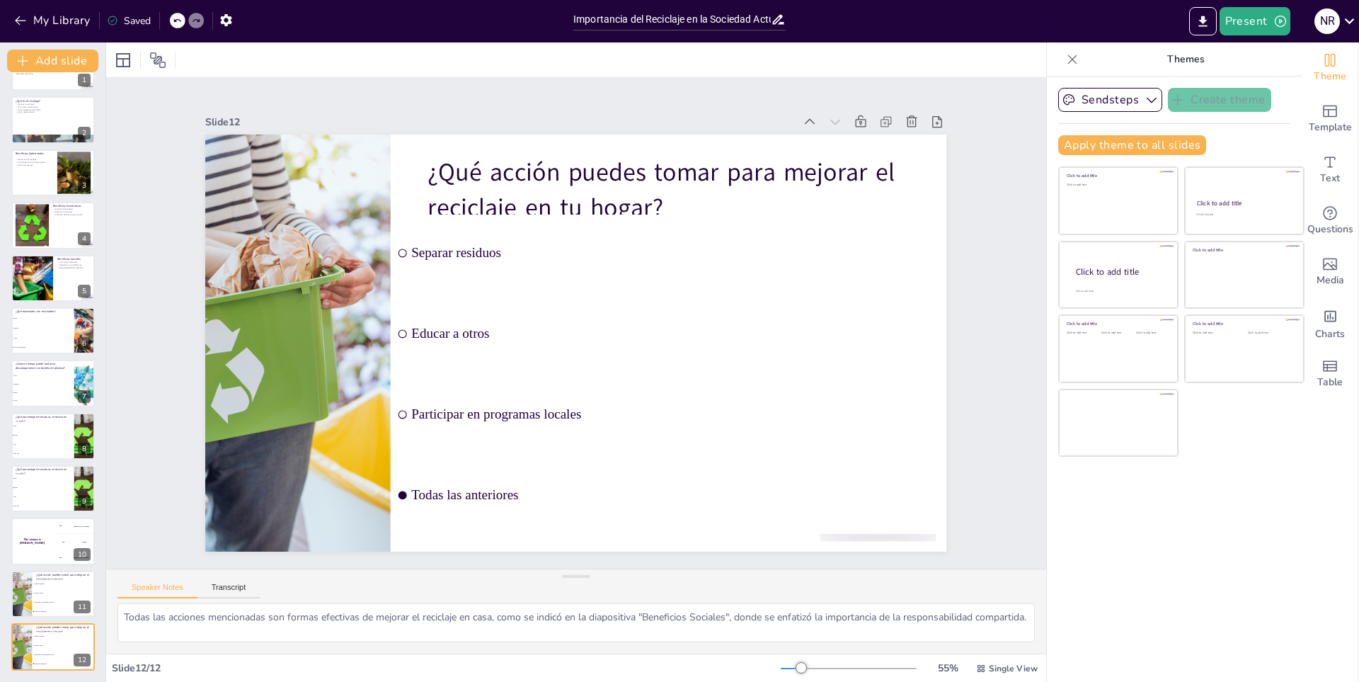
click at [80, 631] on icon at bounding box center [82, 636] width 10 height 10
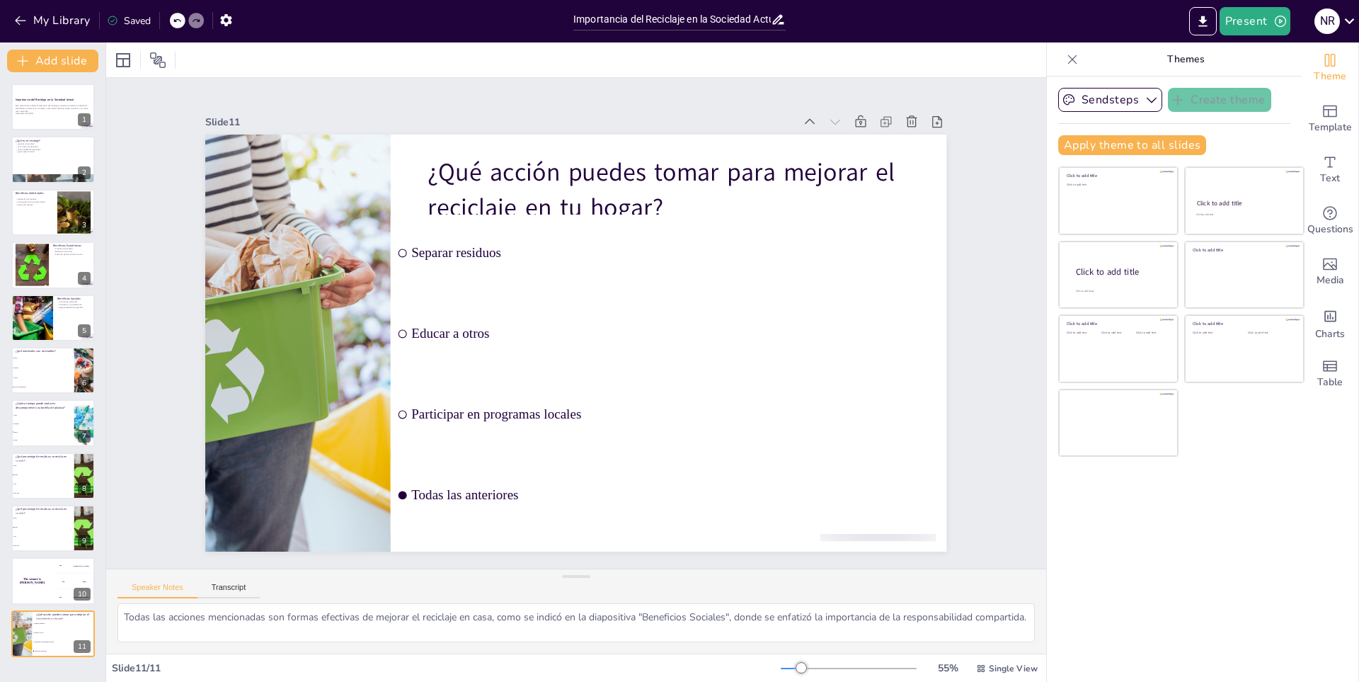
scroll to position [0, 0]
click at [80, 630] on button at bounding box center [82, 622] width 17 height 17
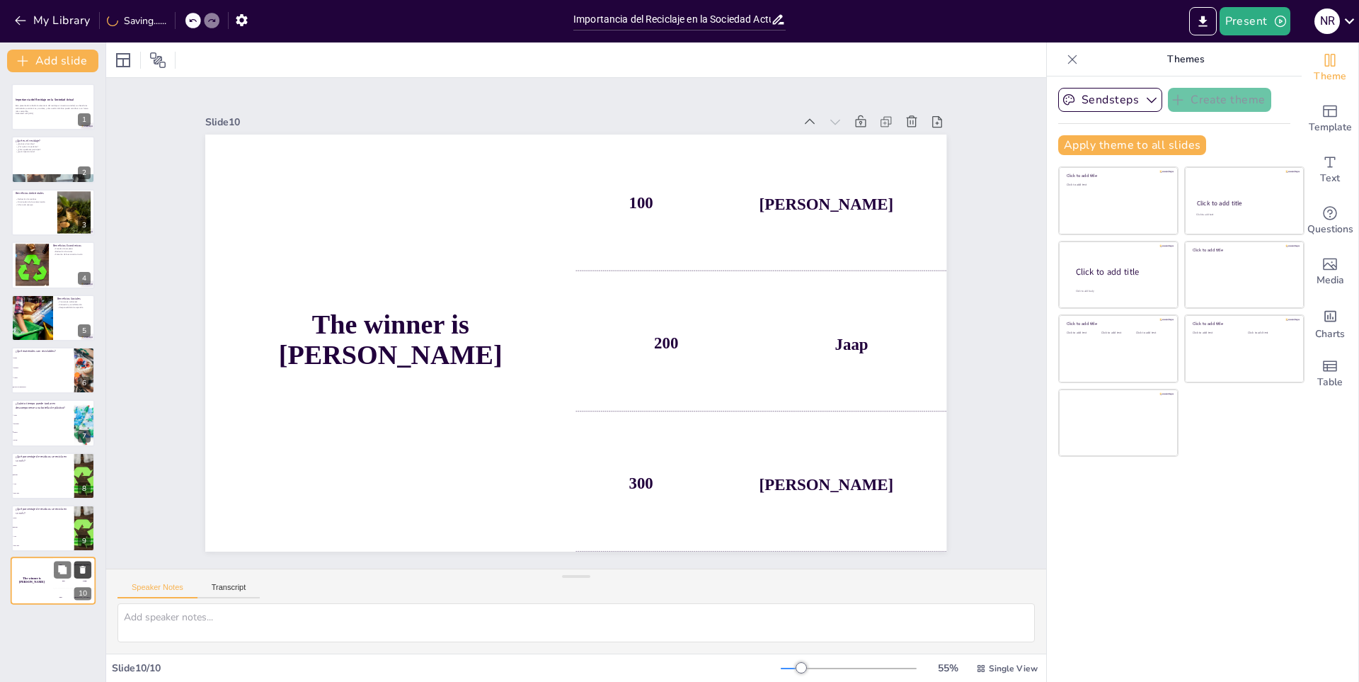
click at [79, 570] on icon at bounding box center [83, 570] width 10 height 10
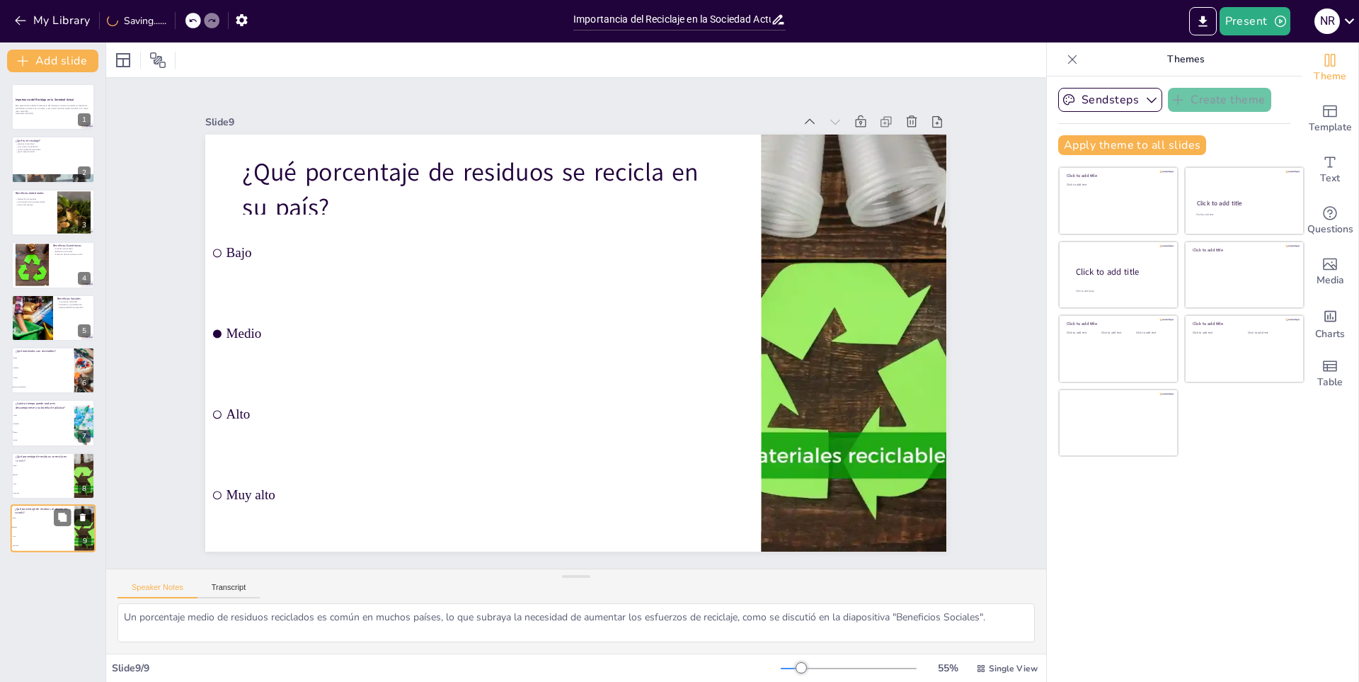
click at [80, 512] on icon at bounding box center [83, 517] width 10 height 10
click at [85, 460] on icon at bounding box center [83, 464] width 10 height 10
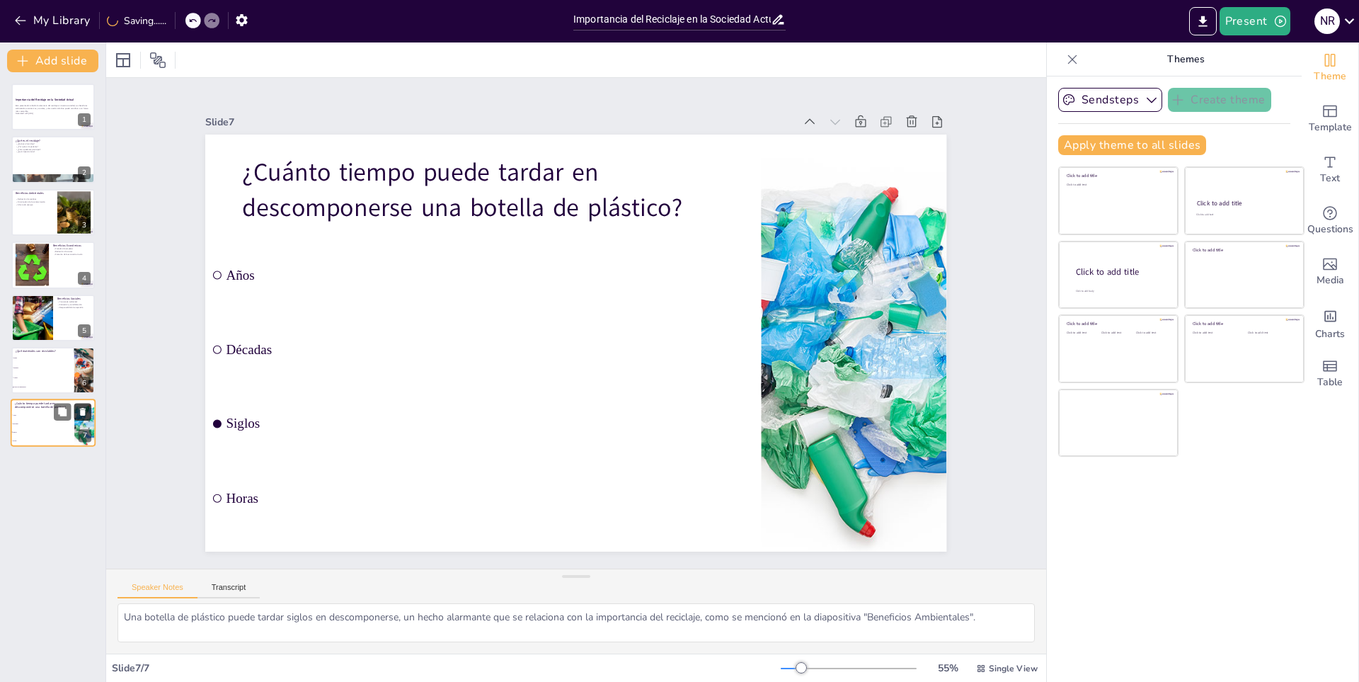
click at [84, 406] on button at bounding box center [82, 411] width 17 height 17
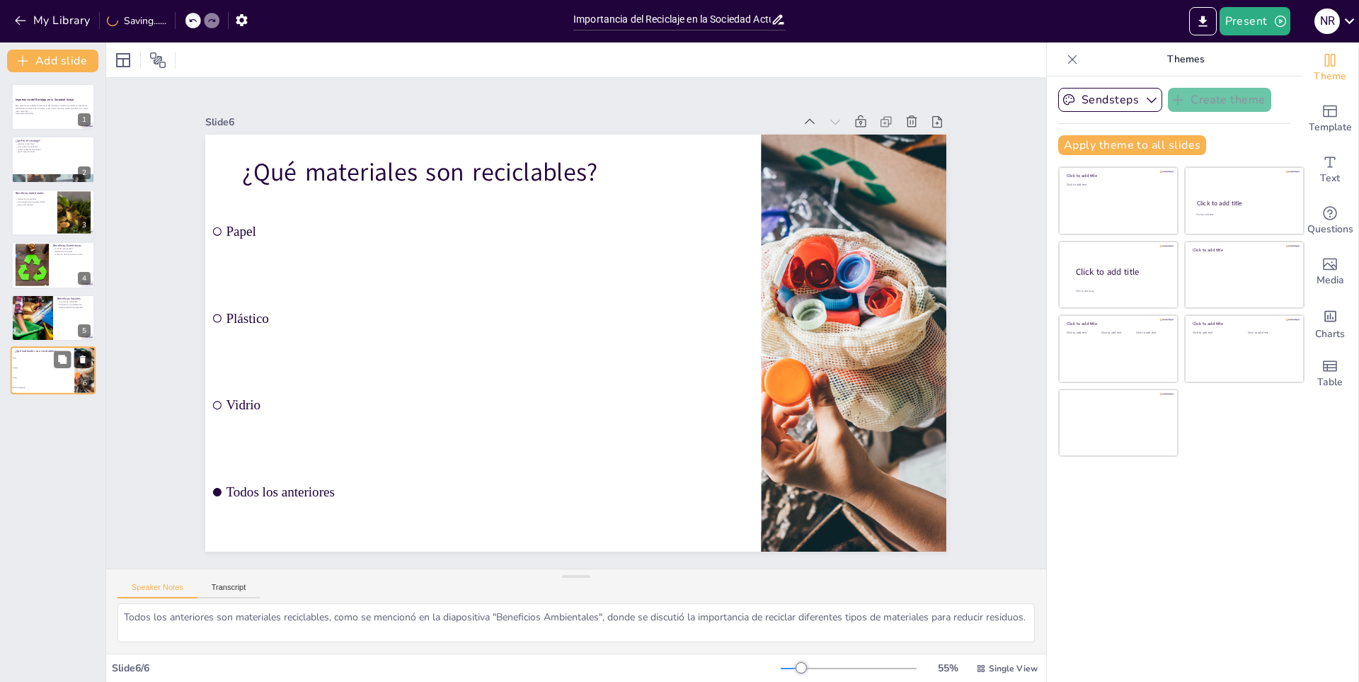
click at [85, 361] on icon at bounding box center [83, 359] width 6 height 8
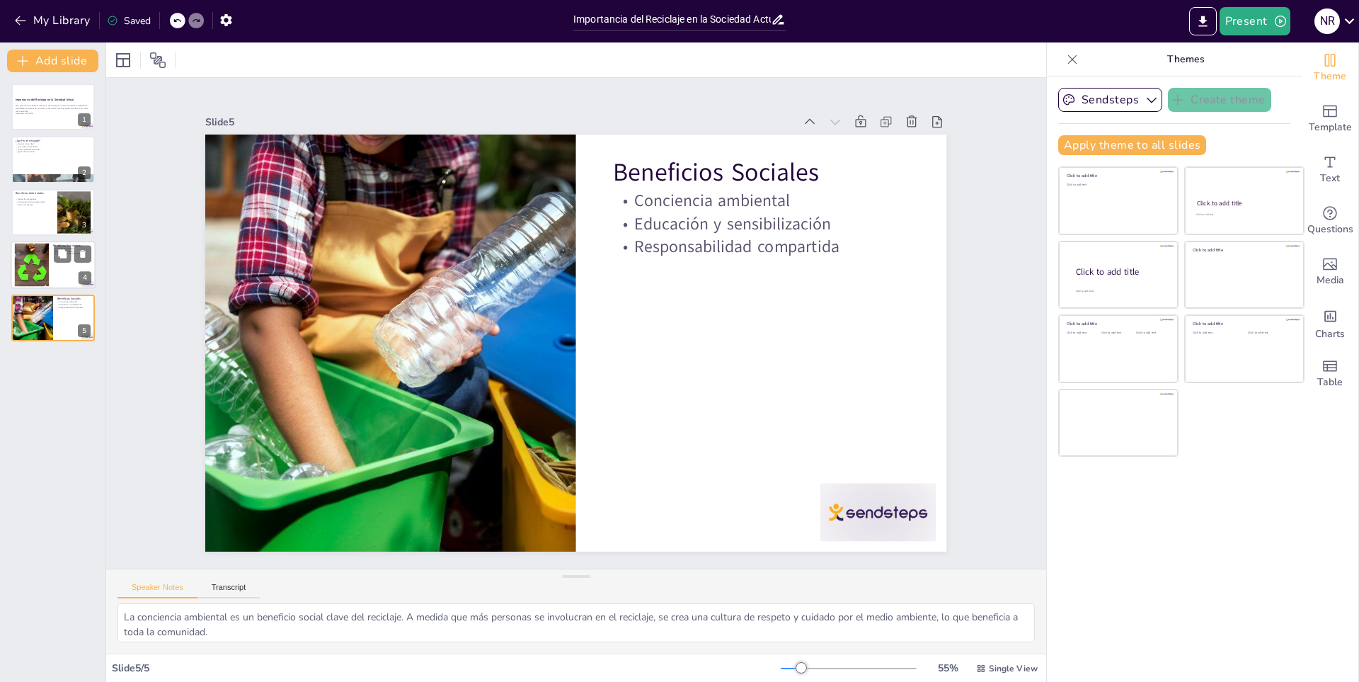
click at [47, 243] on div at bounding box center [32, 264] width 86 height 43
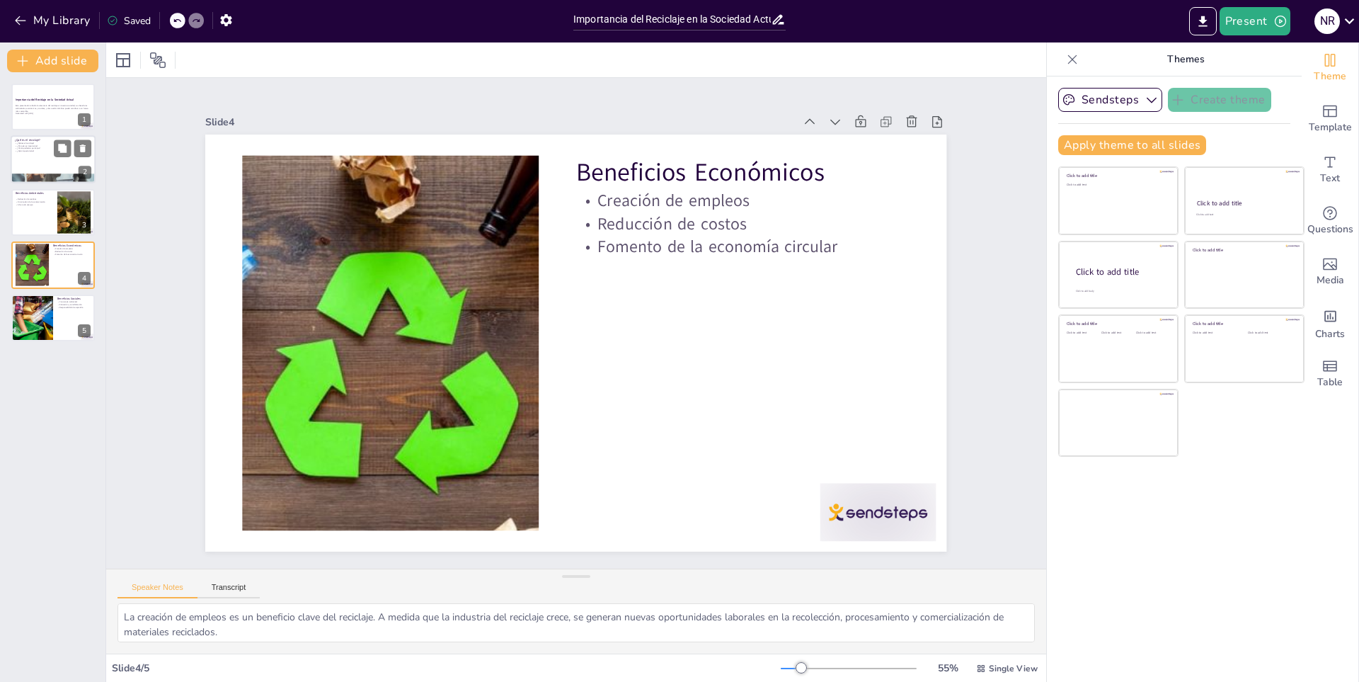
click at [69, 179] on div at bounding box center [53, 179] width 85 height 46
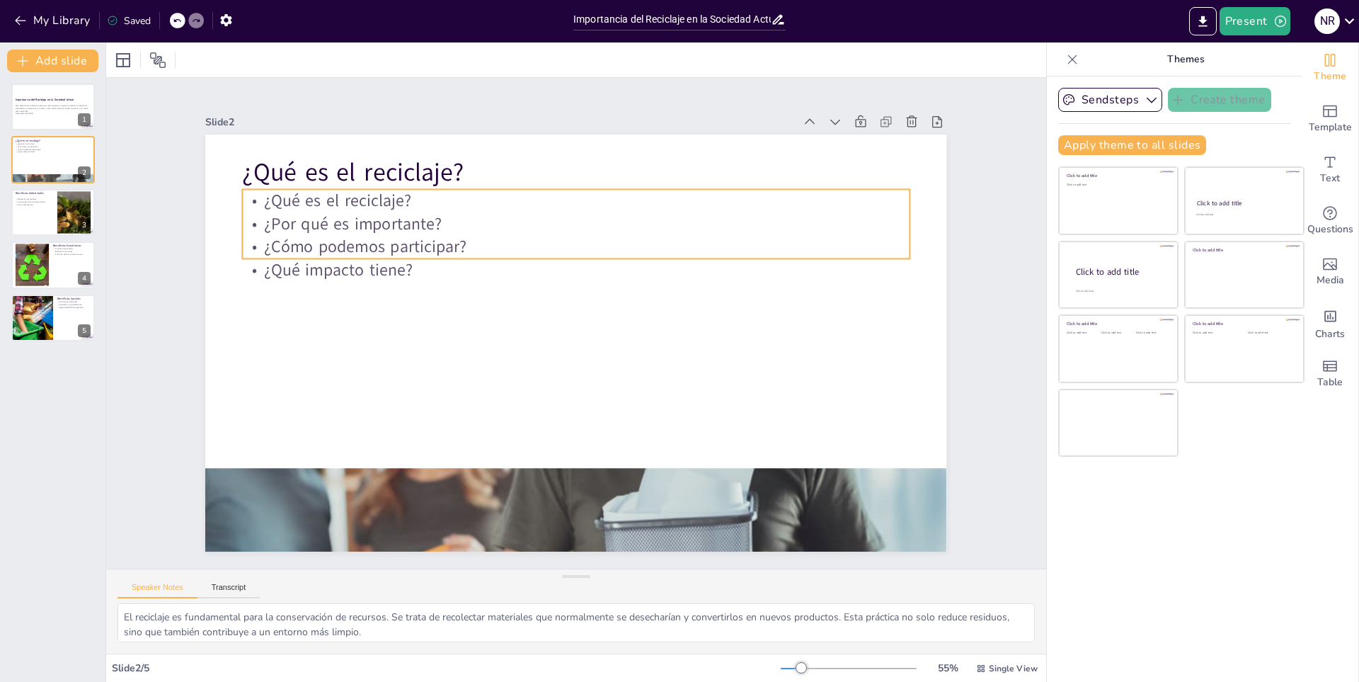
click at [335, 196] on p "¿Qué es el reciclaje?" at bounding box center [576, 200] width 667 height 23
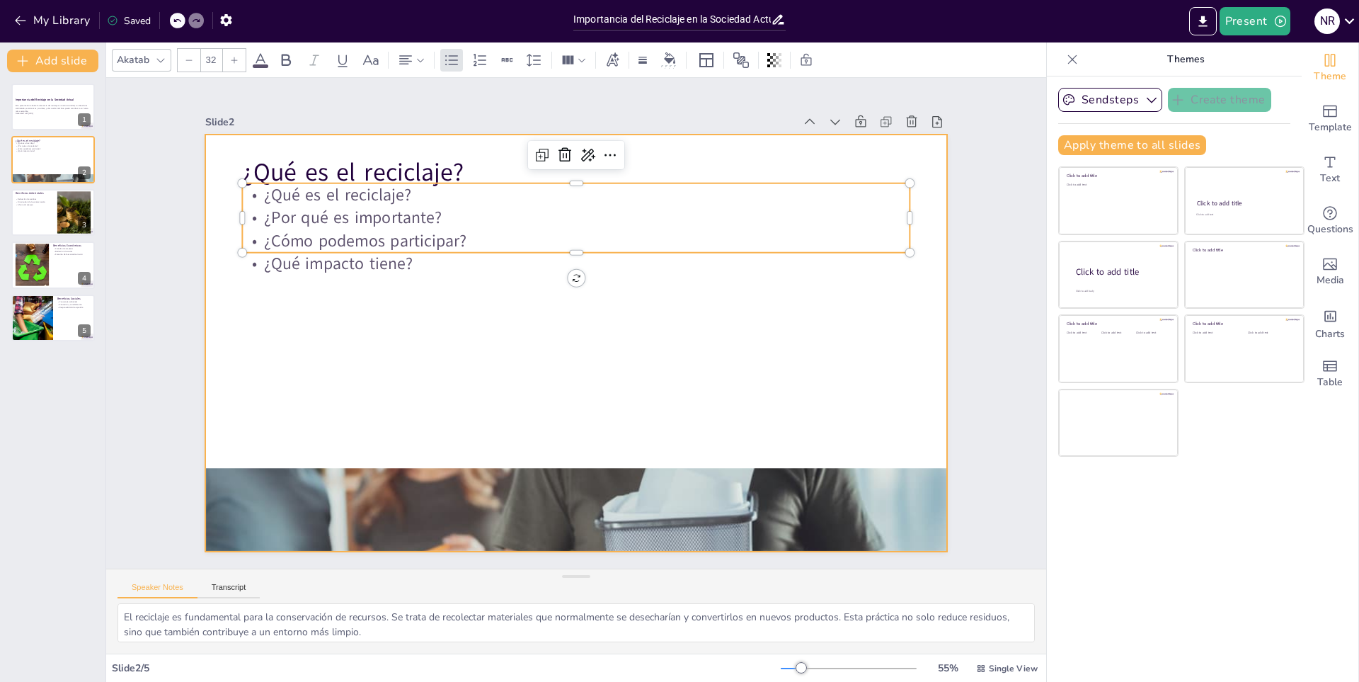
click at [456, 349] on div at bounding box center [570, 342] width 834 height 626
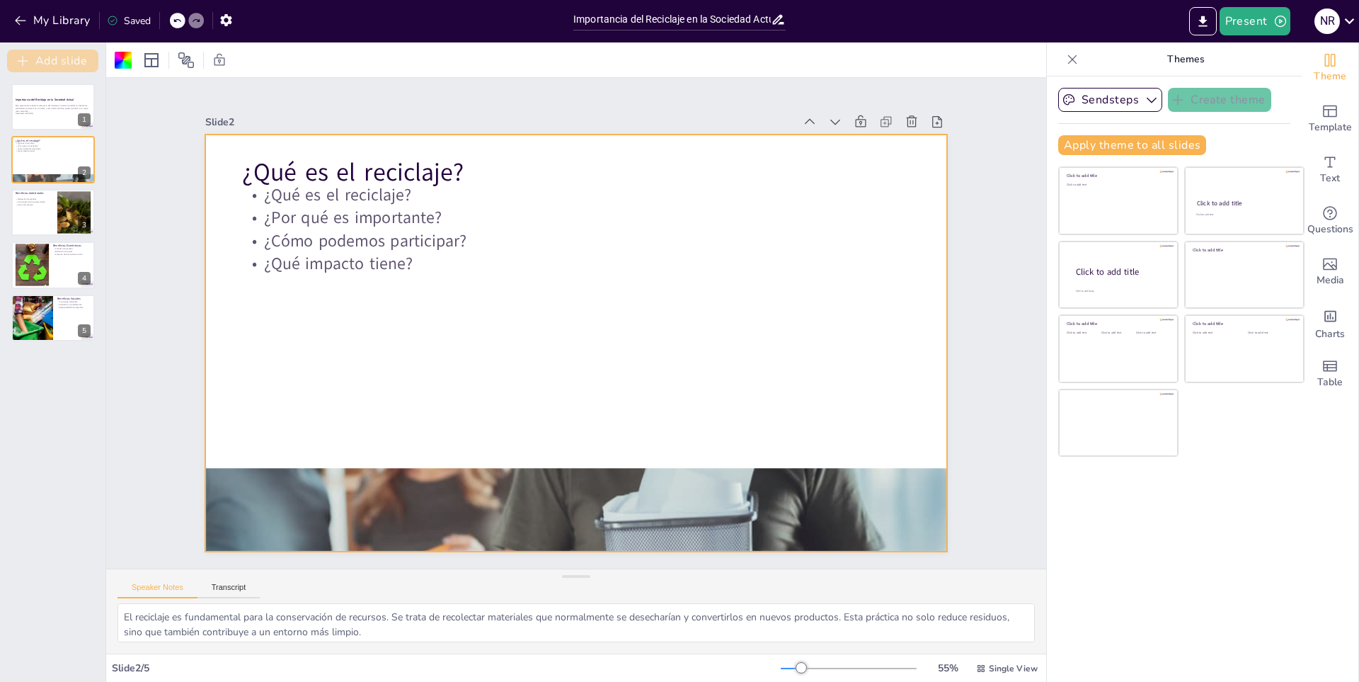
click at [39, 67] on button "Add slide" at bounding box center [52, 61] width 91 height 23
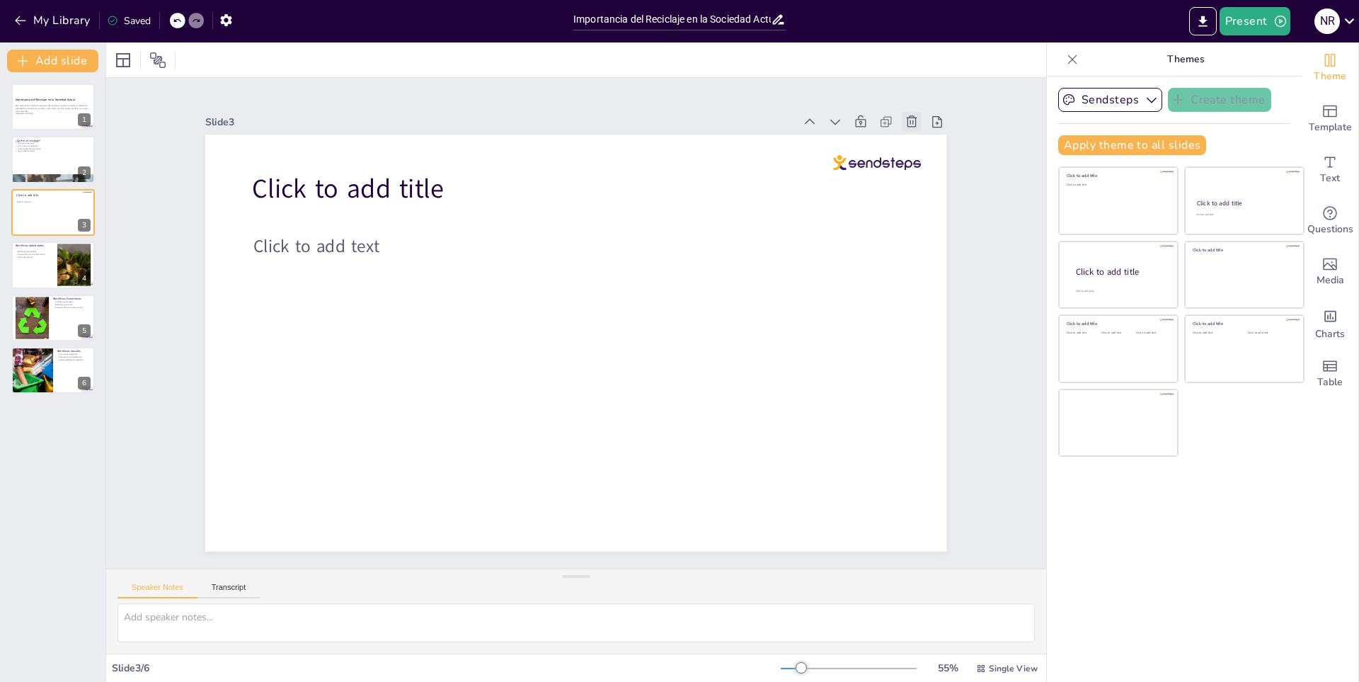
click at [939, 188] on icon at bounding box center [945, 194] width 13 height 13
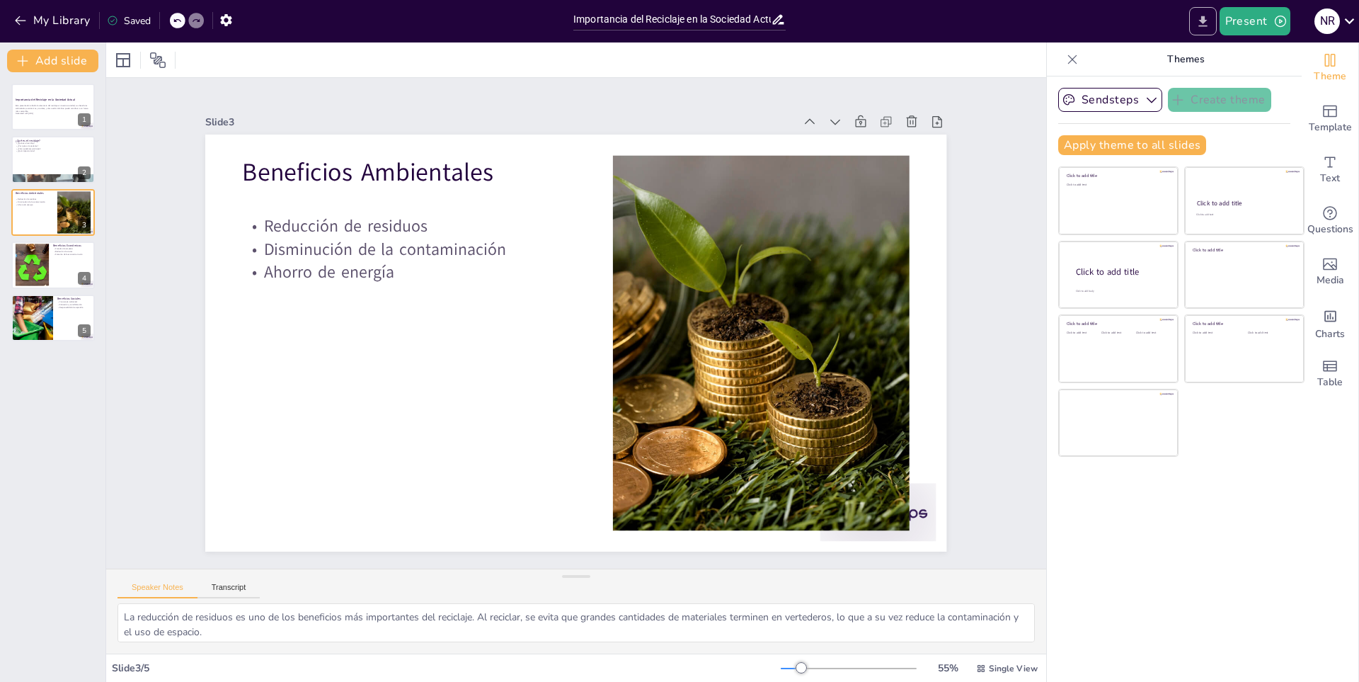
click at [1210, 8] on button "Export to PowerPoint" at bounding box center [1203, 21] width 28 height 28
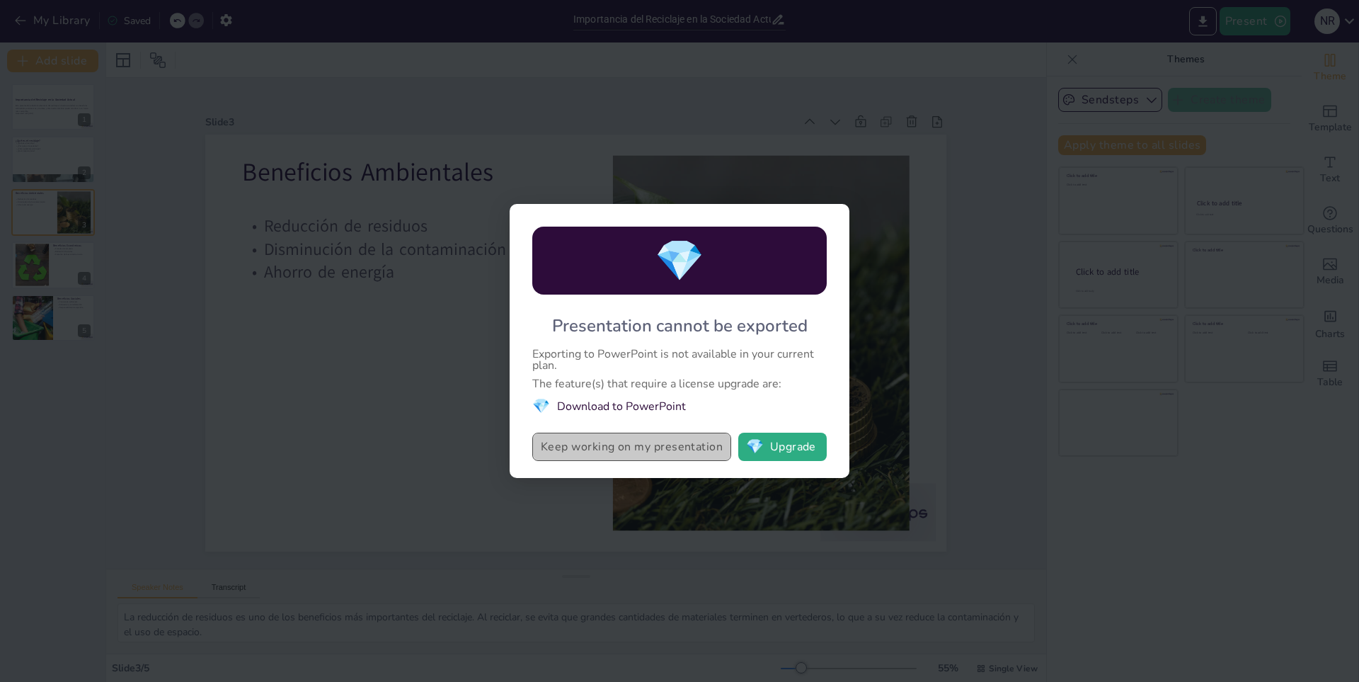
click at [691, 442] on button "Keep working on my presentation" at bounding box center [631, 446] width 199 height 28
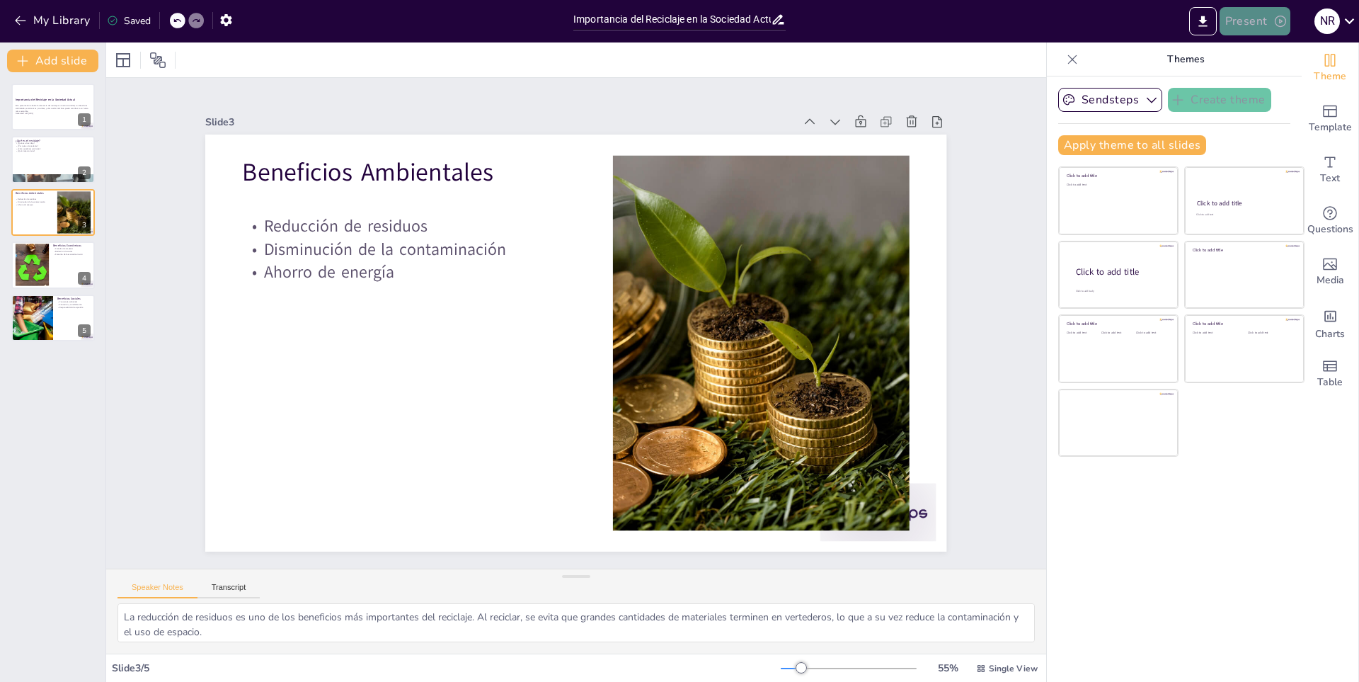
click at [1234, 29] on button "Present" at bounding box center [1254, 21] width 71 height 28
click at [1292, 87] on li "Play presentation" at bounding box center [1274, 87] width 111 height 23
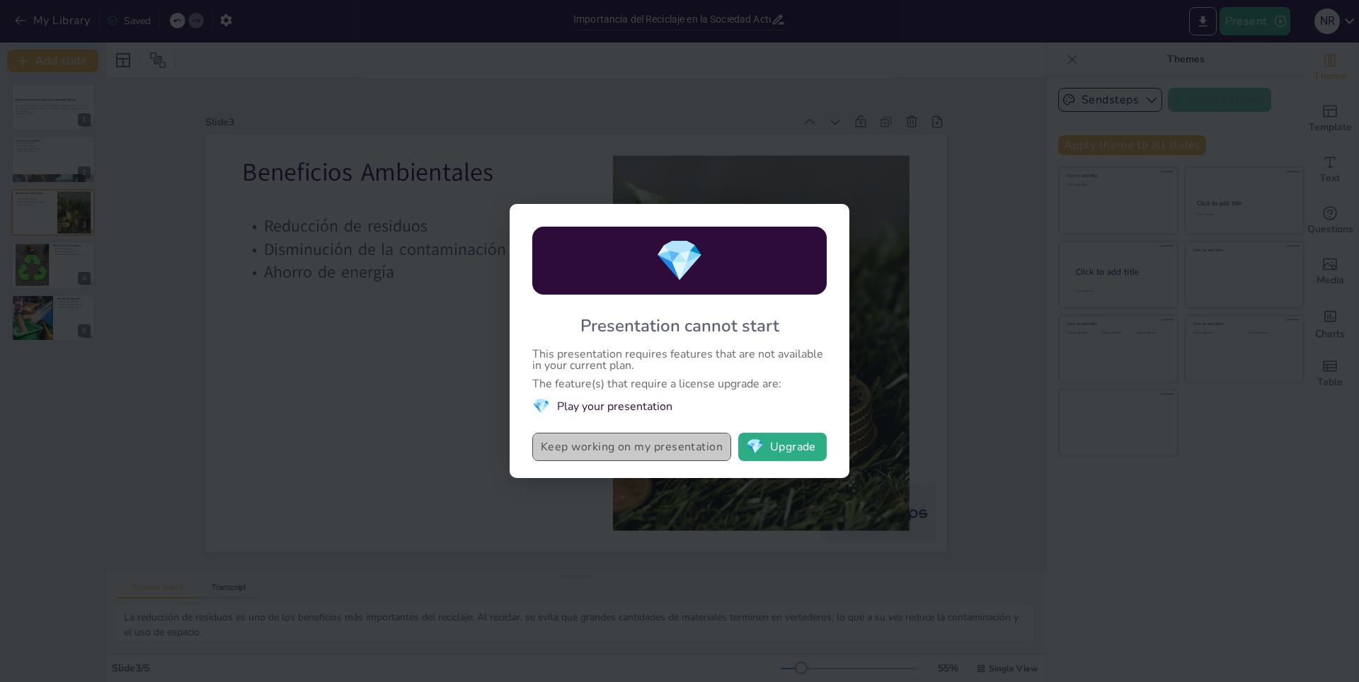
click at [662, 445] on button "Keep working on my presentation" at bounding box center [631, 446] width 199 height 28
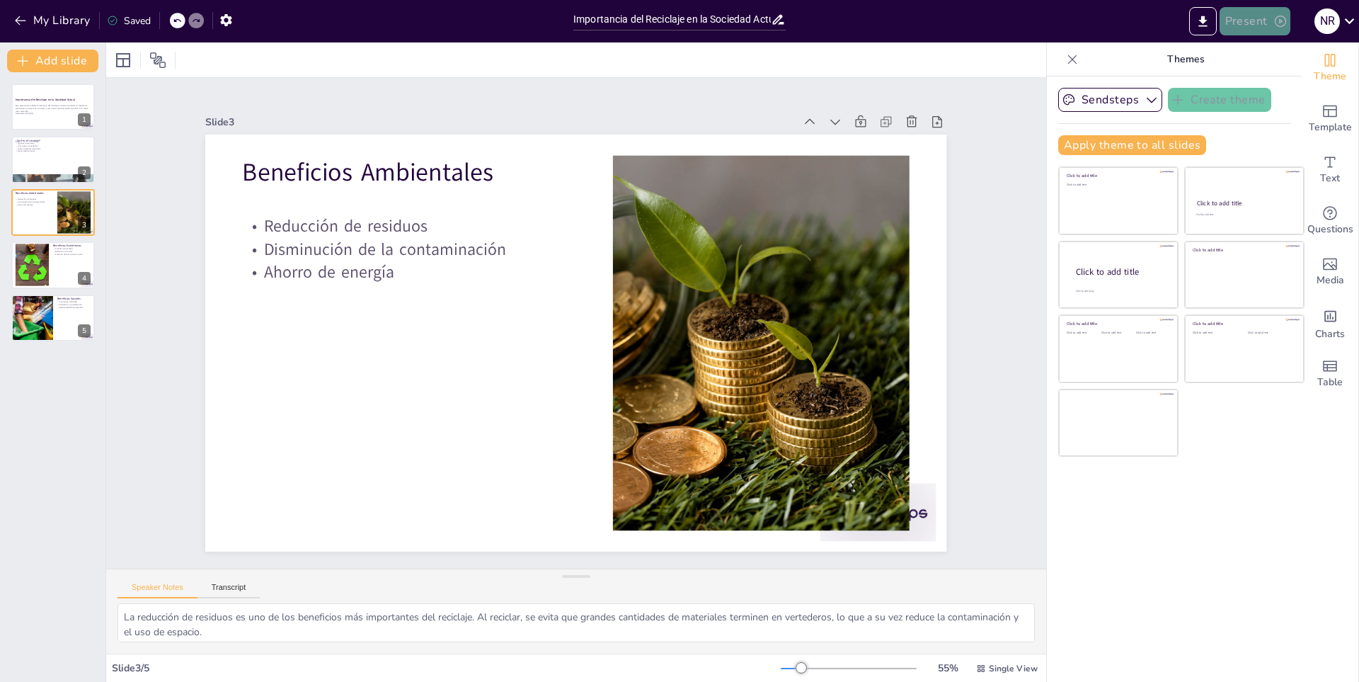
click at [1239, 18] on button "Present" at bounding box center [1254, 21] width 71 height 28
click at [1253, 58] on li "Preview presentation" at bounding box center [1274, 52] width 111 height 23
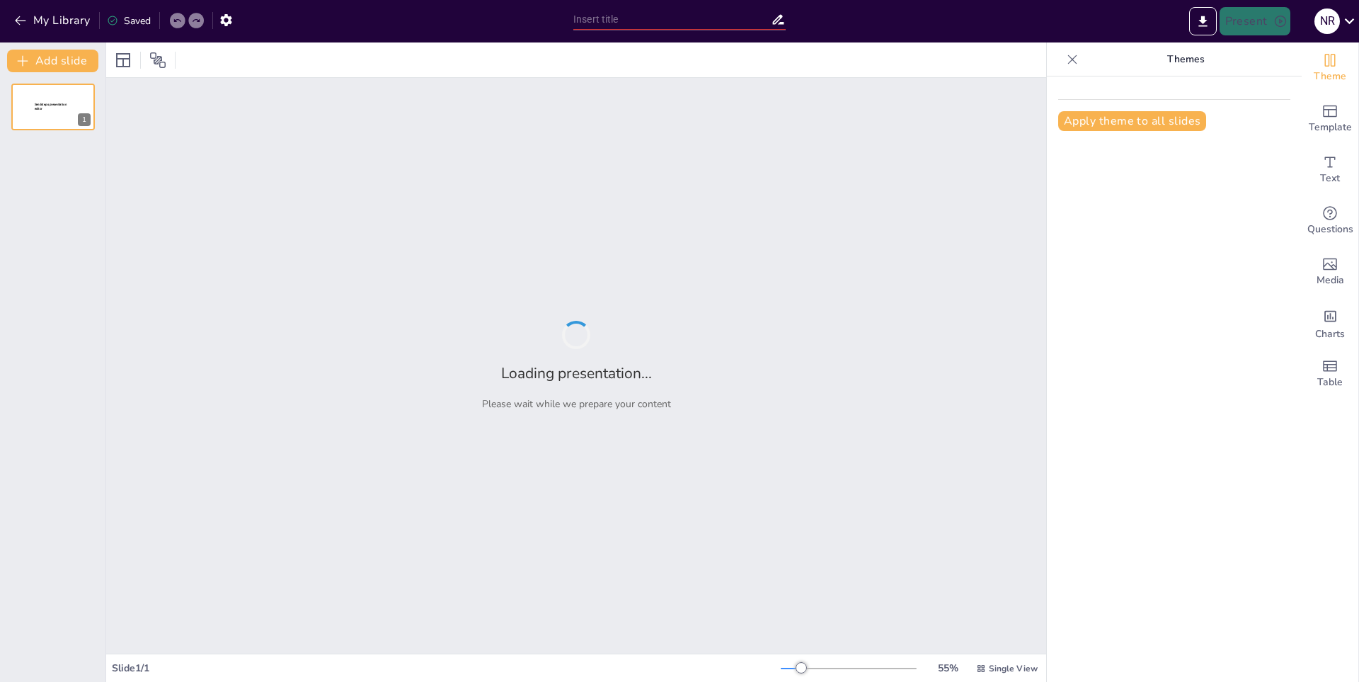
type input "Importancia del Reciclaje en la Sociedad Actual"
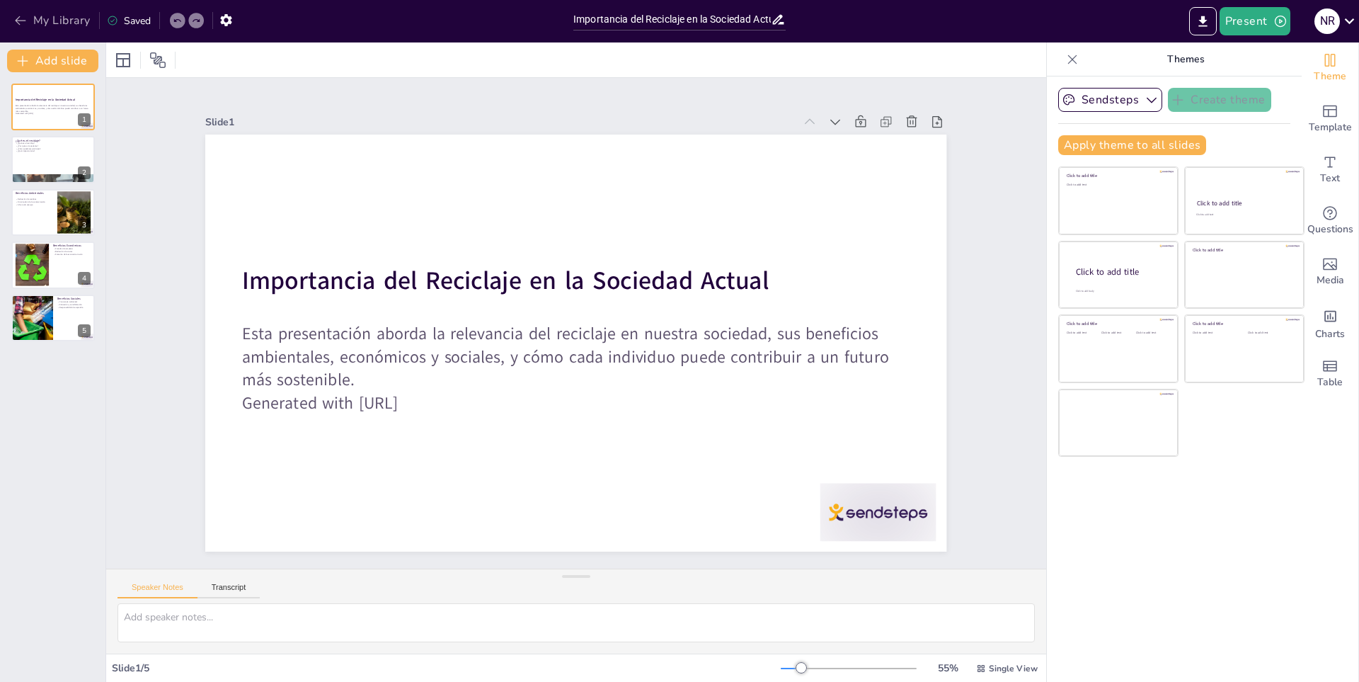
click at [16, 14] on icon "button" at bounding box center [20, 20] width 14 height 14
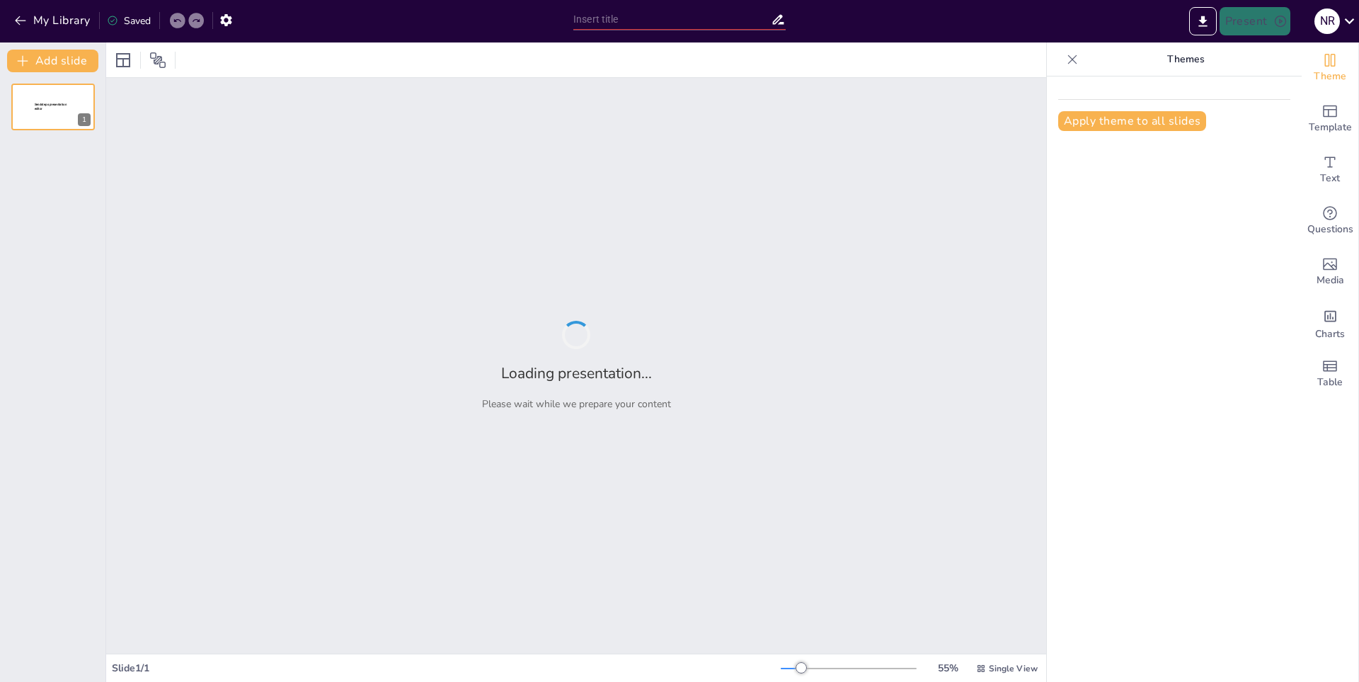
type input "Historia y Evolución del Béisbol"
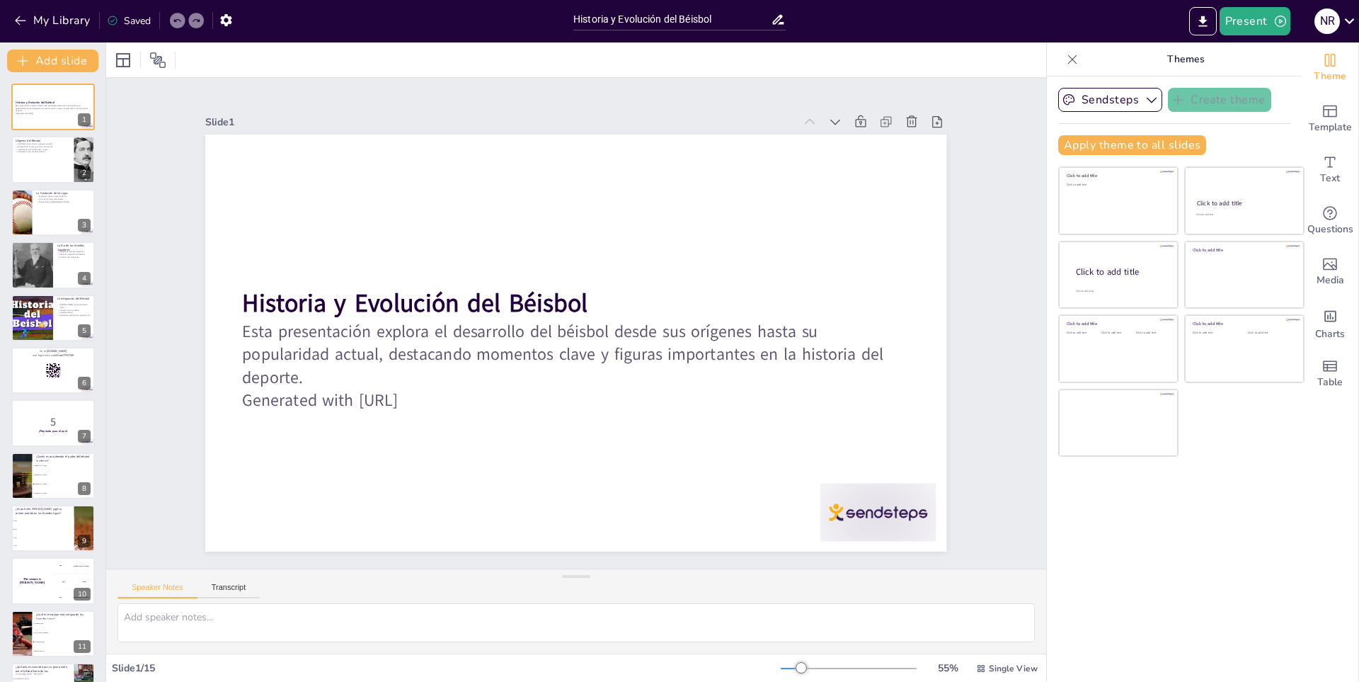
checkbox input "true"
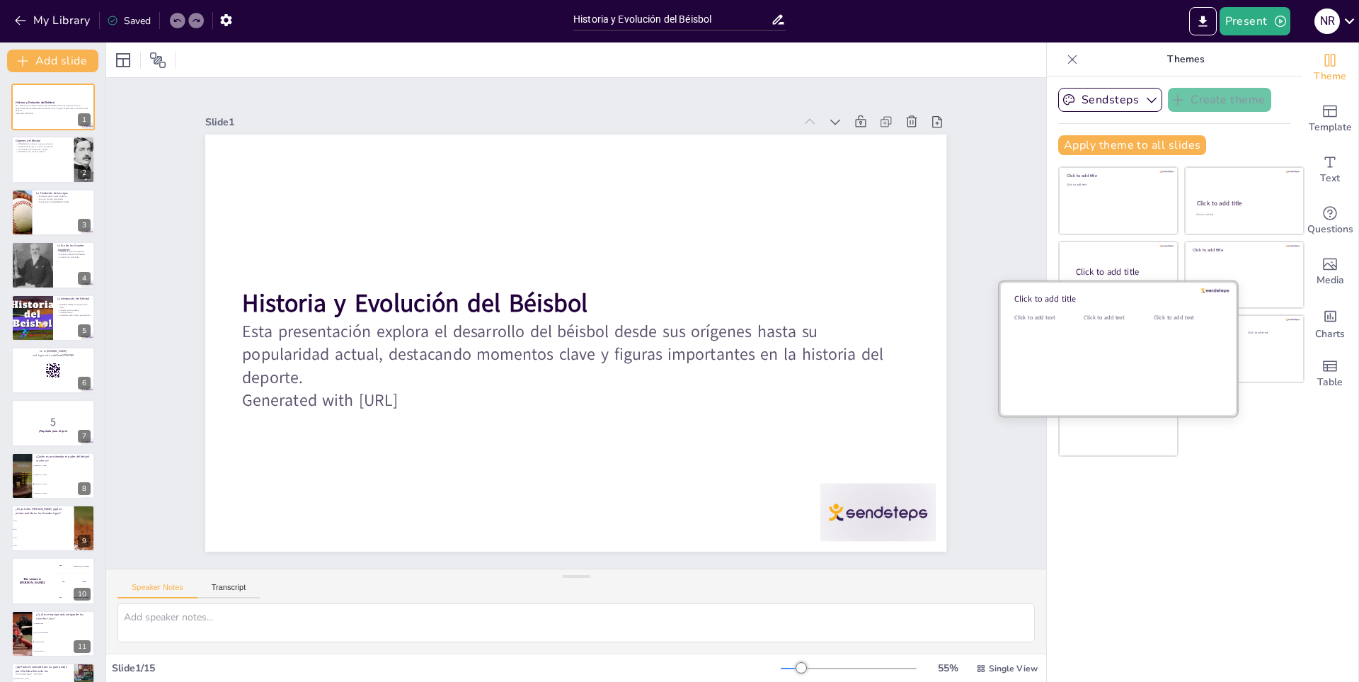
checkbox input "true"
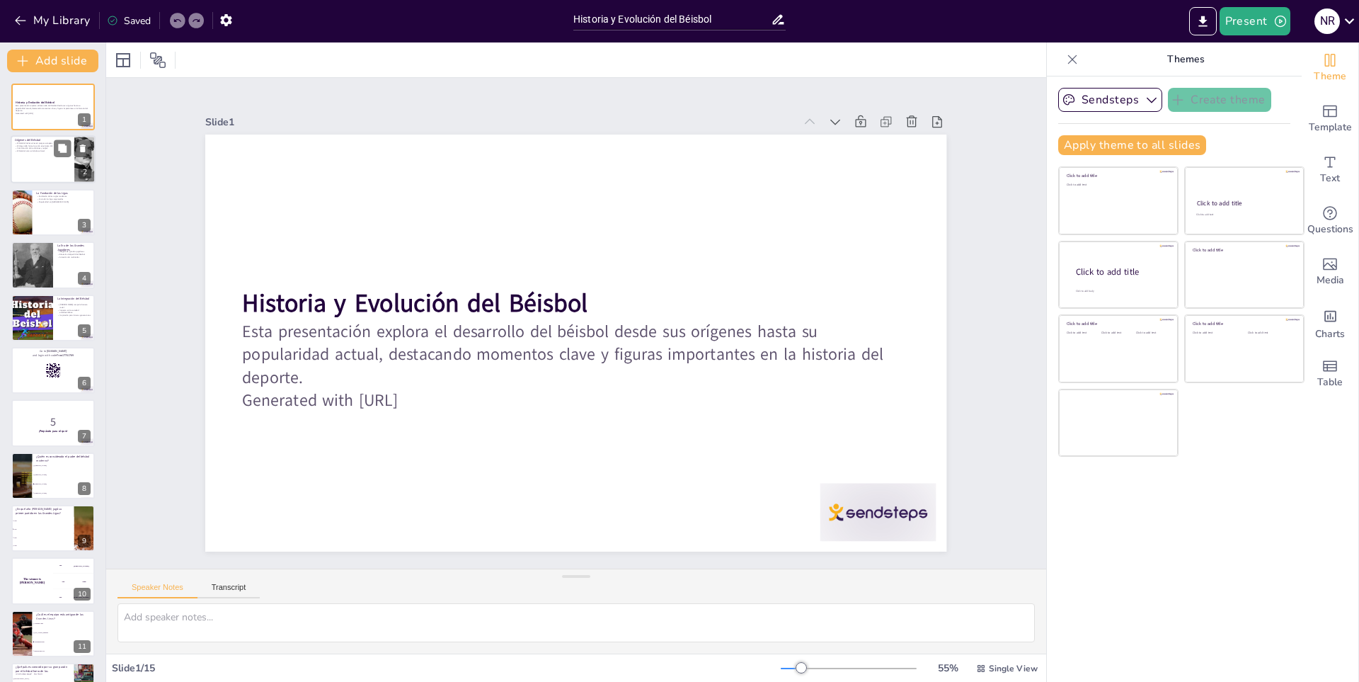
checkbox input "true"
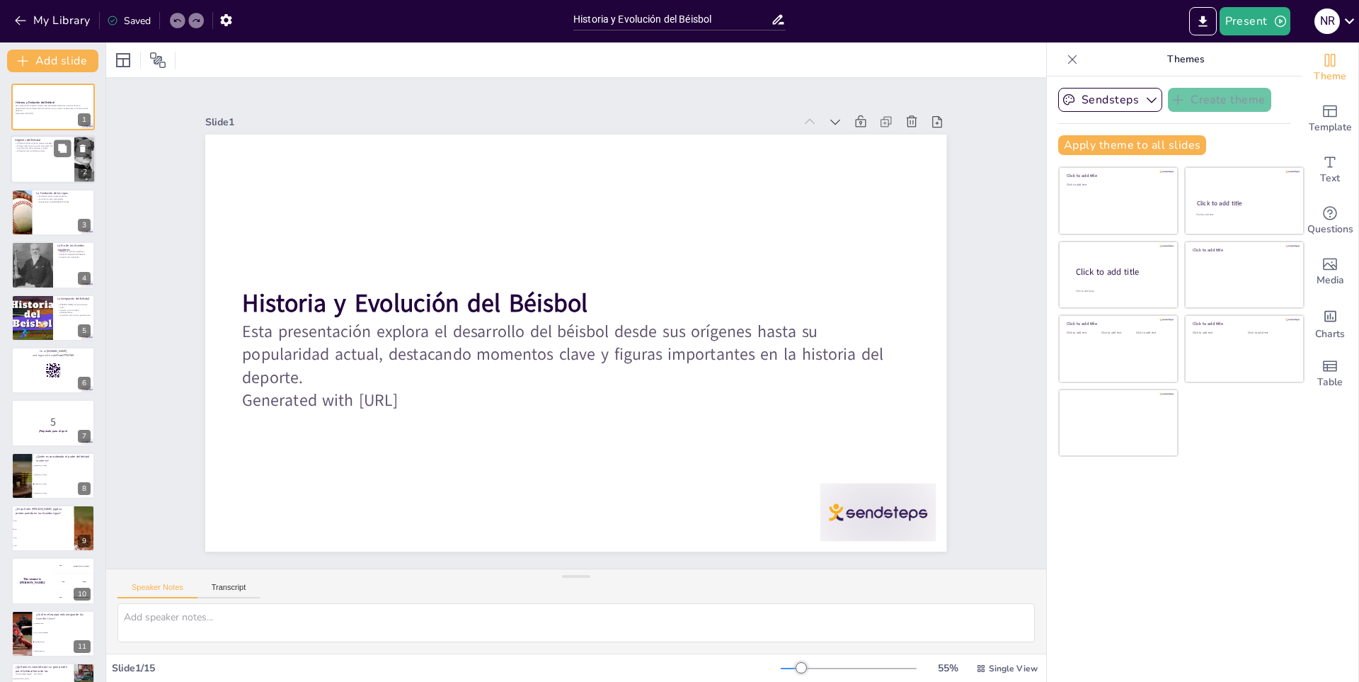
checkbox input "true"
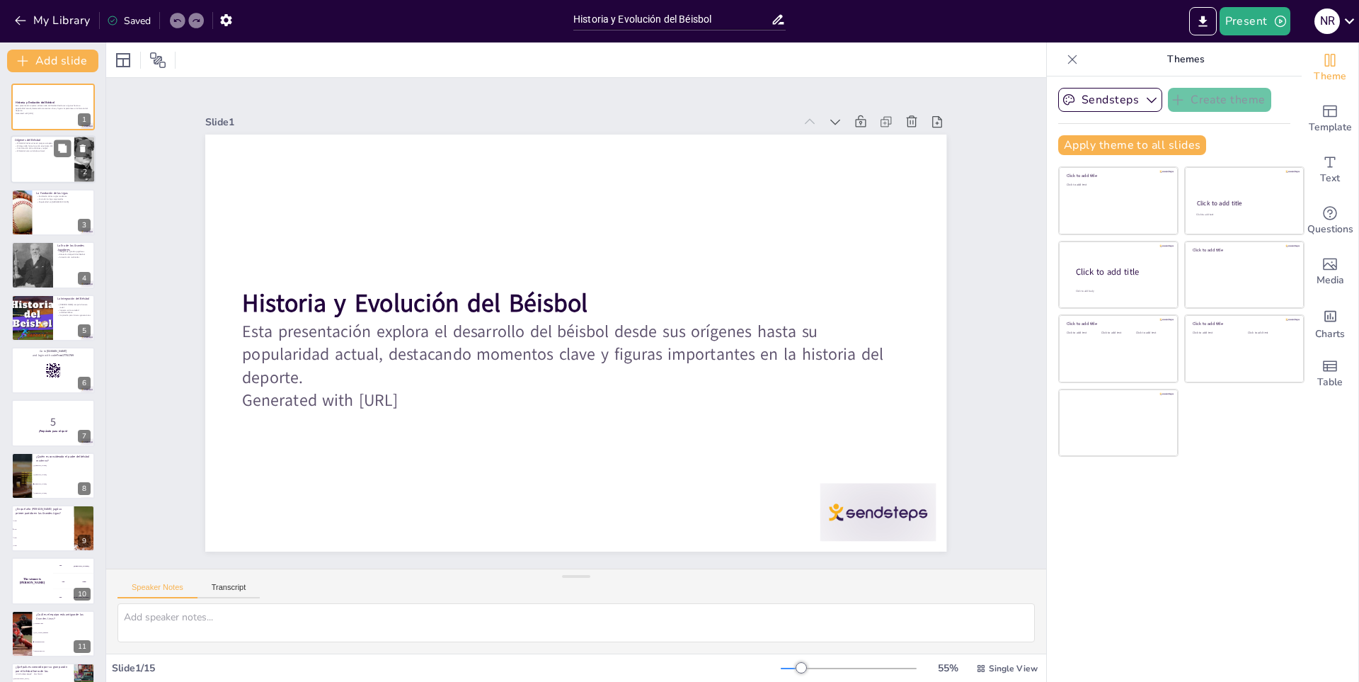
checkbox input "true"
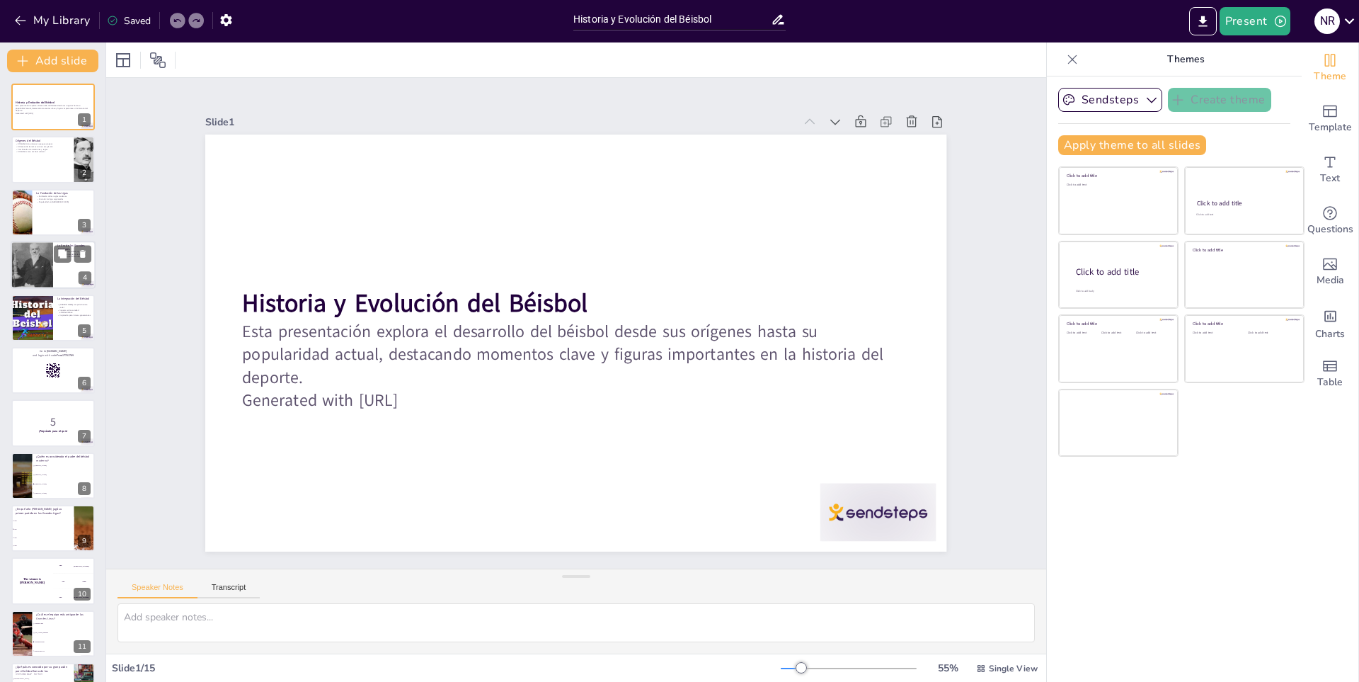
checkbox input "true"
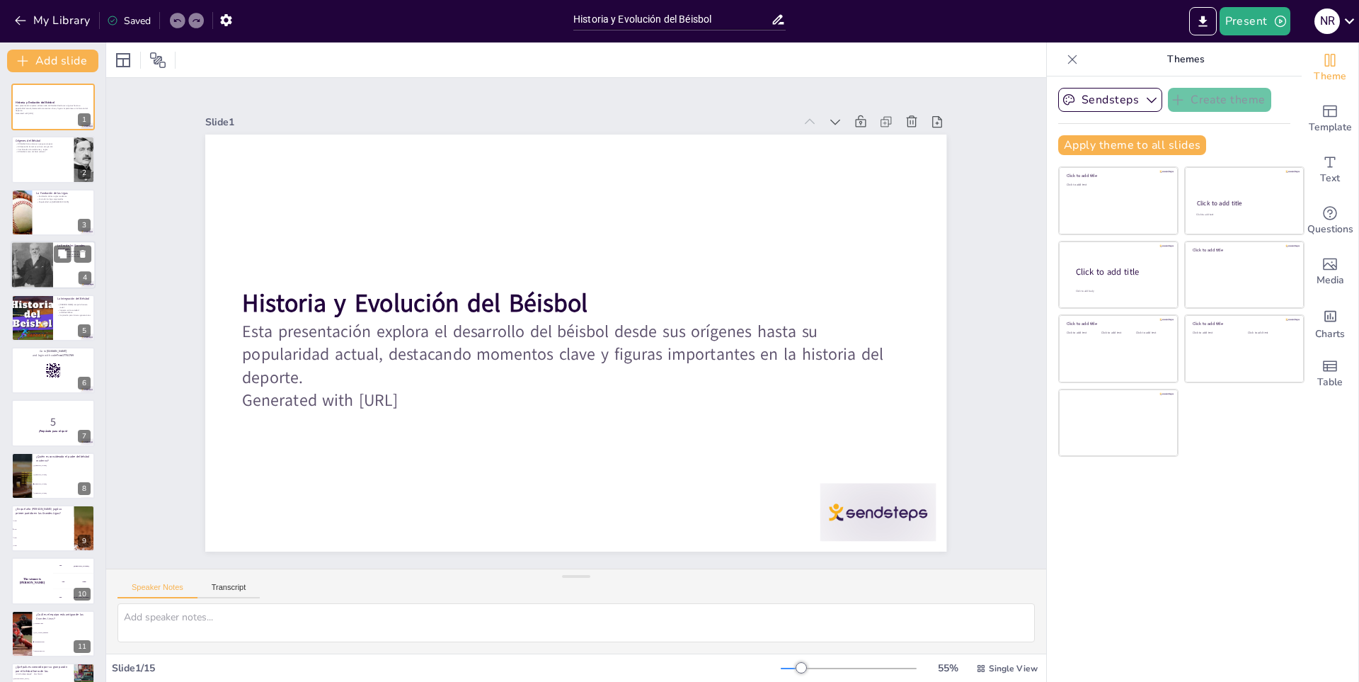
checkbox input "true"
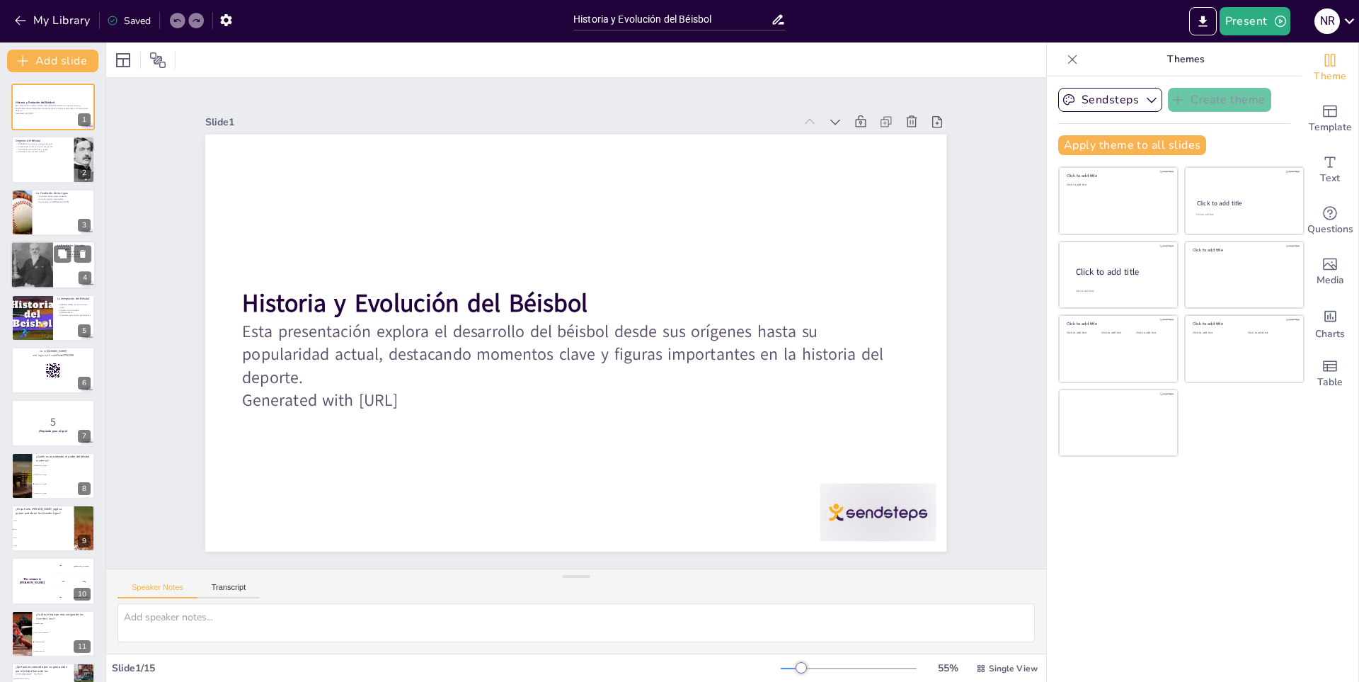
checkbox input "true"
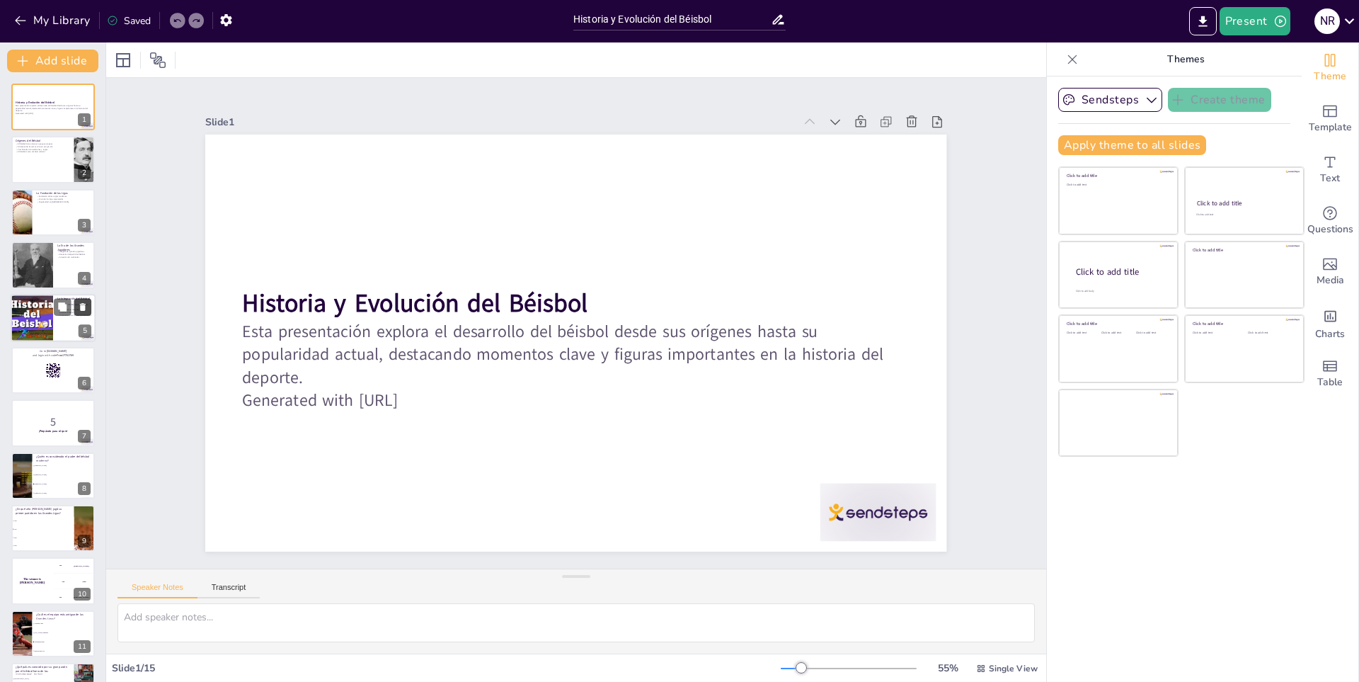
checkbox input "true"
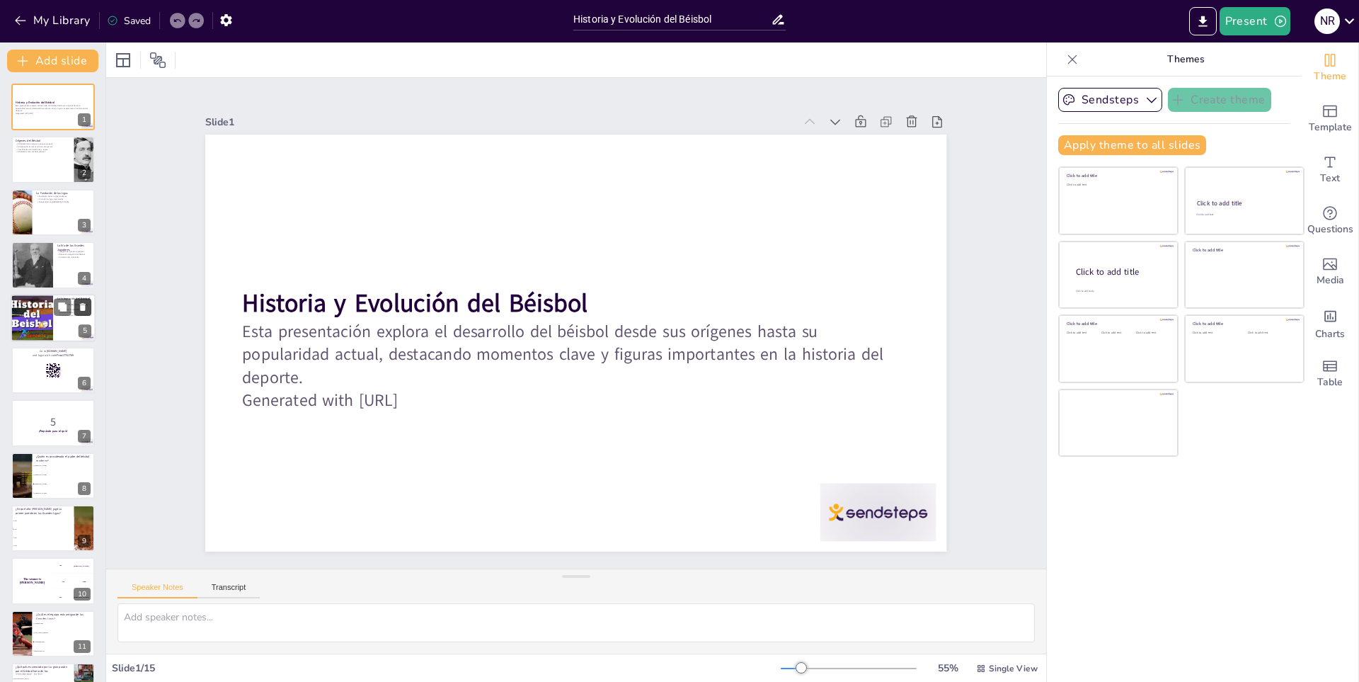
checkbox input "true"
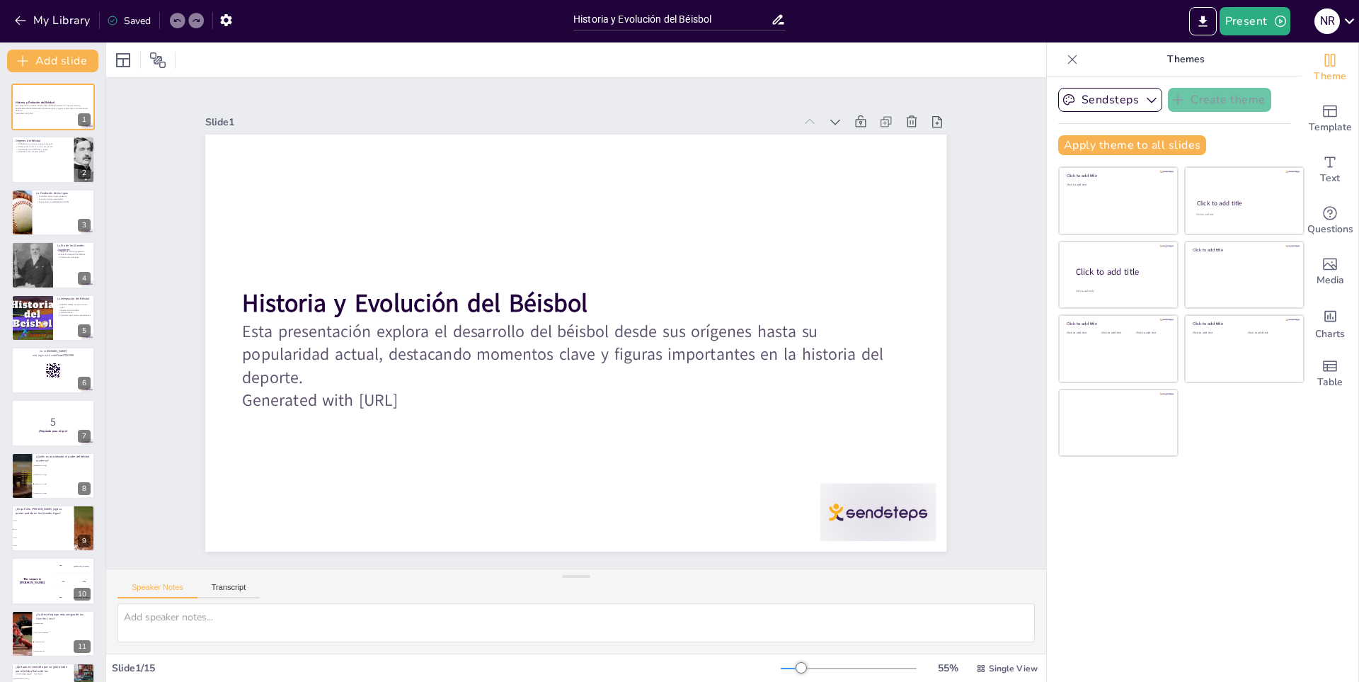
checkbox input "true"
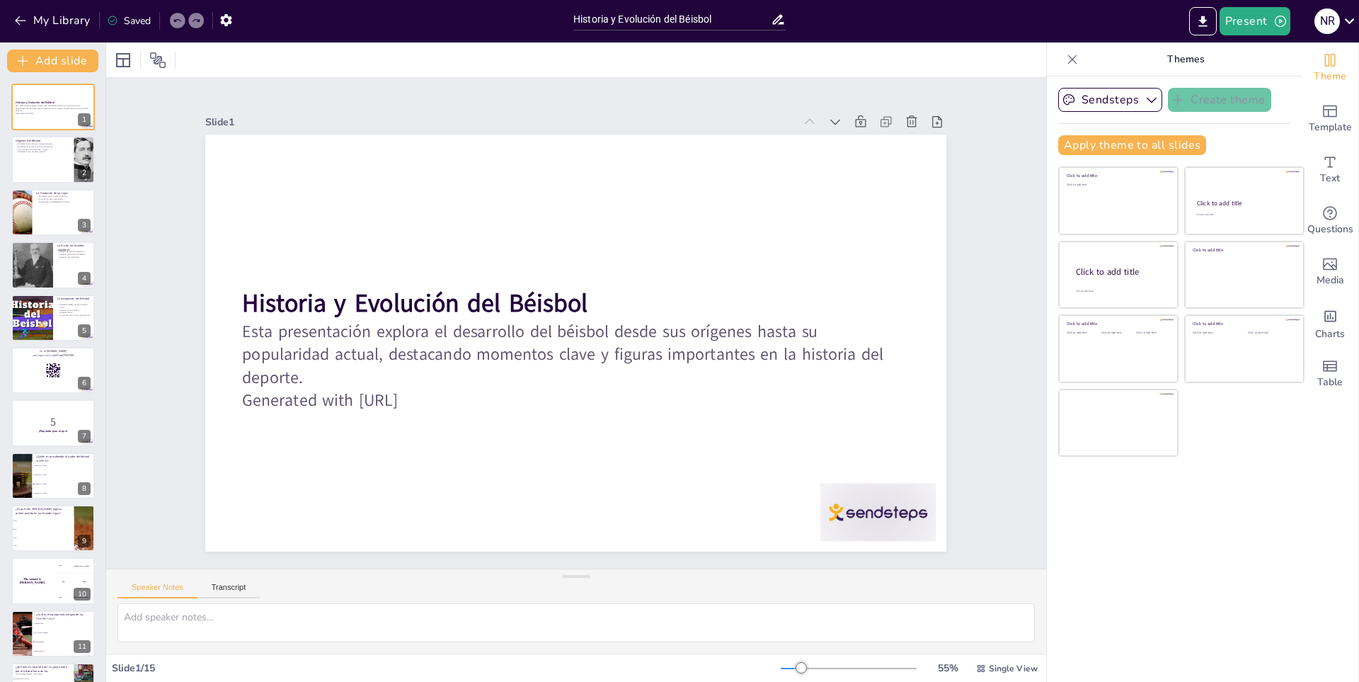
checkbox input "true"
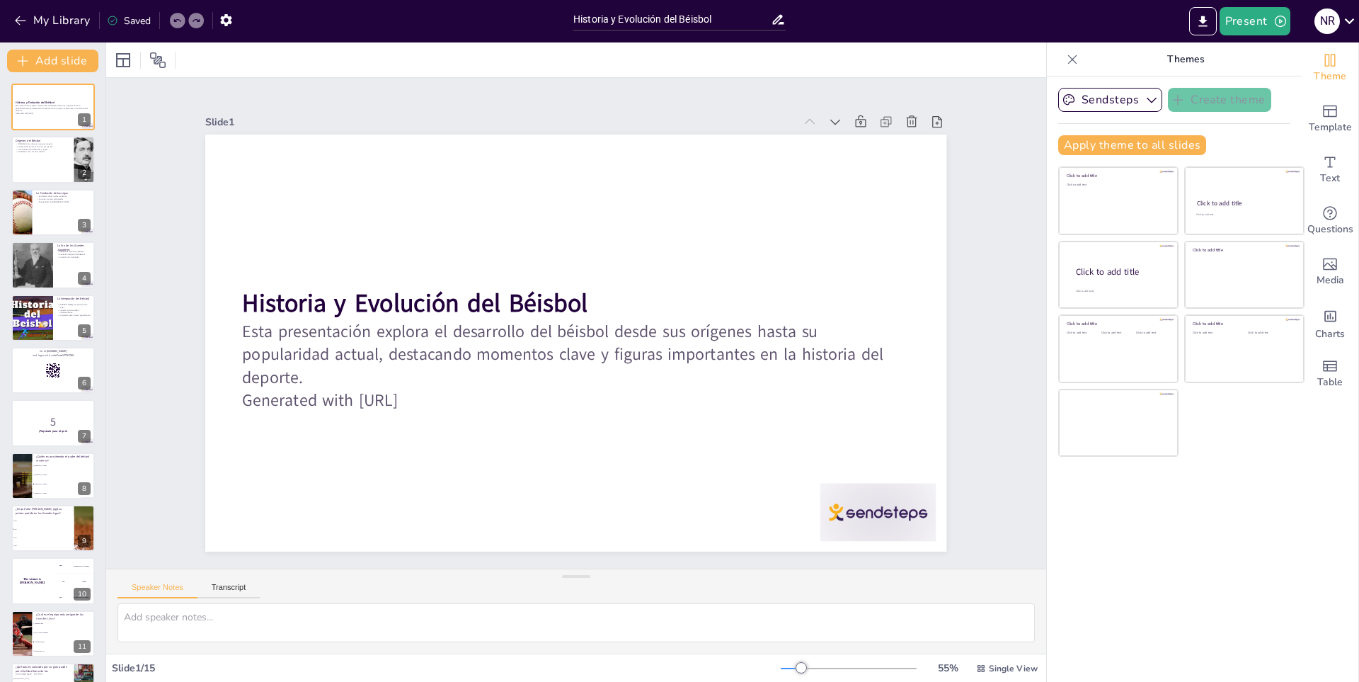
checkbox input "true"
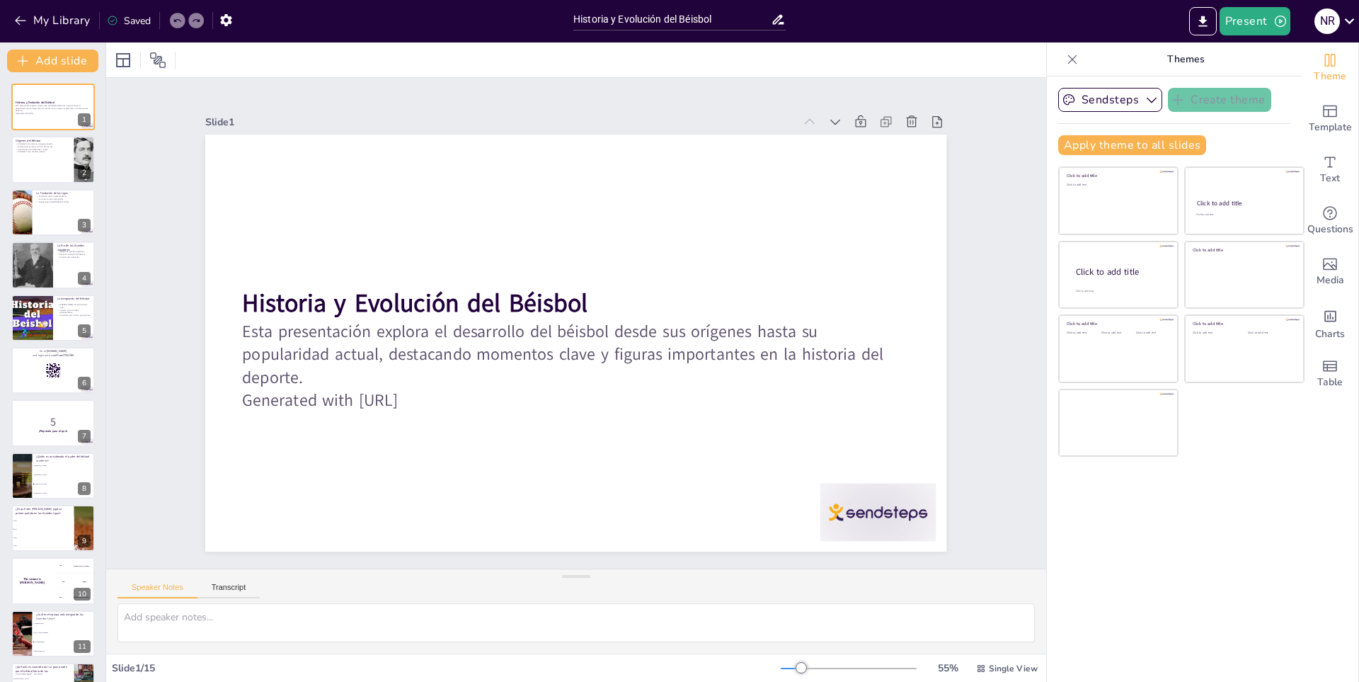
checkbox input "true"
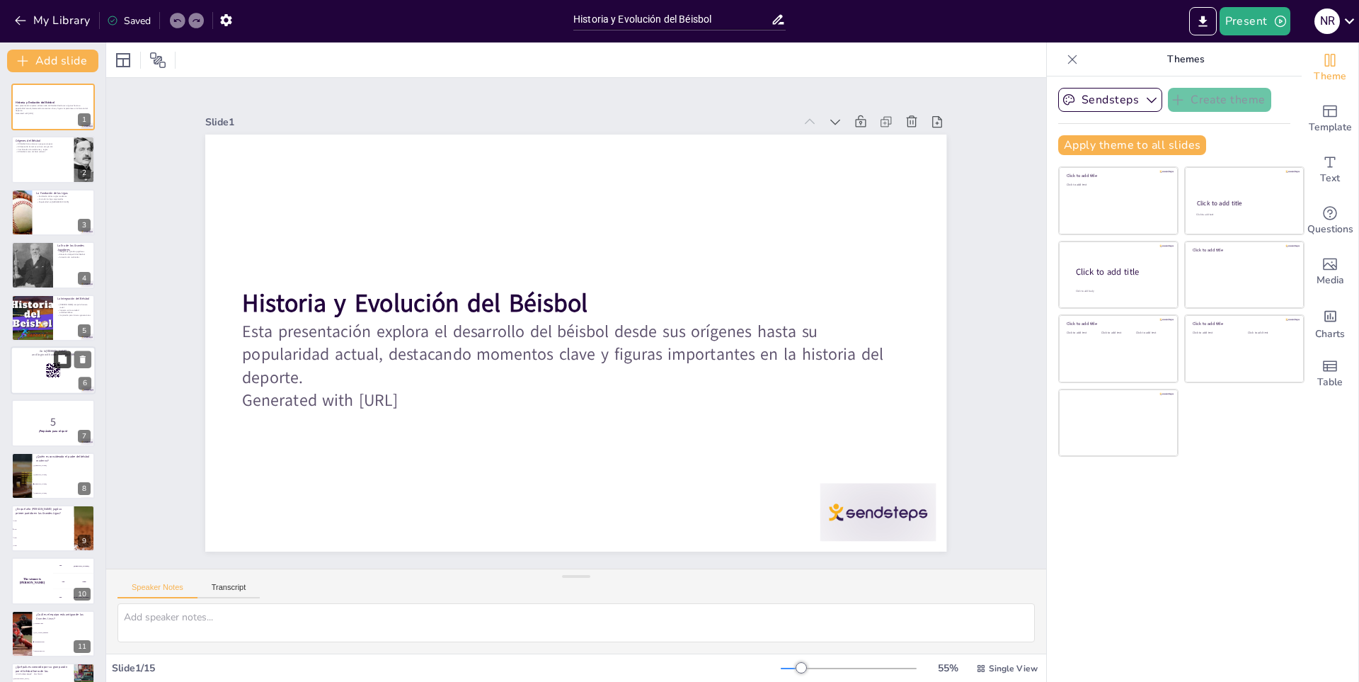
checkbox input "true"
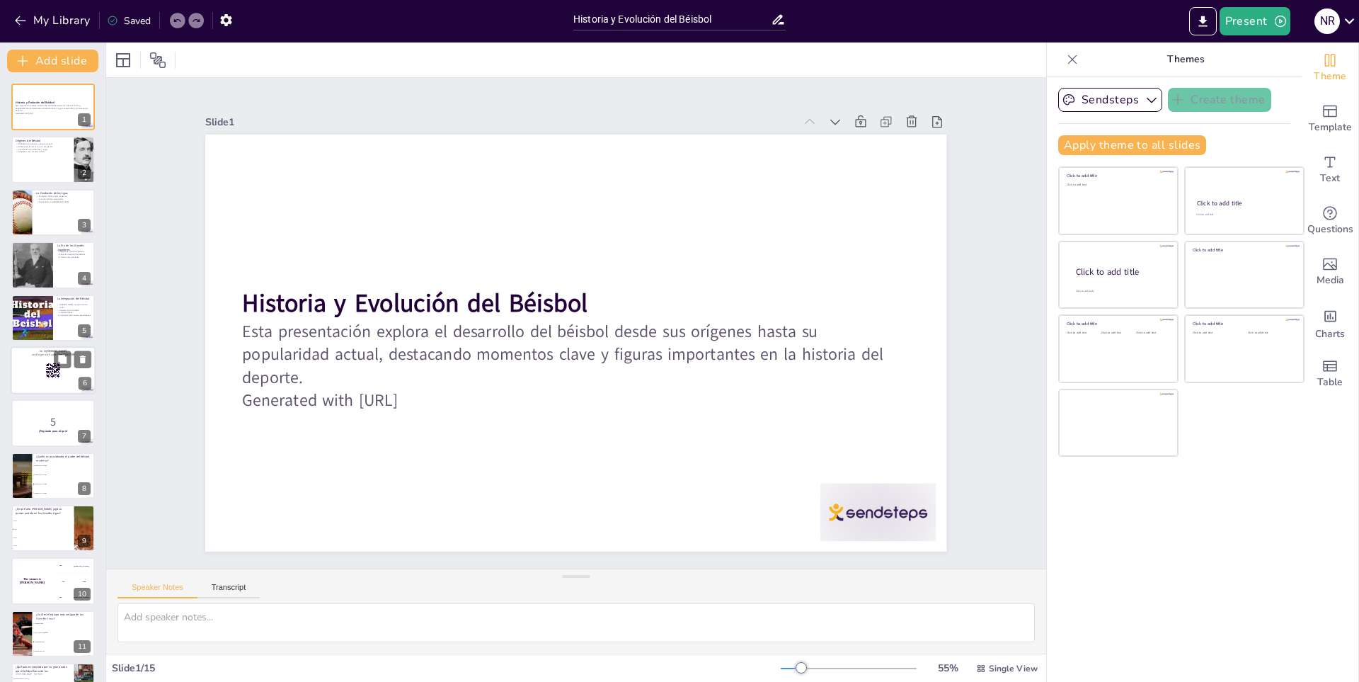
checkbox input "true"
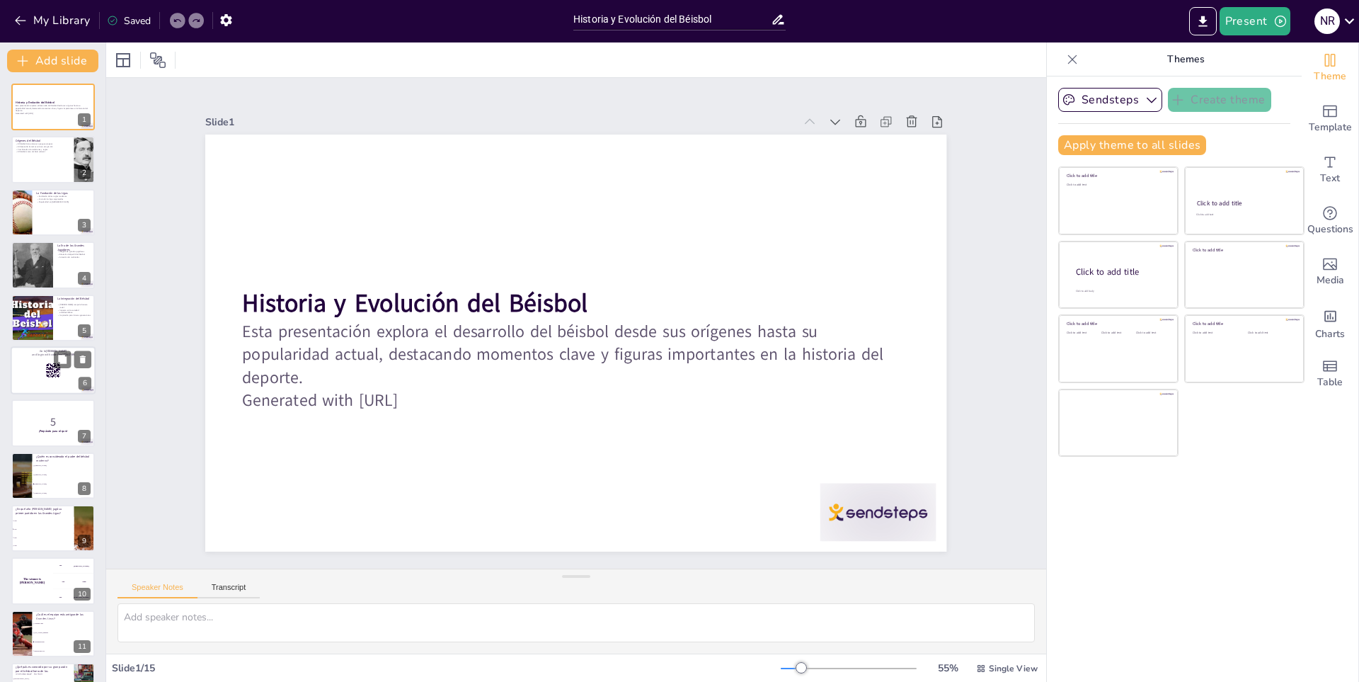
checkbox input "true"
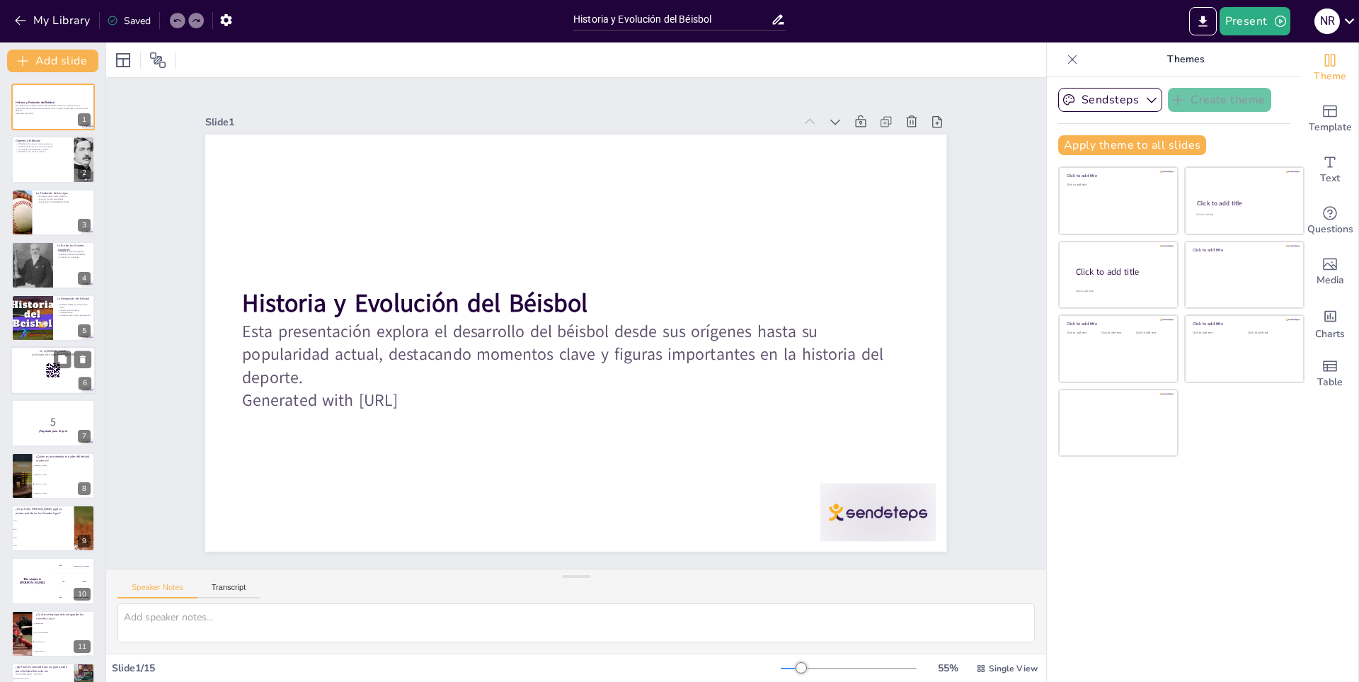
checkbox input "true"
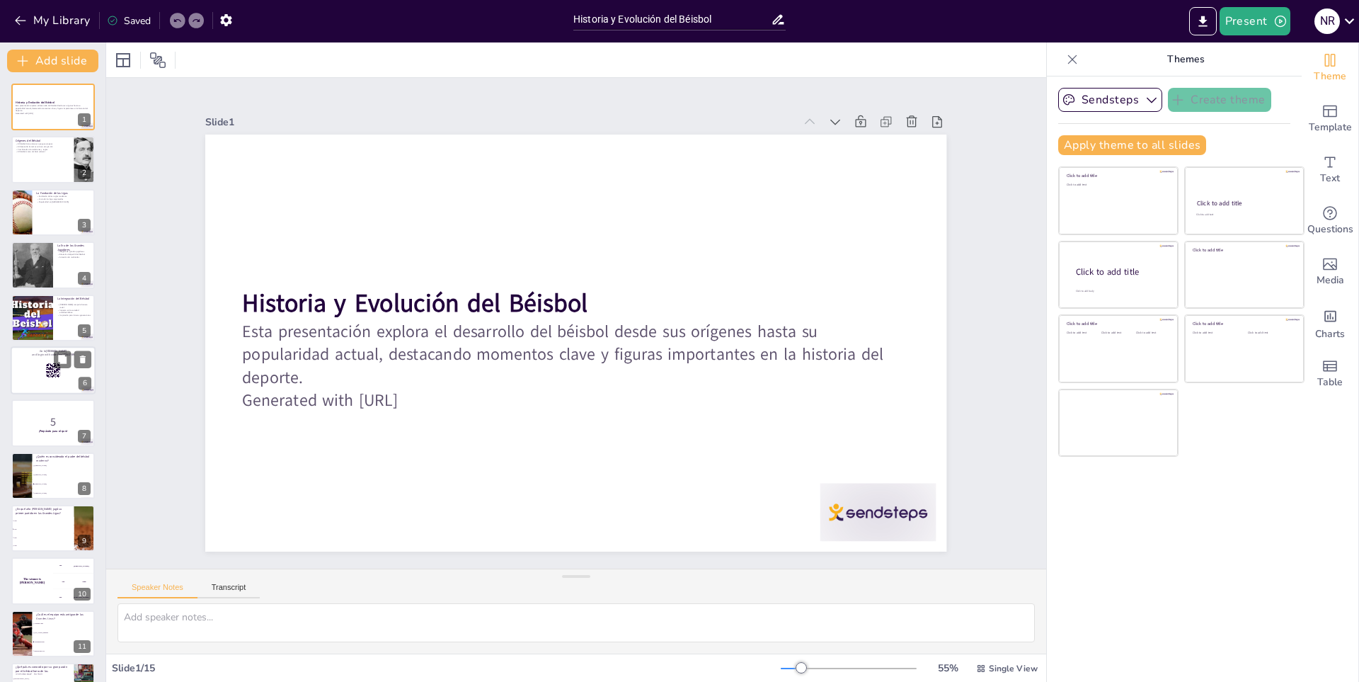
checkbox input "true"
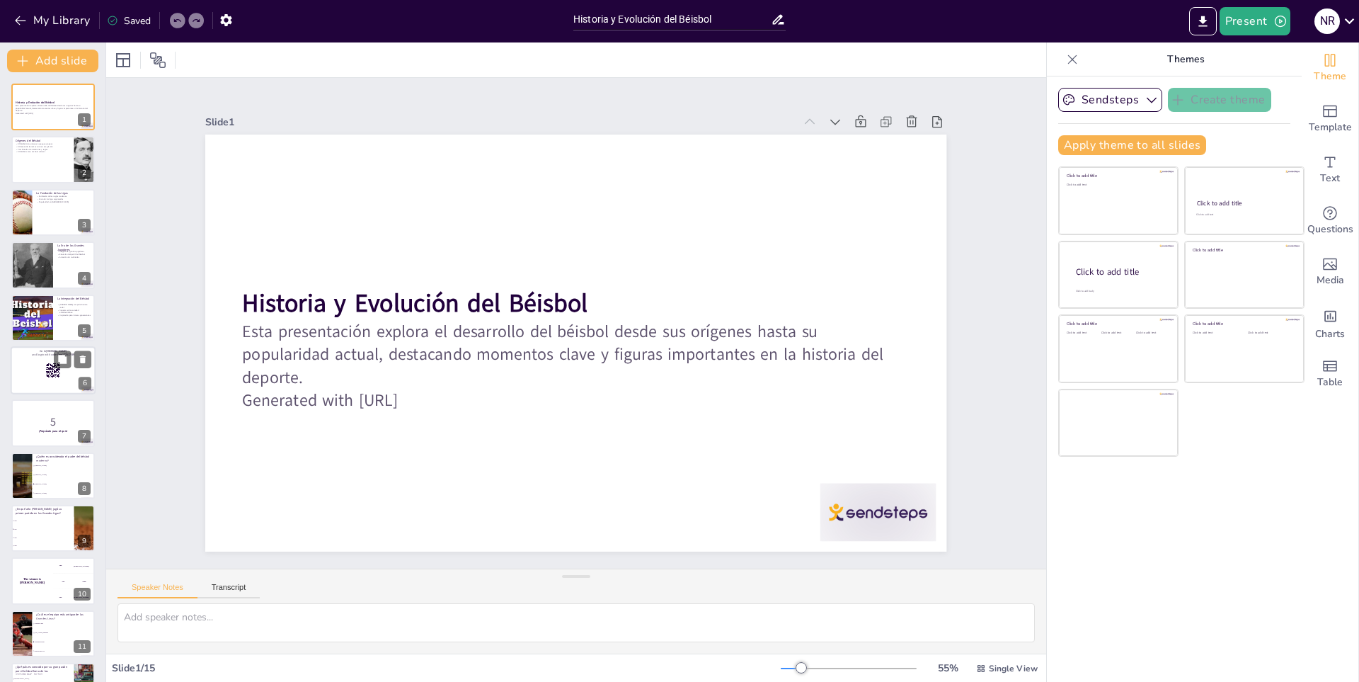
checkbox input "true"
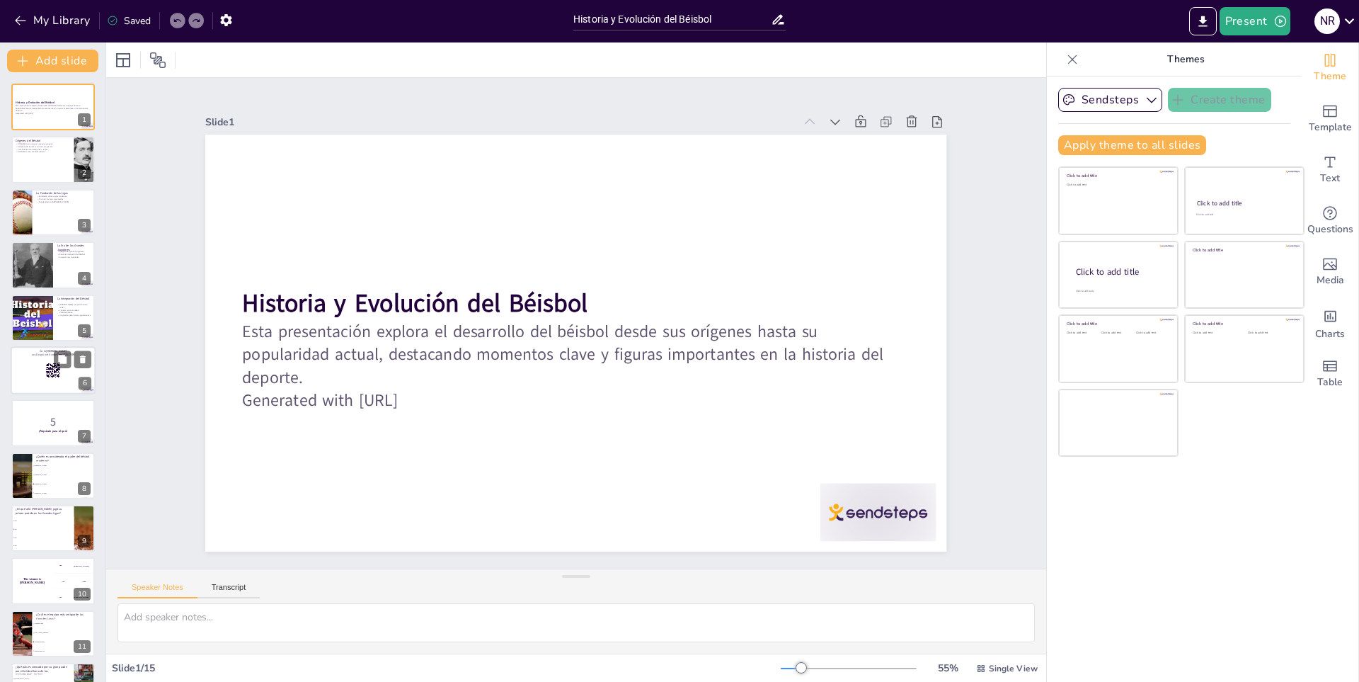
checkbox input "true"
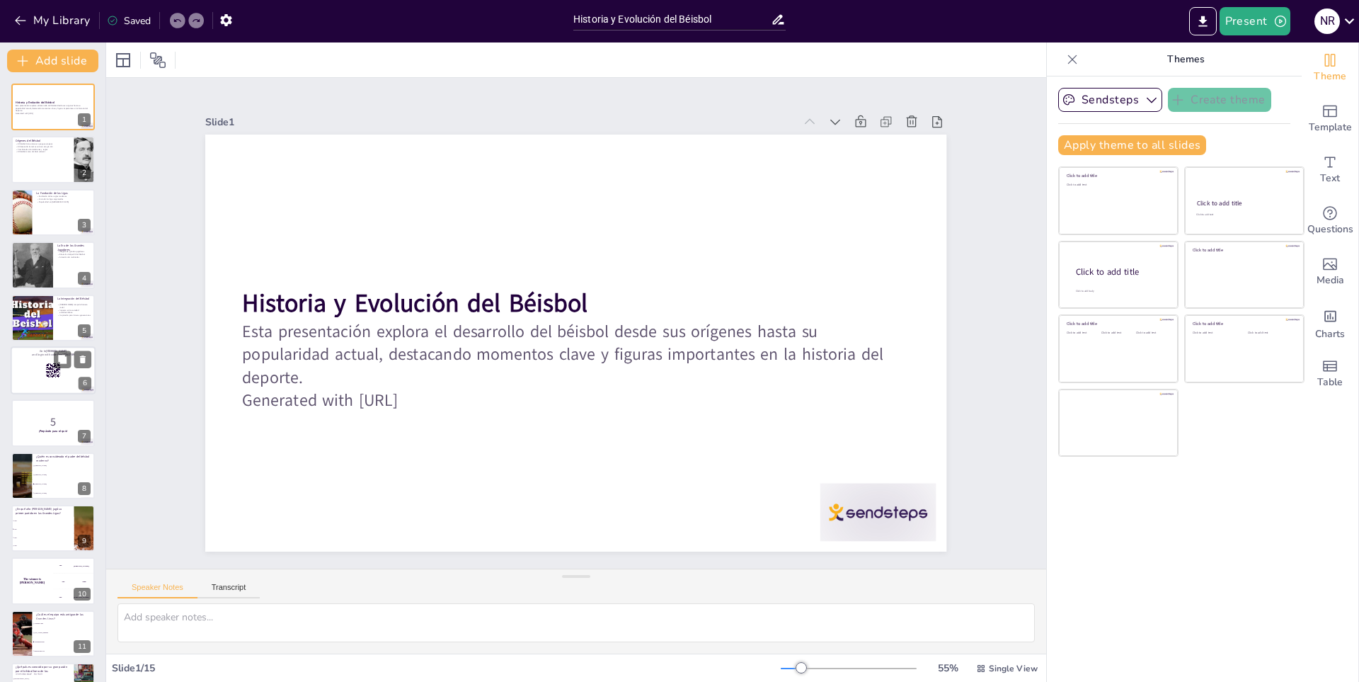
checkbox input "true"
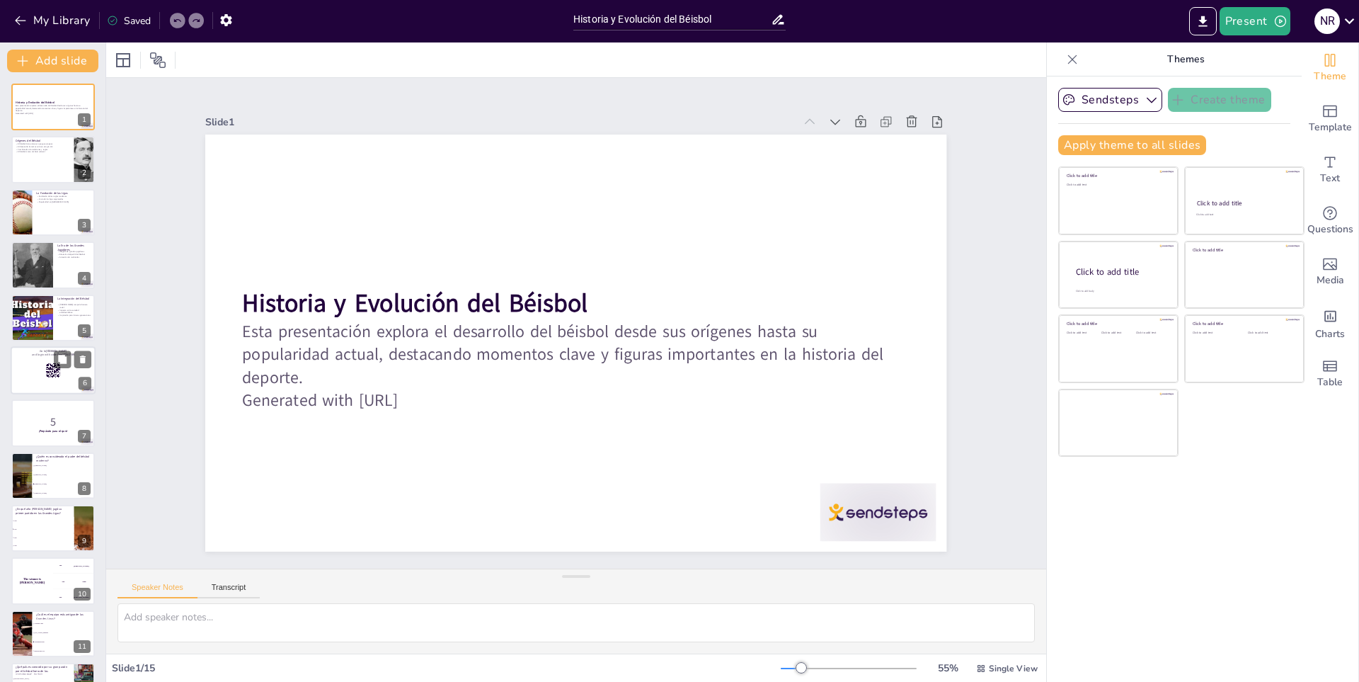
checkbox input "true"
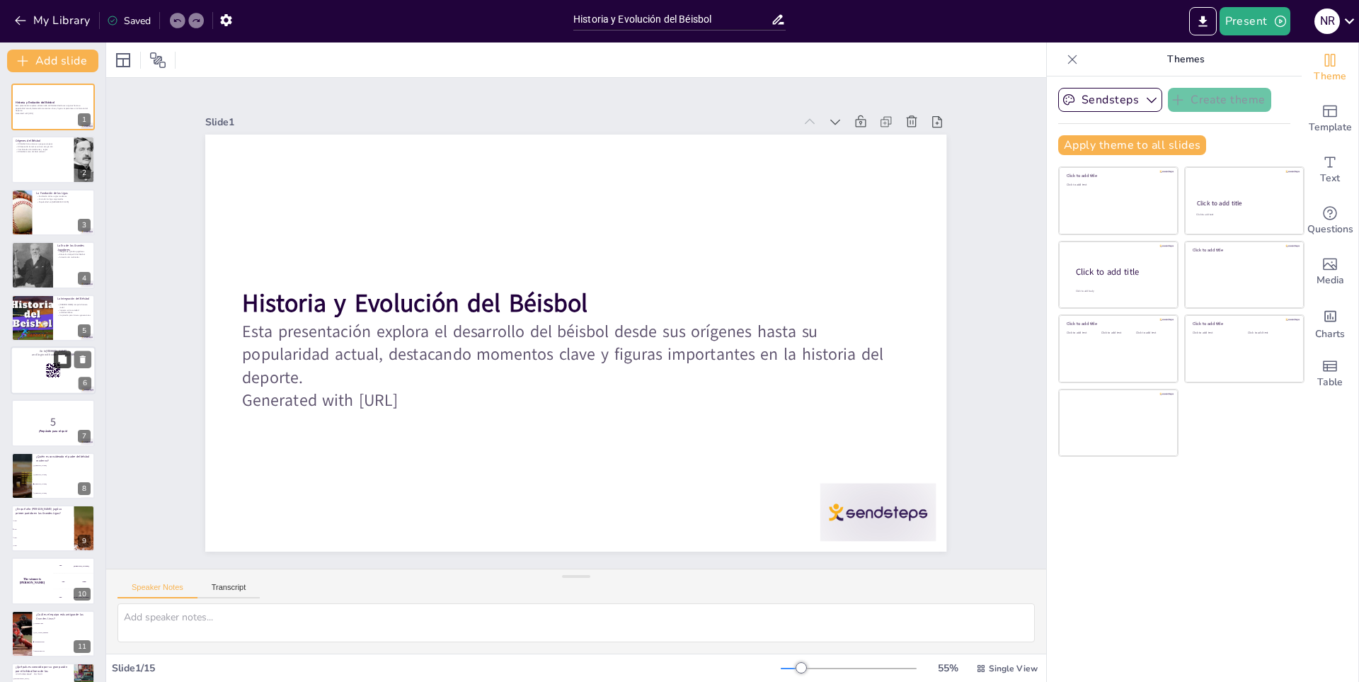
checkbox input "true"
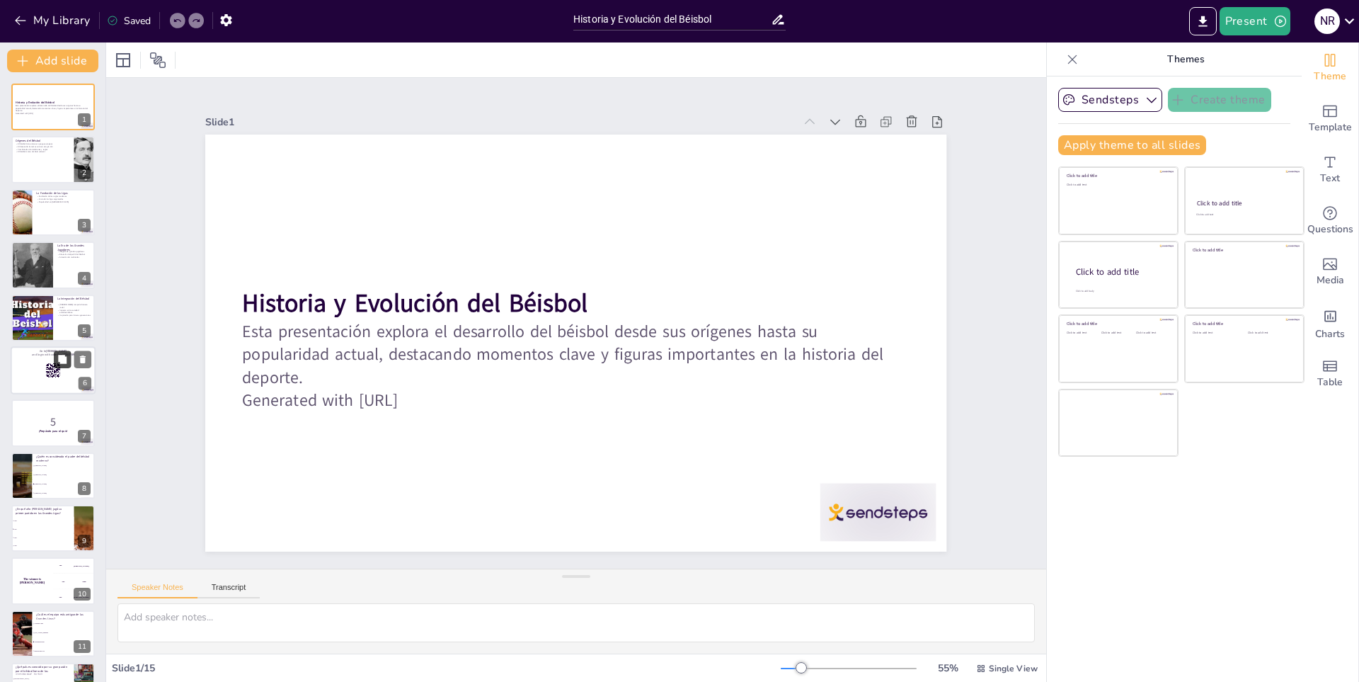
checkbox input "true"
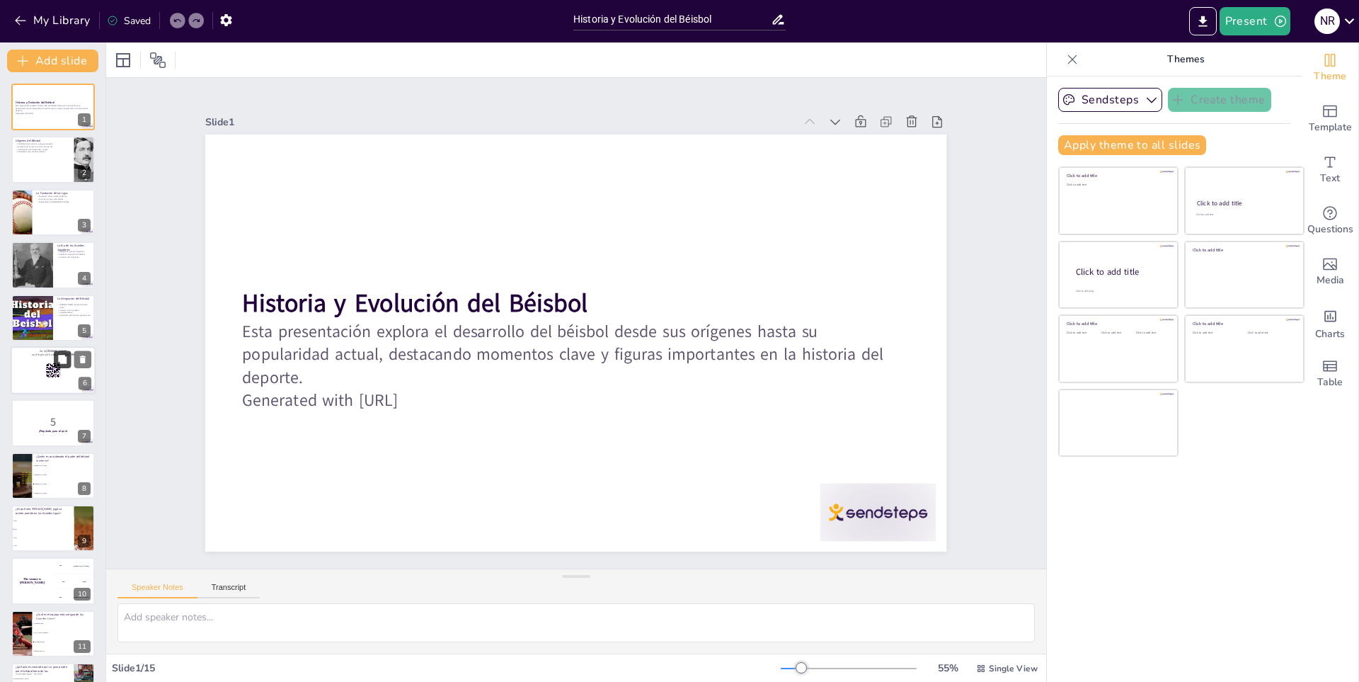
checkbox input "true"
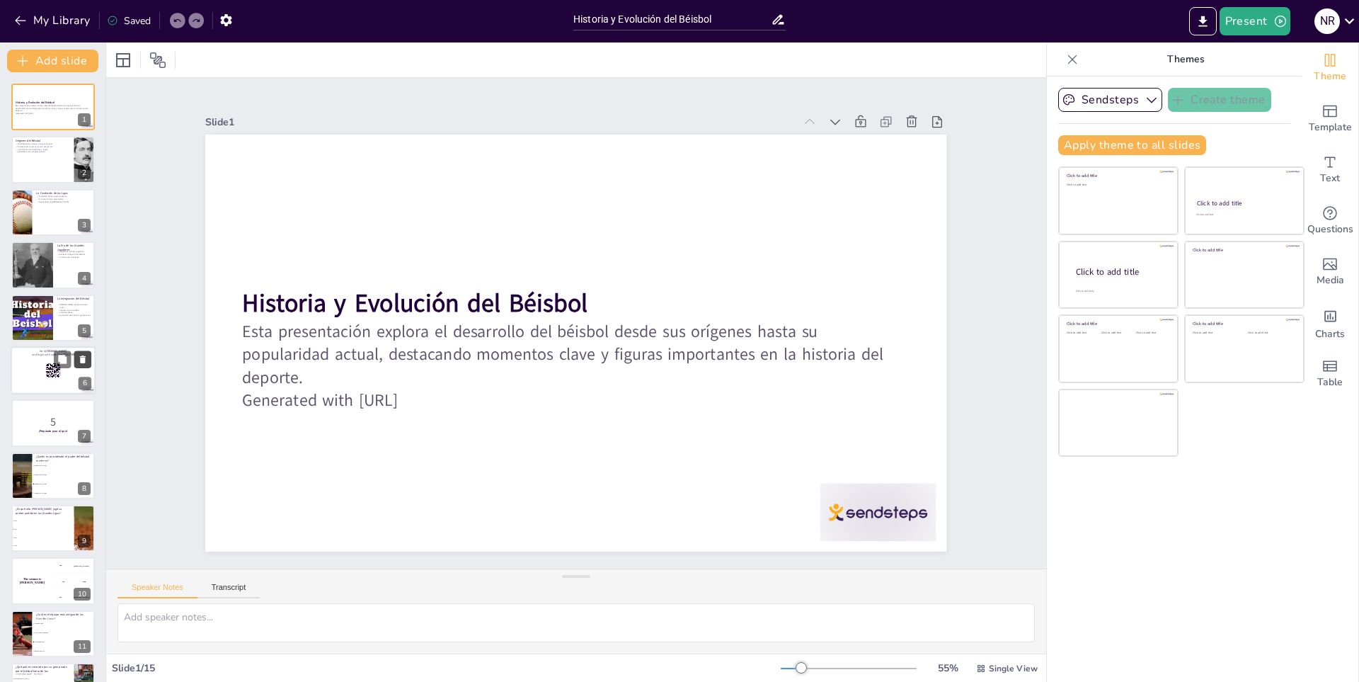
click at [78, 362] on icon at bounding box center [83, 359] width 10 height 10
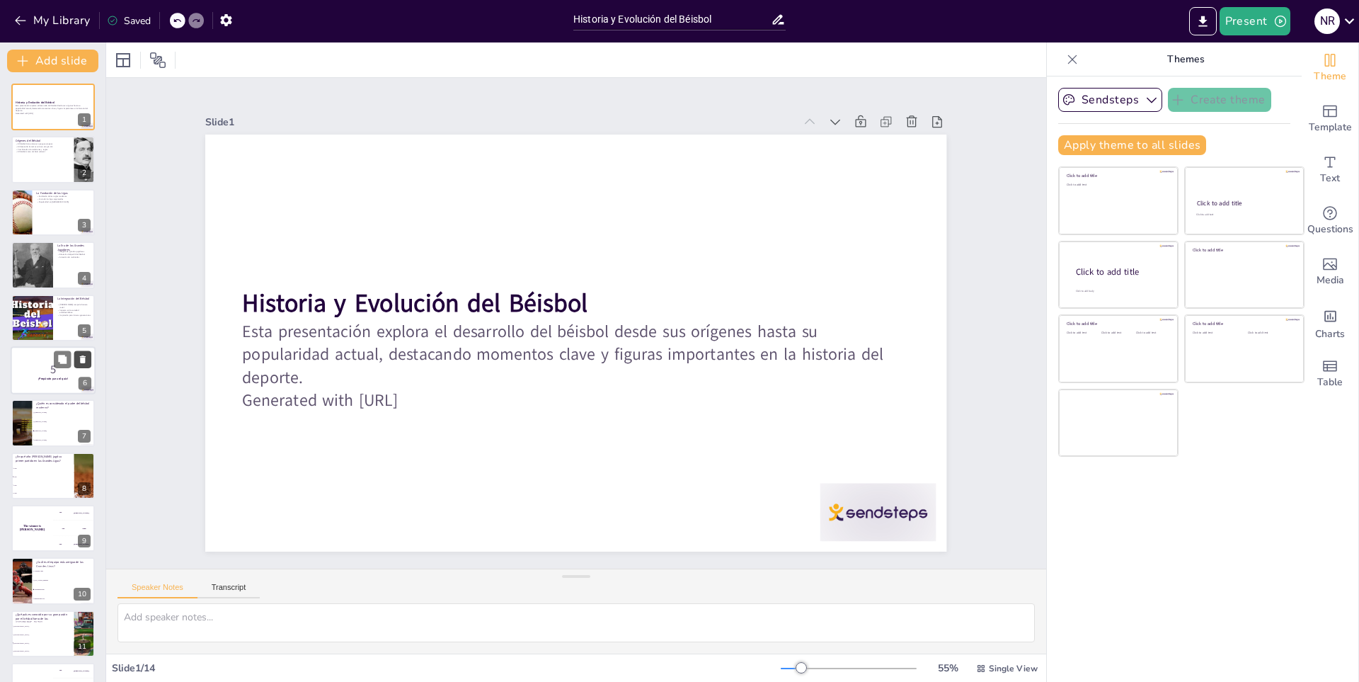
click at [78, 362] on icon at bounding box center [83, 359] width 10 height 10
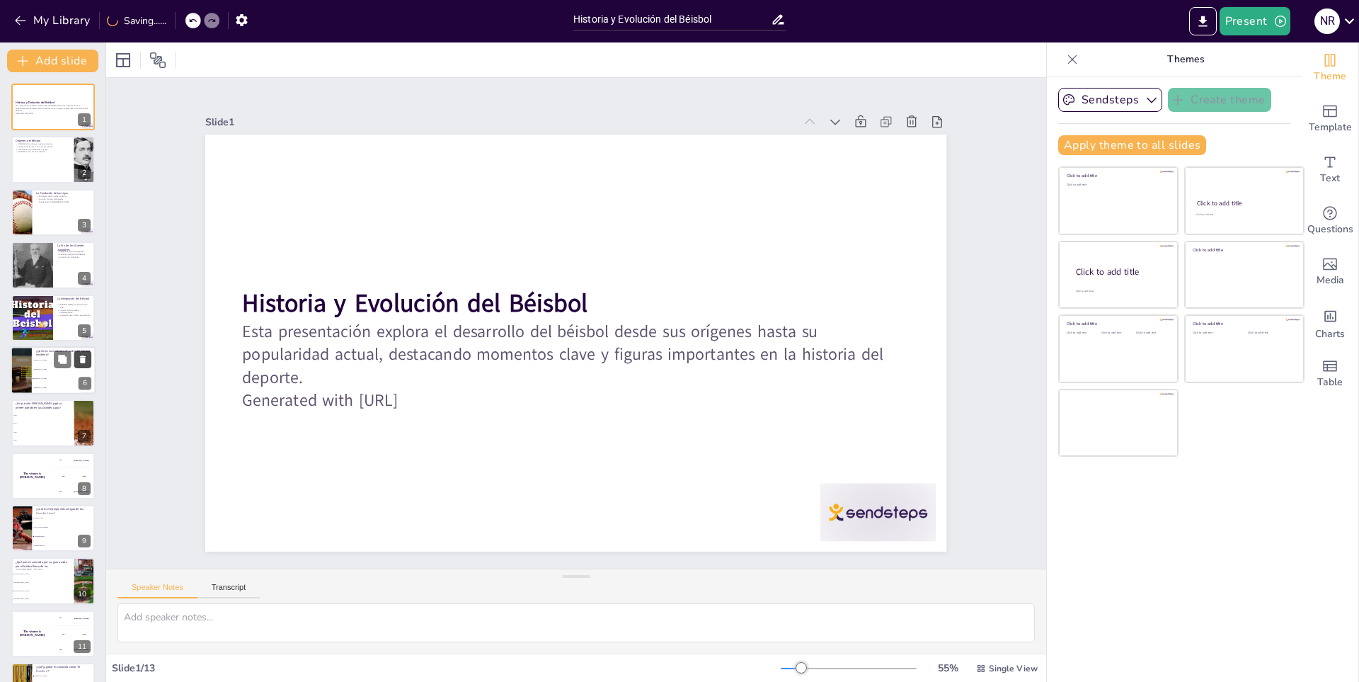
click at [82, 355] on icon at bounding box center [83, 359] width 10 height 10
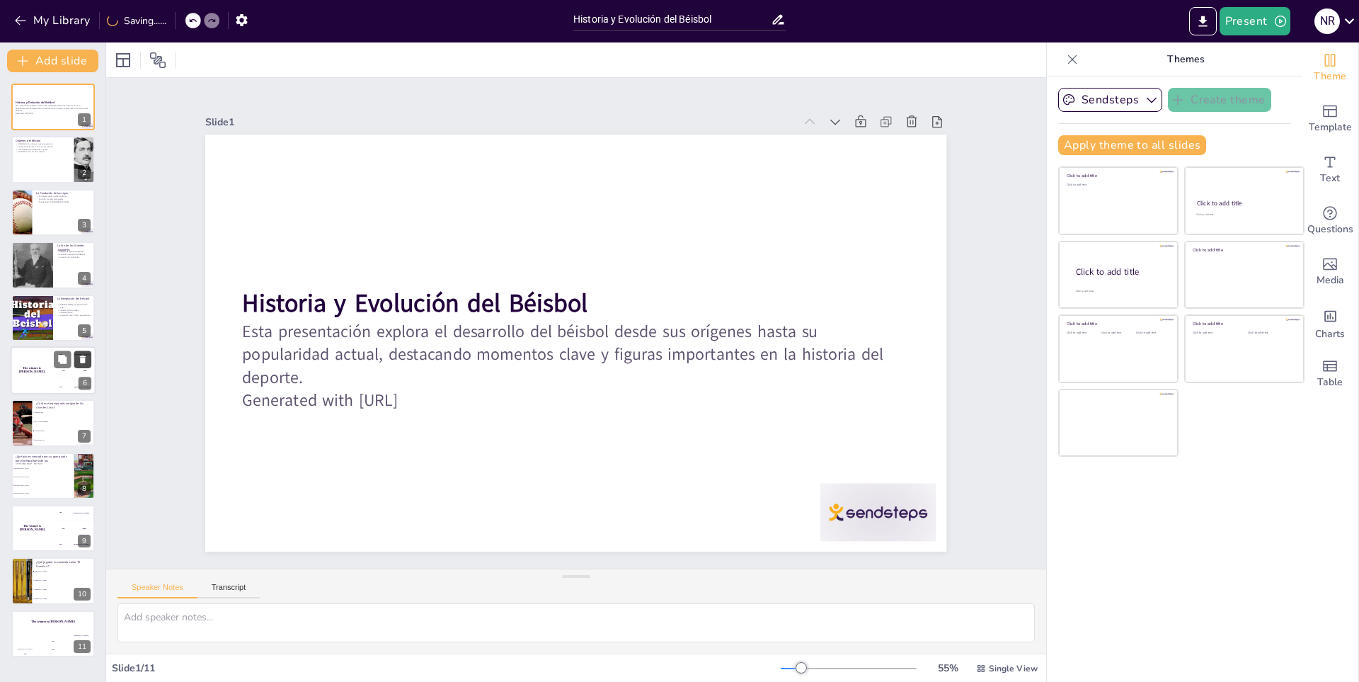
click at [82, 355] on icon at bounding box center [83, 359] width 10 height 10
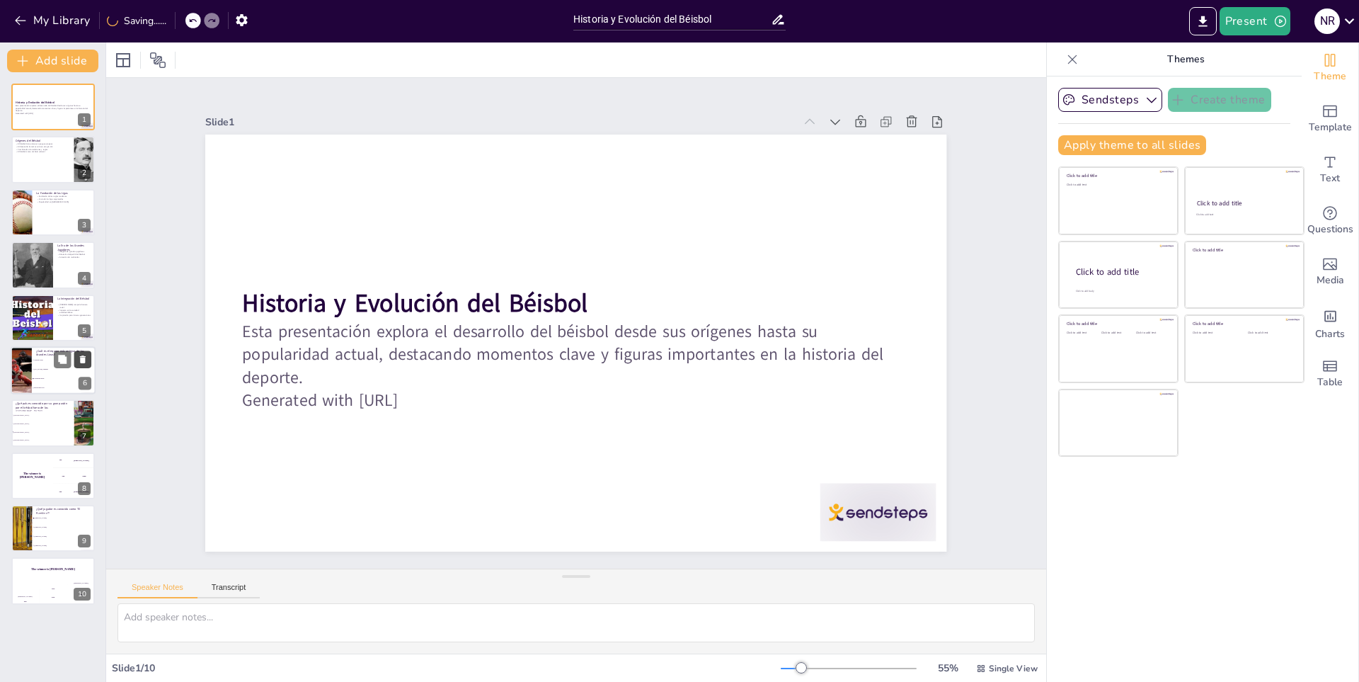
click at [82, 355] on icon at bounding box center [83, 359] width 10 height 10
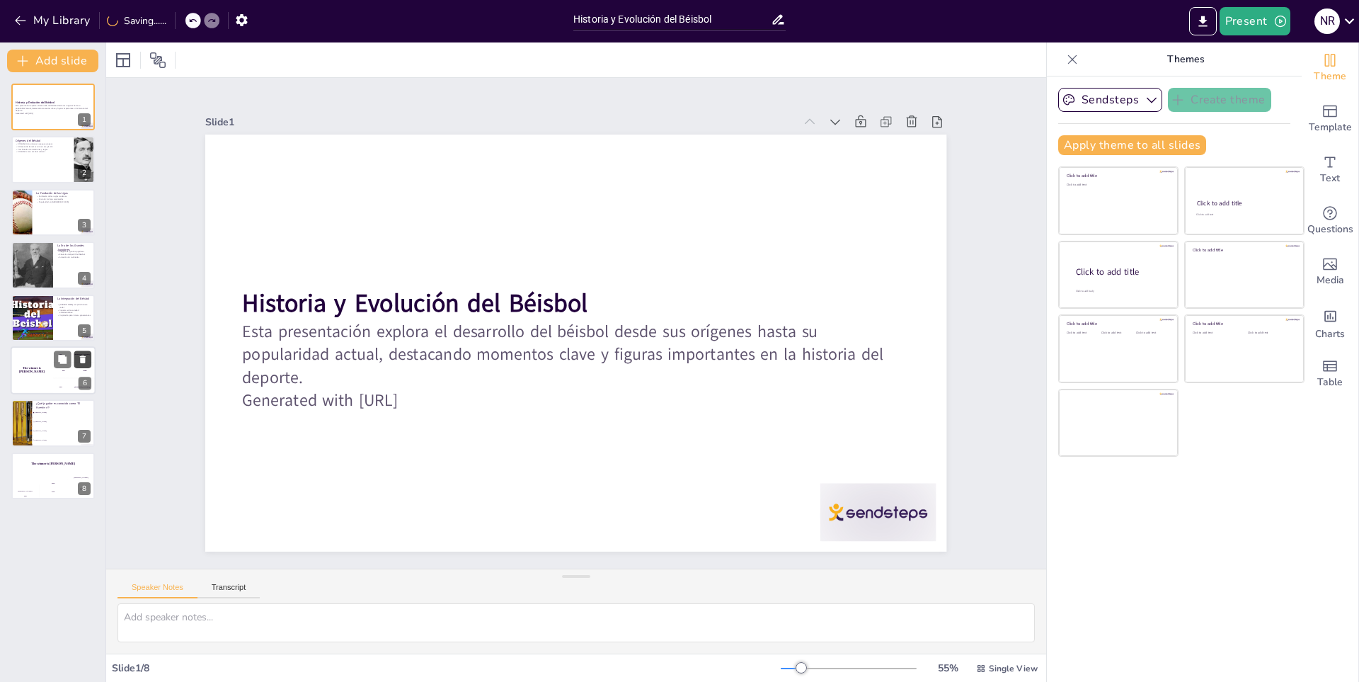
click at [82, 355] on icon at bounding box center [83, 359] width 10 height 10
type textarea "La acción de Jackie Robinson fue un hito en la historia del béisbol, marcando e…"
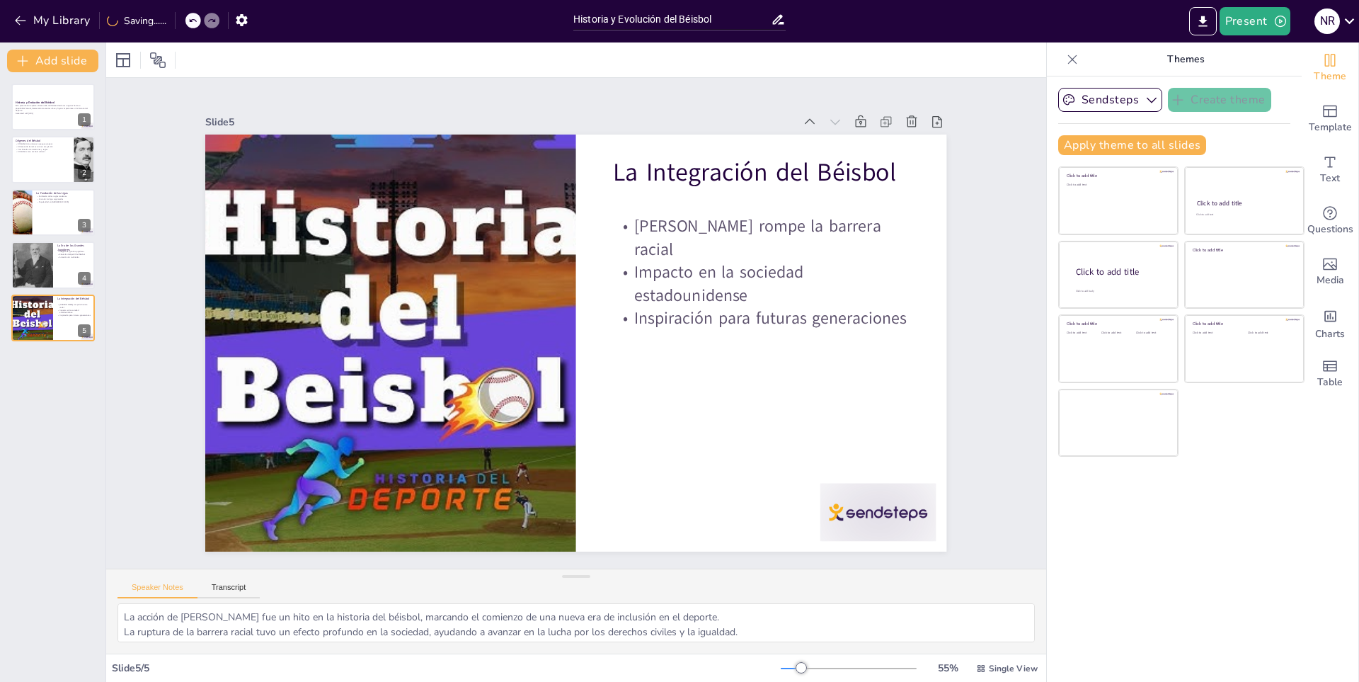
click at [82, 355] on div "Historia y Evolución del Béisbol Esta presentación explora el desarrollo del bé…" at bounding box center [52, 376] width 105 height 609
click at [21, 16] on icon "button" at bounding box center [20, 20] width 14 height 14
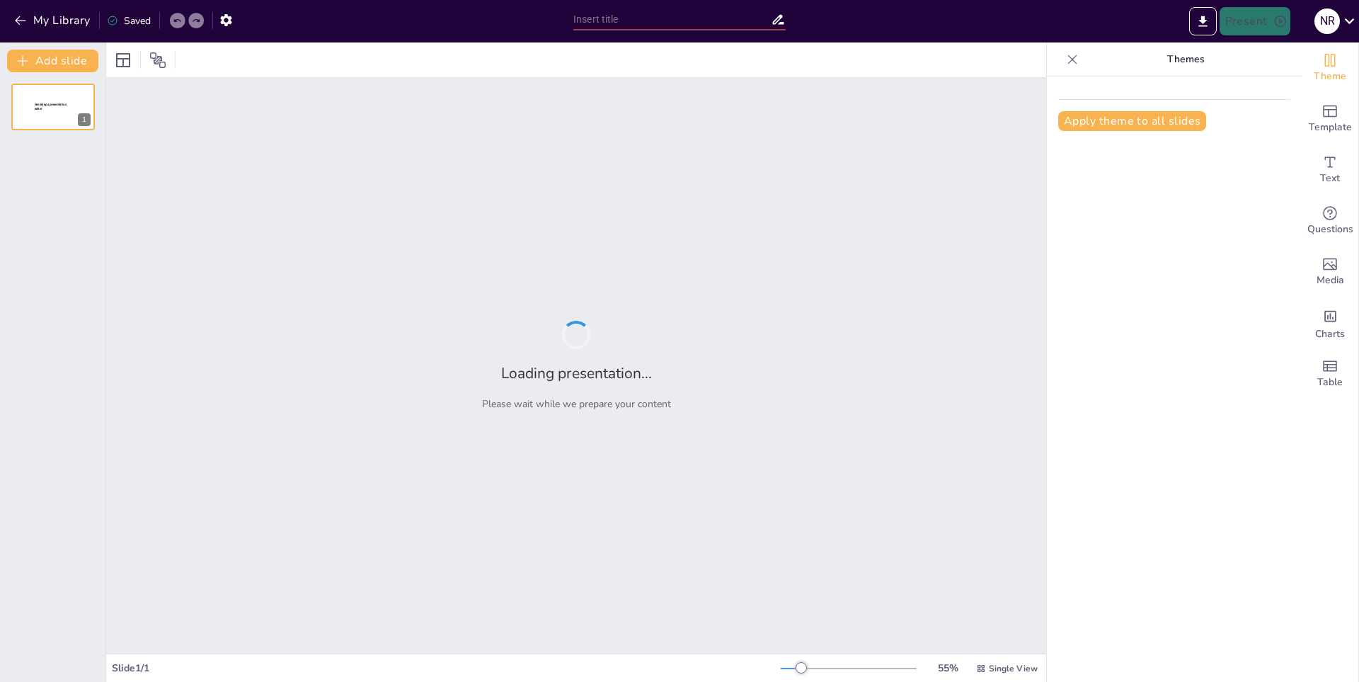
type input "Introducción al Voleibol: Historia y Evolución"
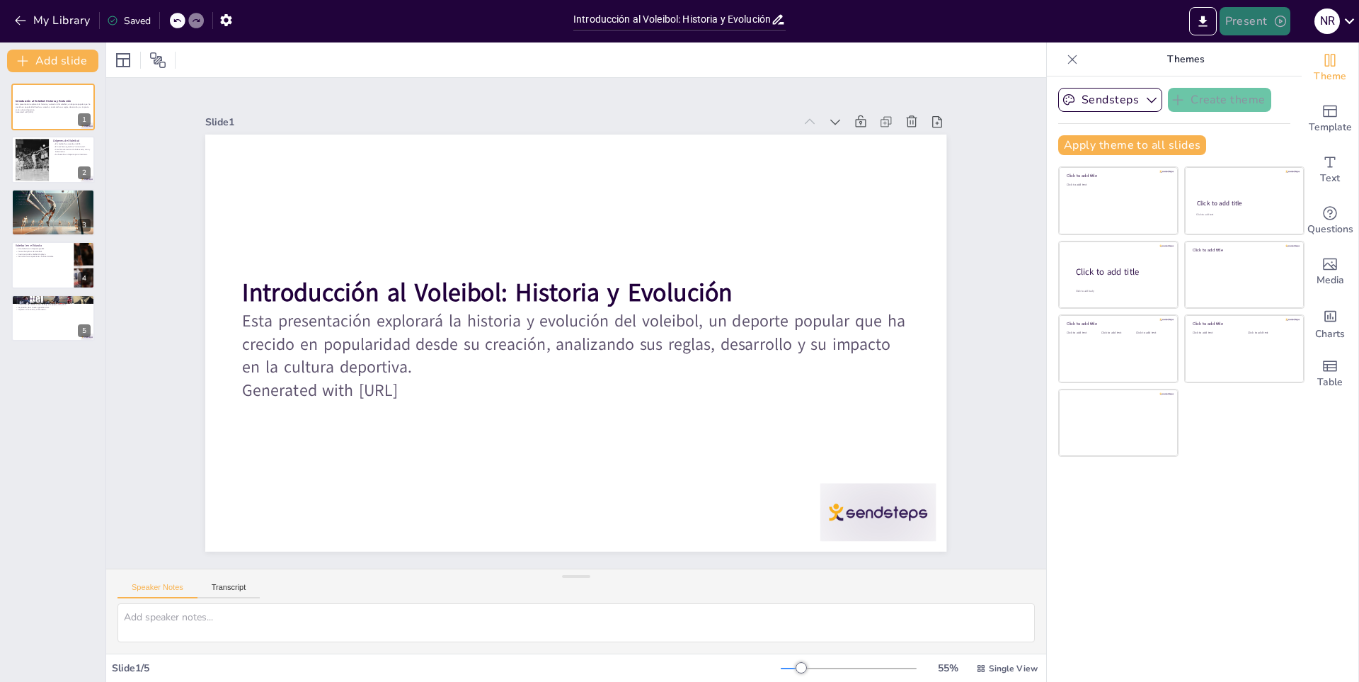
click at [1278, 13] on button "Present" at bounding box center [1254, 21] width 71 height 28
click at [1265, 18] on div at bounding box center [679, 341] width 1359 height 682
click at [1265, 18] on button "Present" at bounding box center [1254, 21] width 71 height 28
click at [1265, 18] on div at bounding box center [679, 341] width 1359 height 682
click at [27, 13] on button "My Library" at bounding box center [54, 20] width 86 height 23
